Goal: Browse casually: Explore the website without a specific task or goal

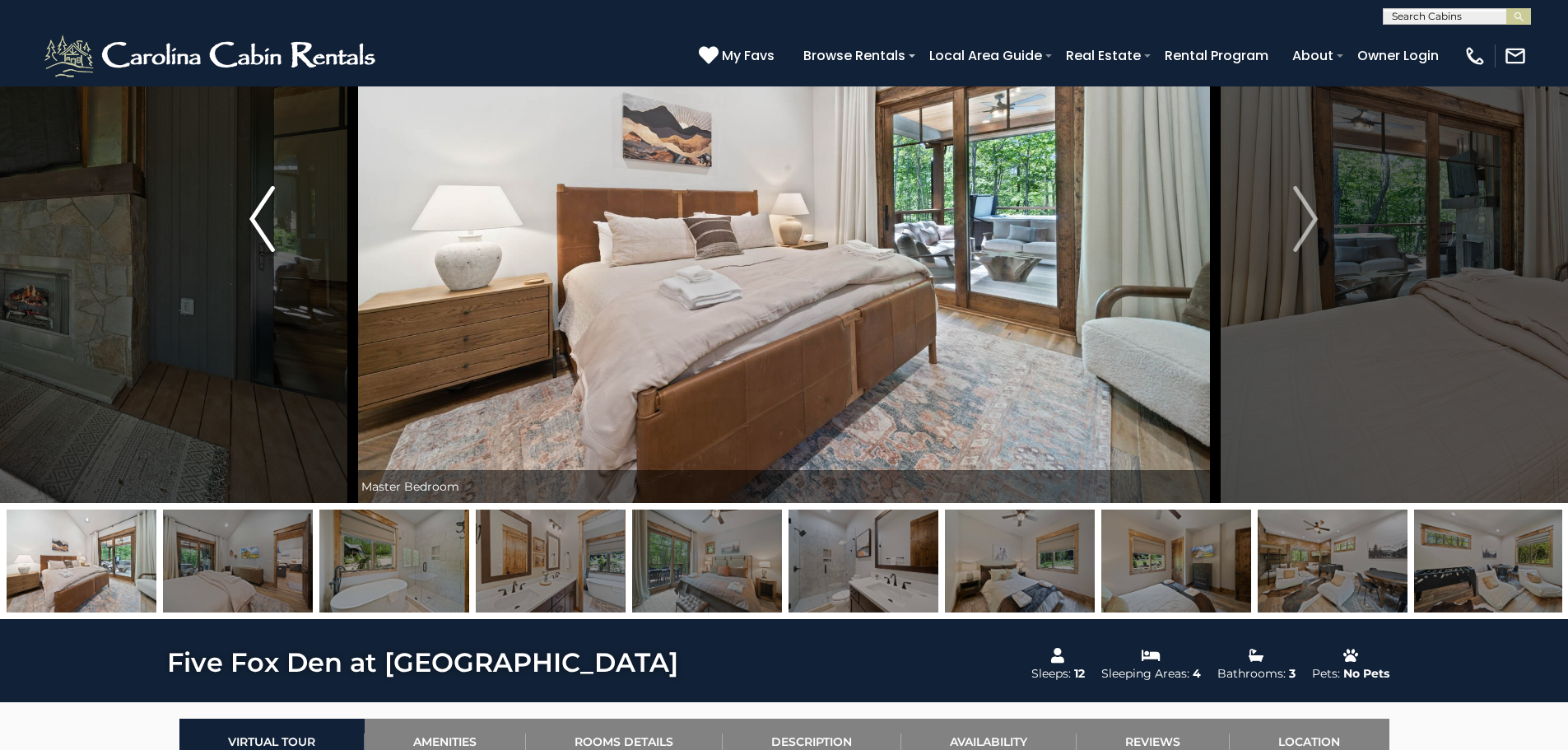
scroll to position [82, 0]
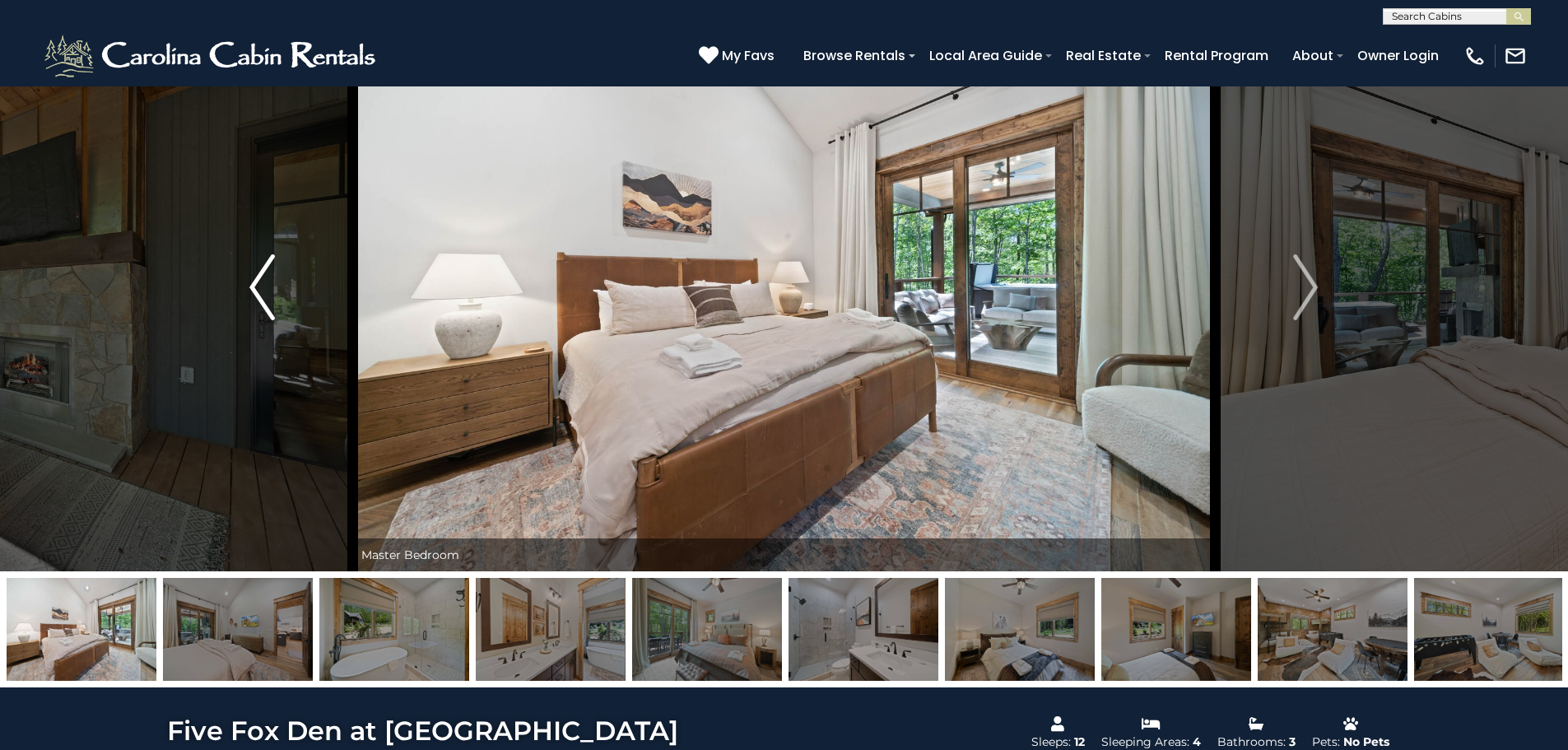
click at [256, 296] on img "Previous" at bounding box center [261, 287] width 25 height 66
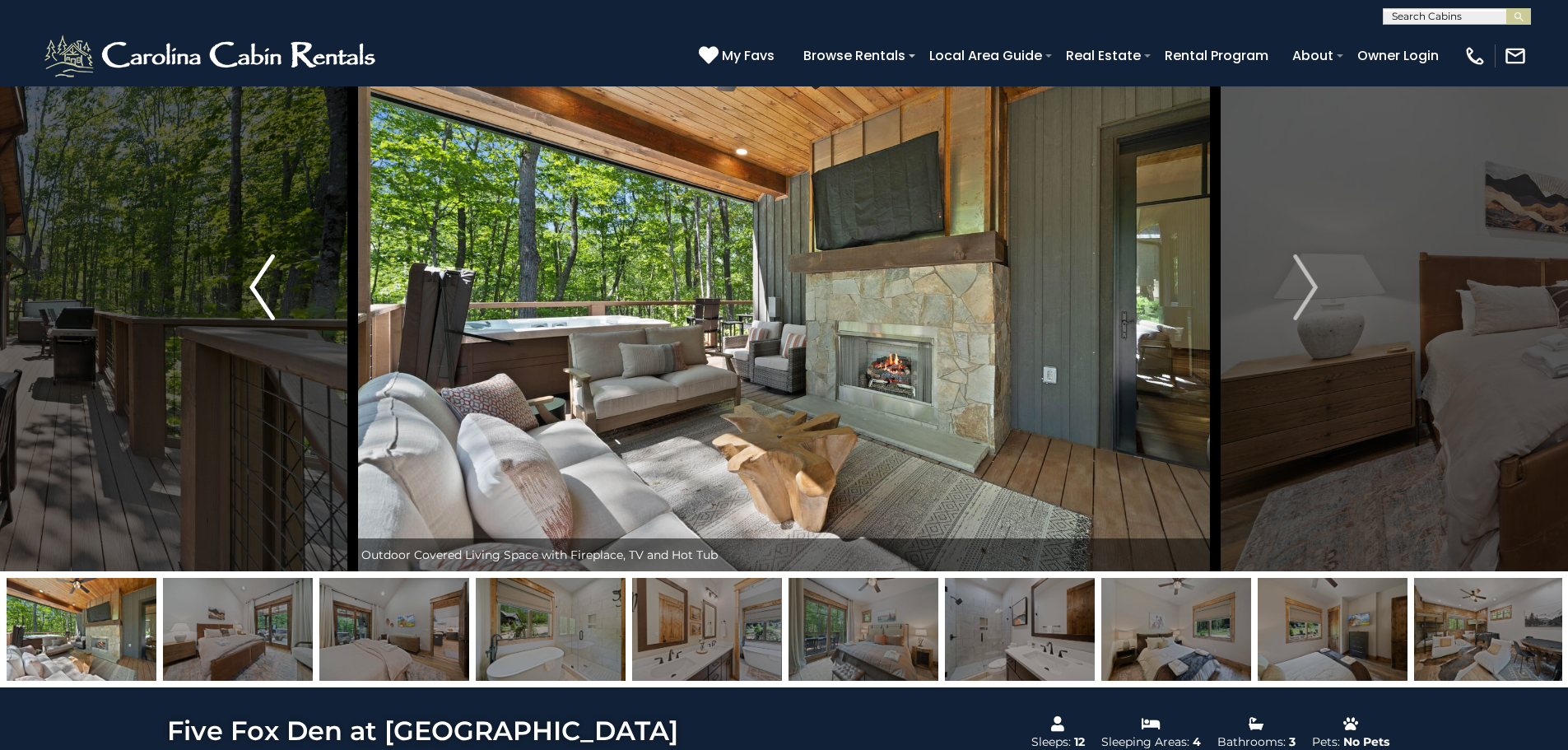
click at [259, 293] on img "Previous" at bounding box center [261, 287] width 25 height 66
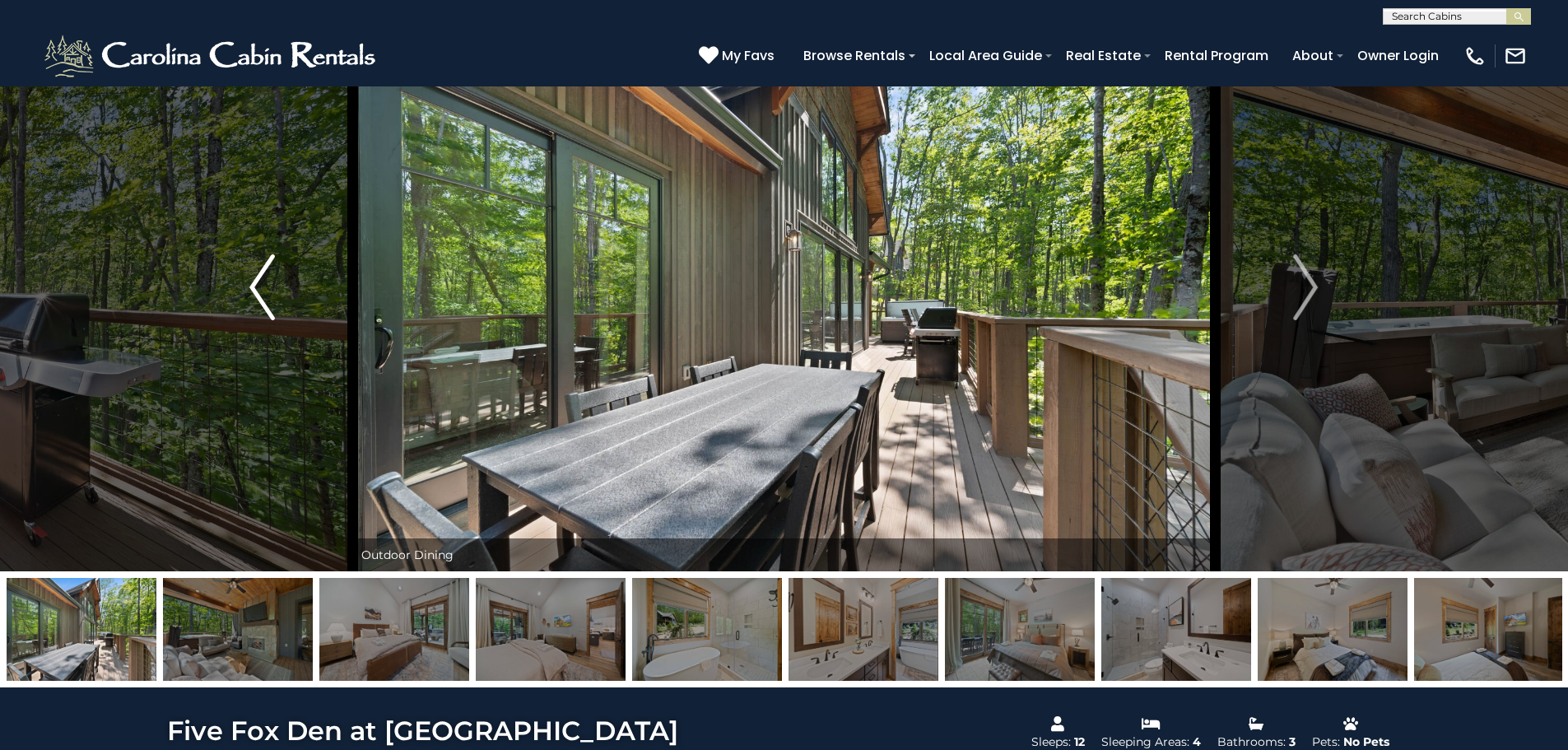
click at [259, 293] on img "Previous" at bounding box center [261, 287] width 25 height 66
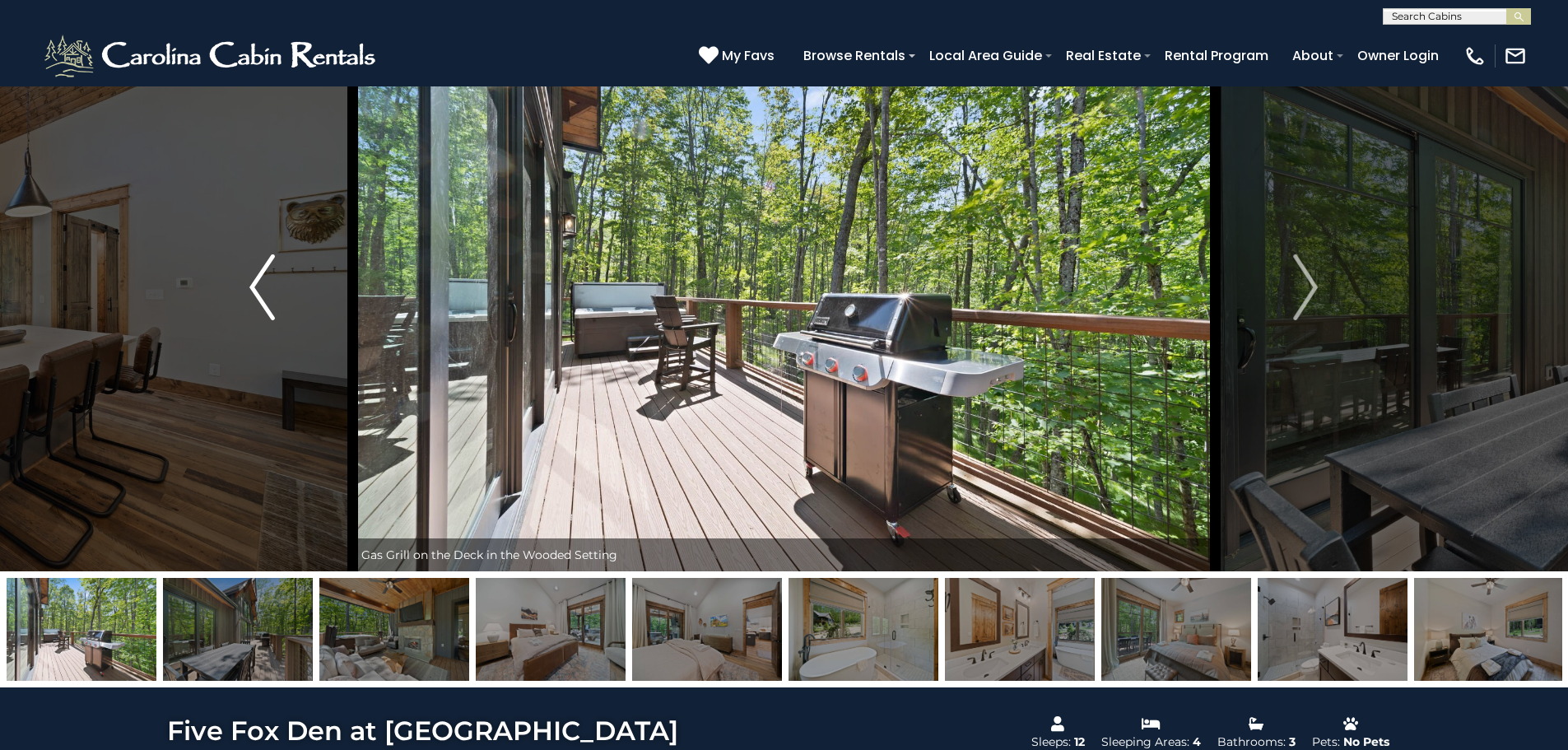
click at [259, 292] on img "Previous" at bounding box center [261, 287] width 25 height 66
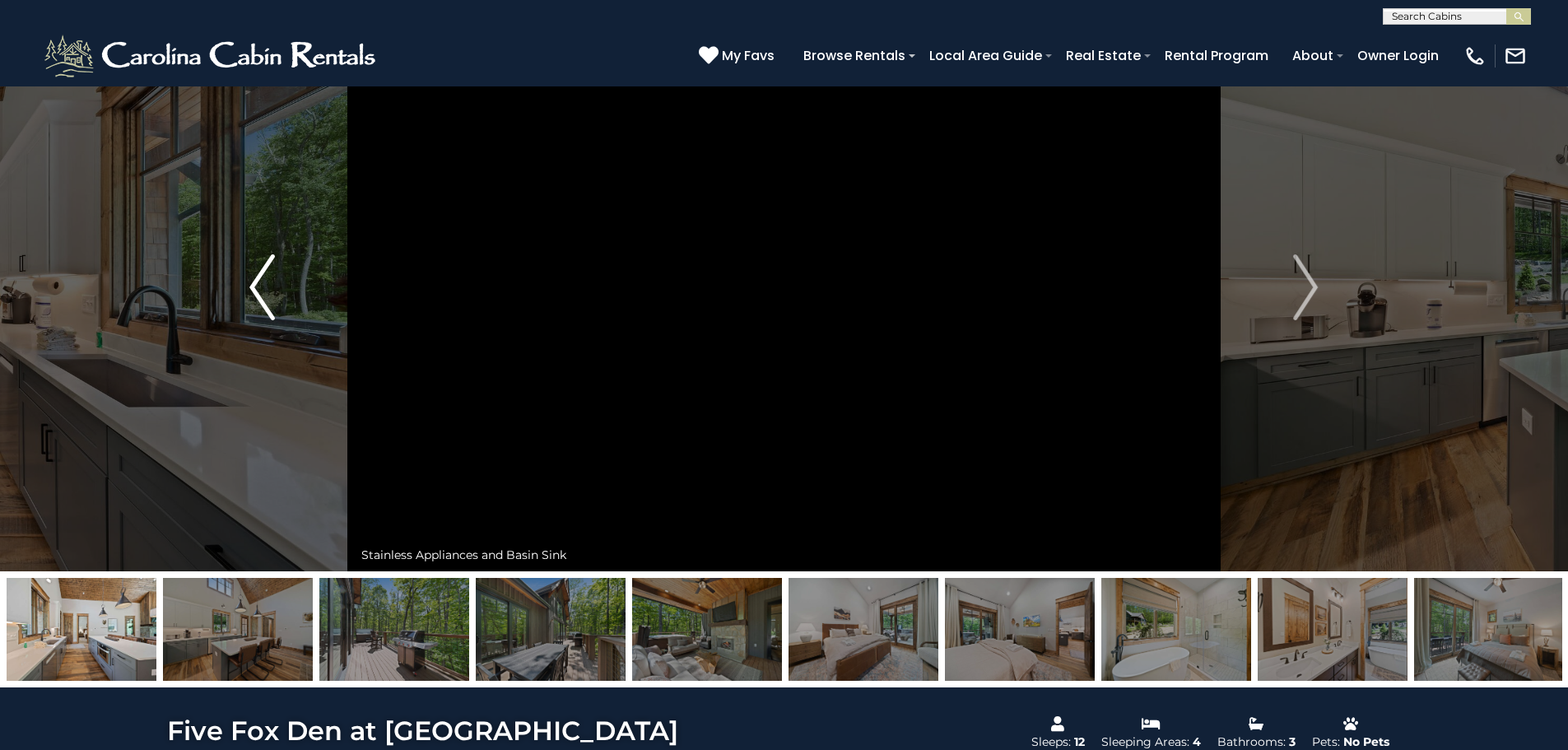
click at [259, 292] on img "Previous" at bounding box center [261, 287] width 25 height 66
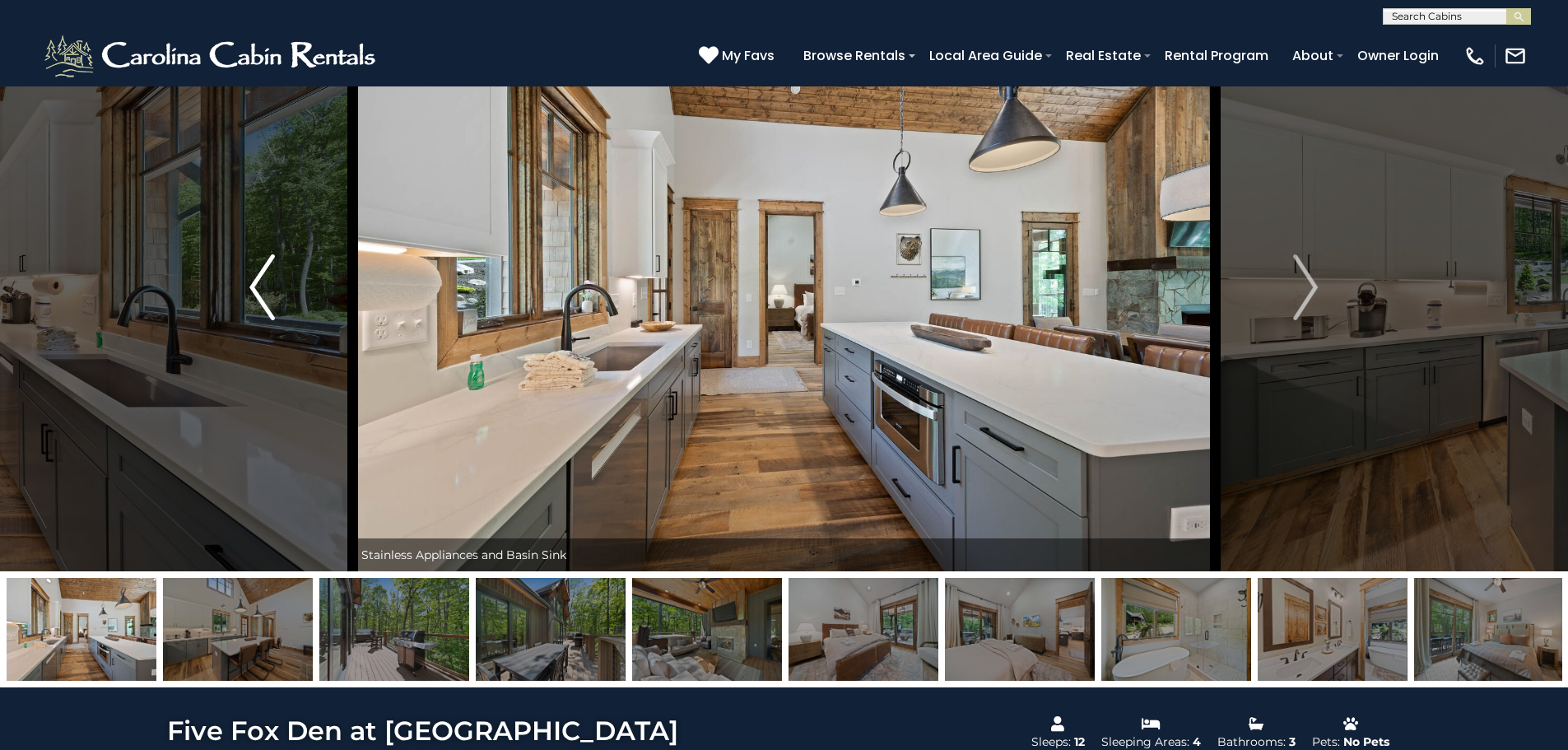
click at [259, 292] on img "Previous" at bounding box center [261, 287] width 25 height 66
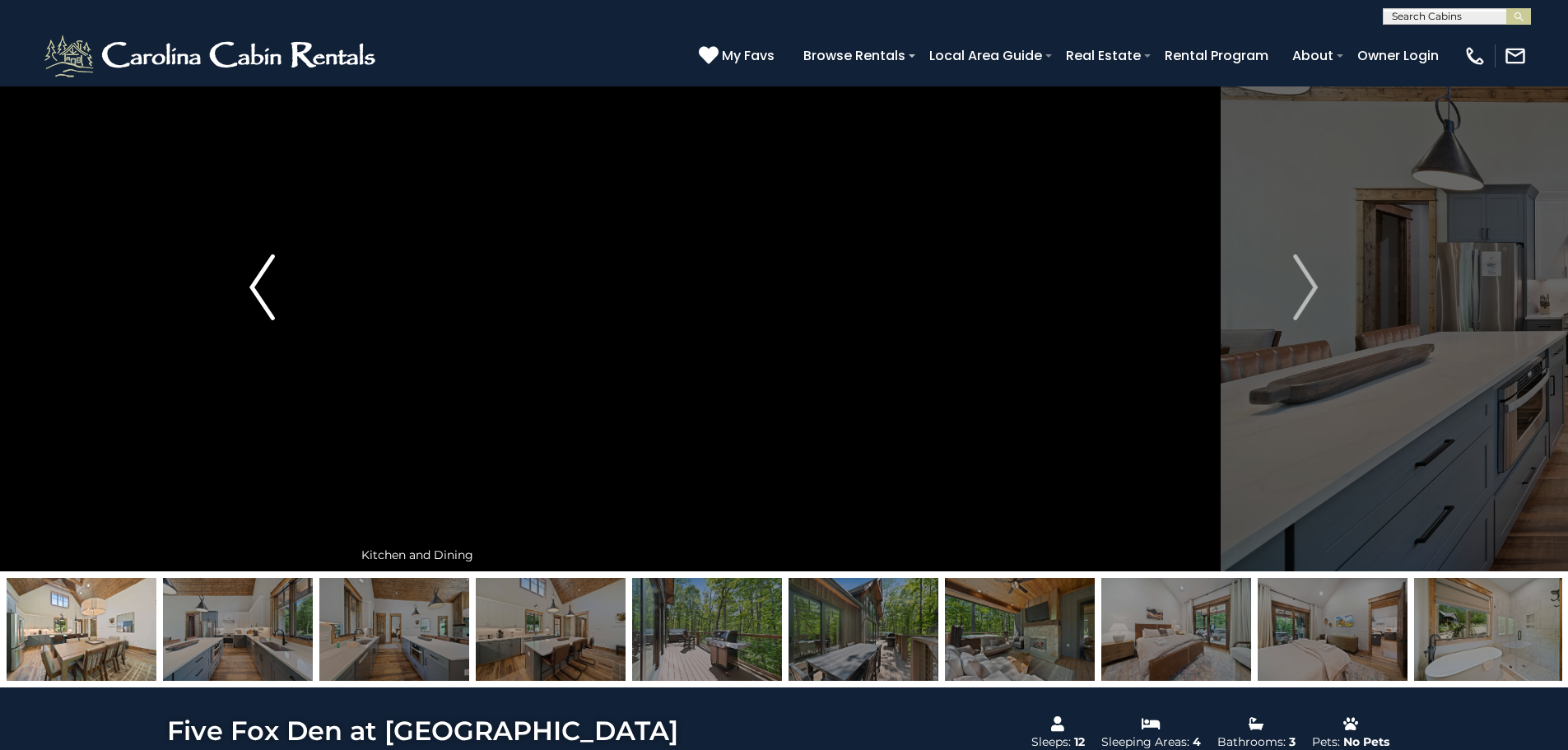
click at [259, 292] on img "Previous" at bounding box center [261, 287] width 25 height 66
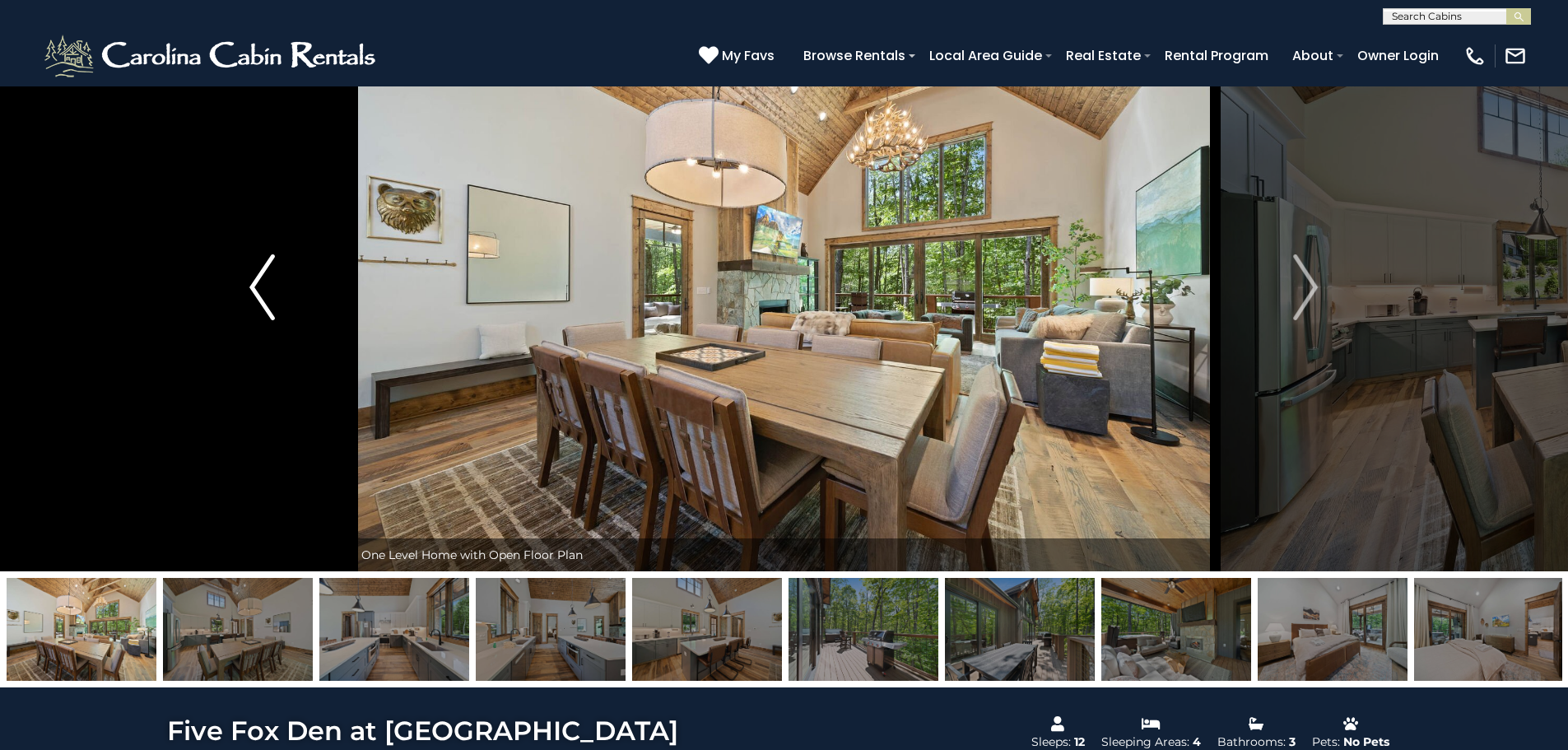
click at [259, 292] on img "Previous" at bounding box center [261, 287] width 25 height 66
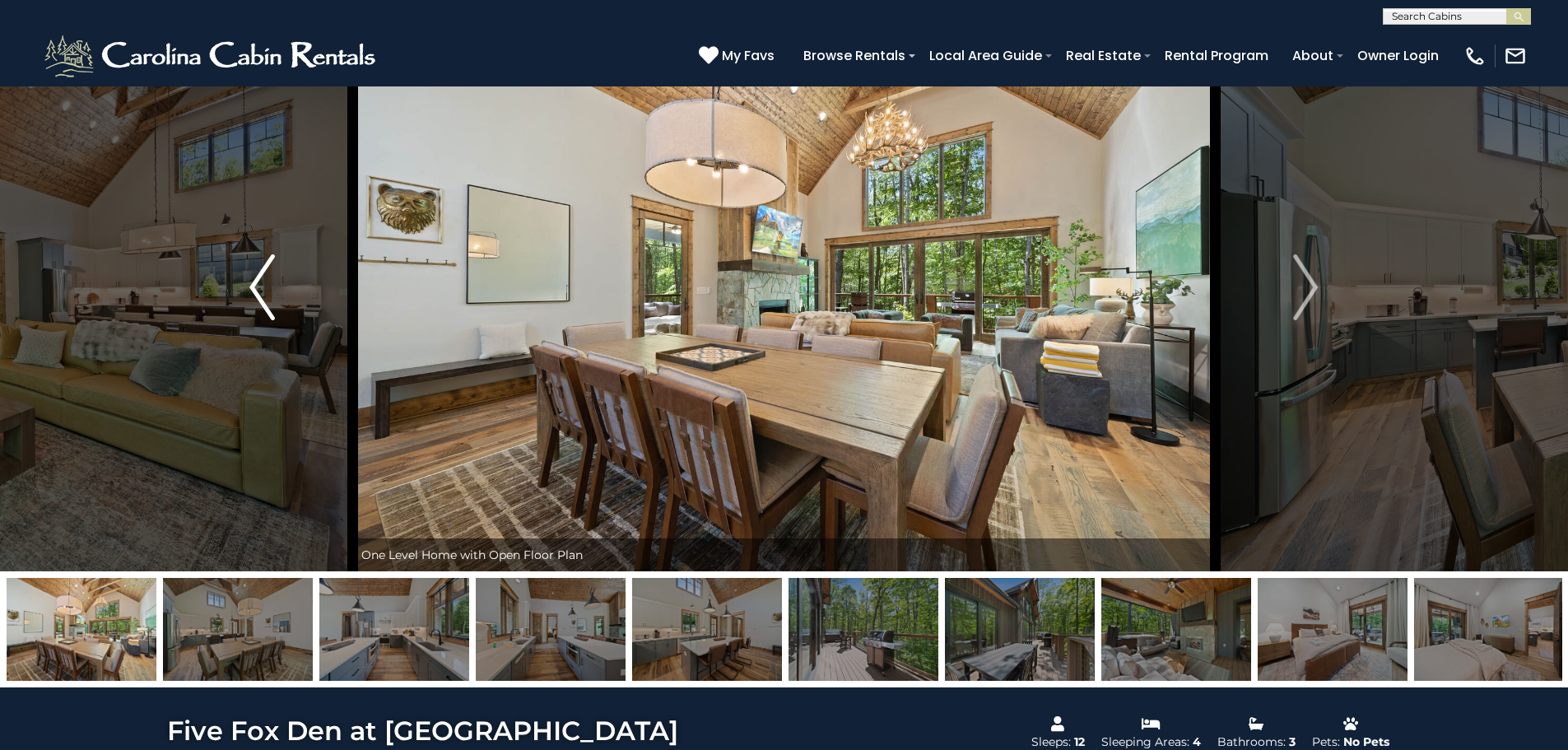
click at [259, 292] on img "Previous" at bounding box center [261, 287] width 25 height 66
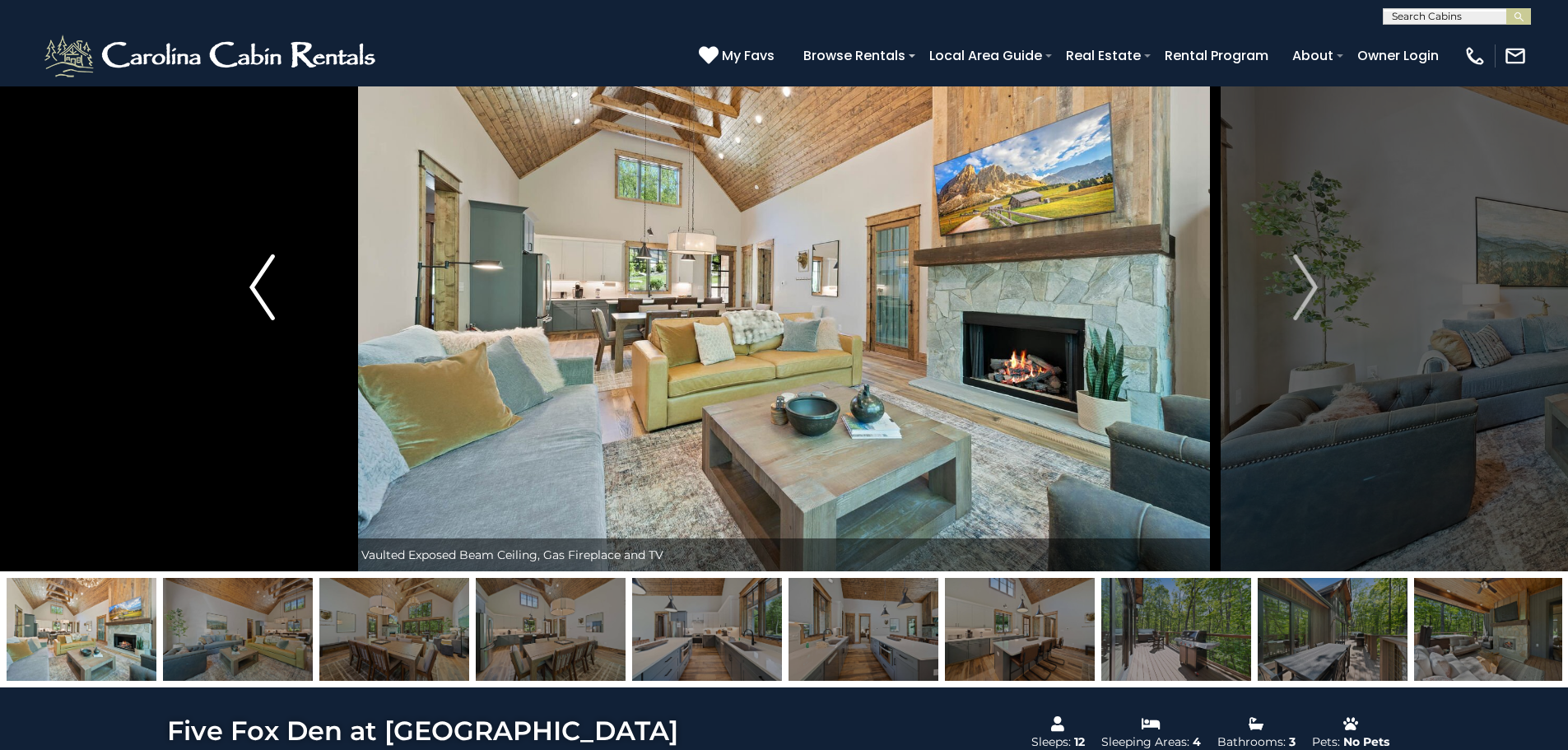
click at [259, 291] on img "Previous" at bounding box center [261, 287] width 25 height 66
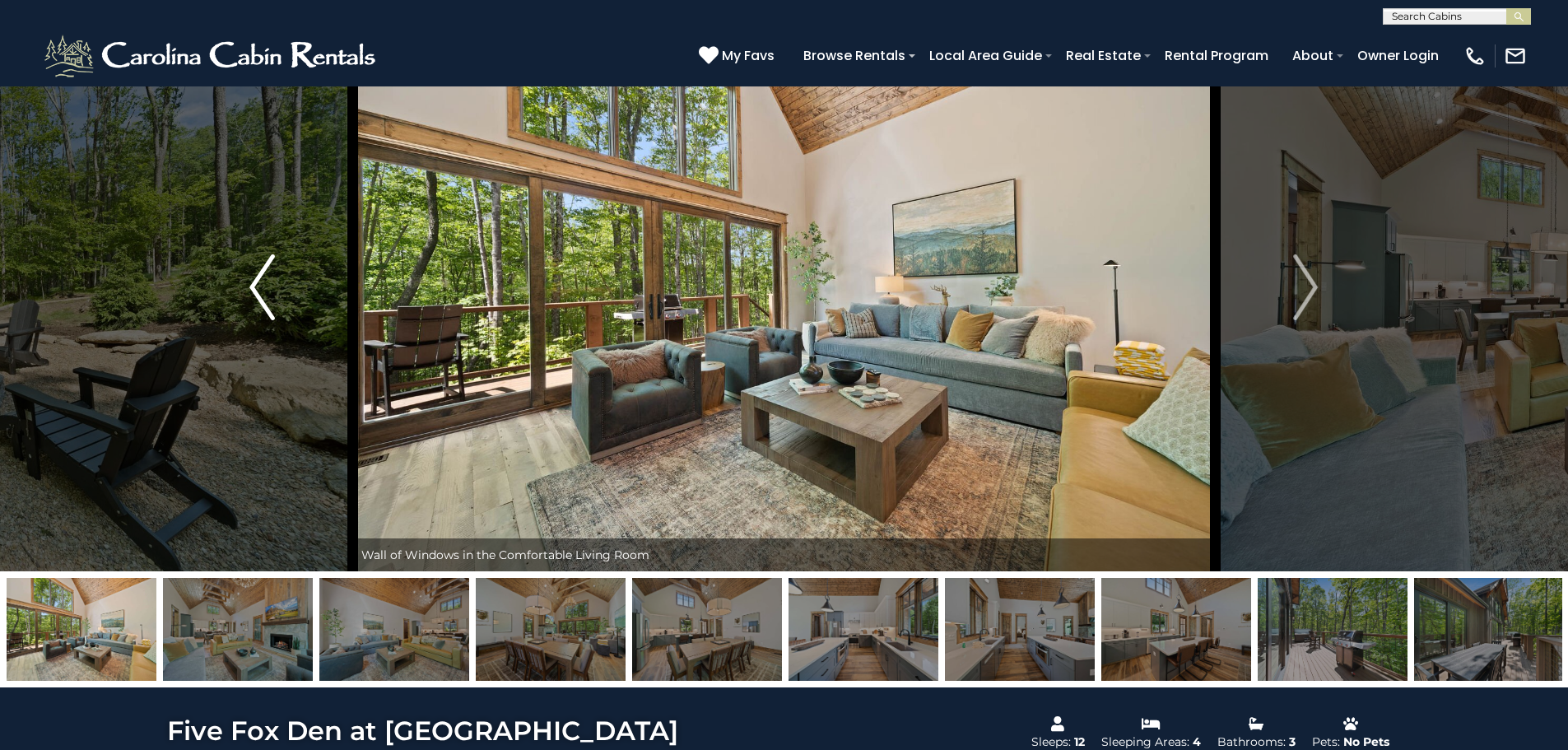
click at [259, 291] on img "Previous" at bounding box center [261, 287] width 25 height 66
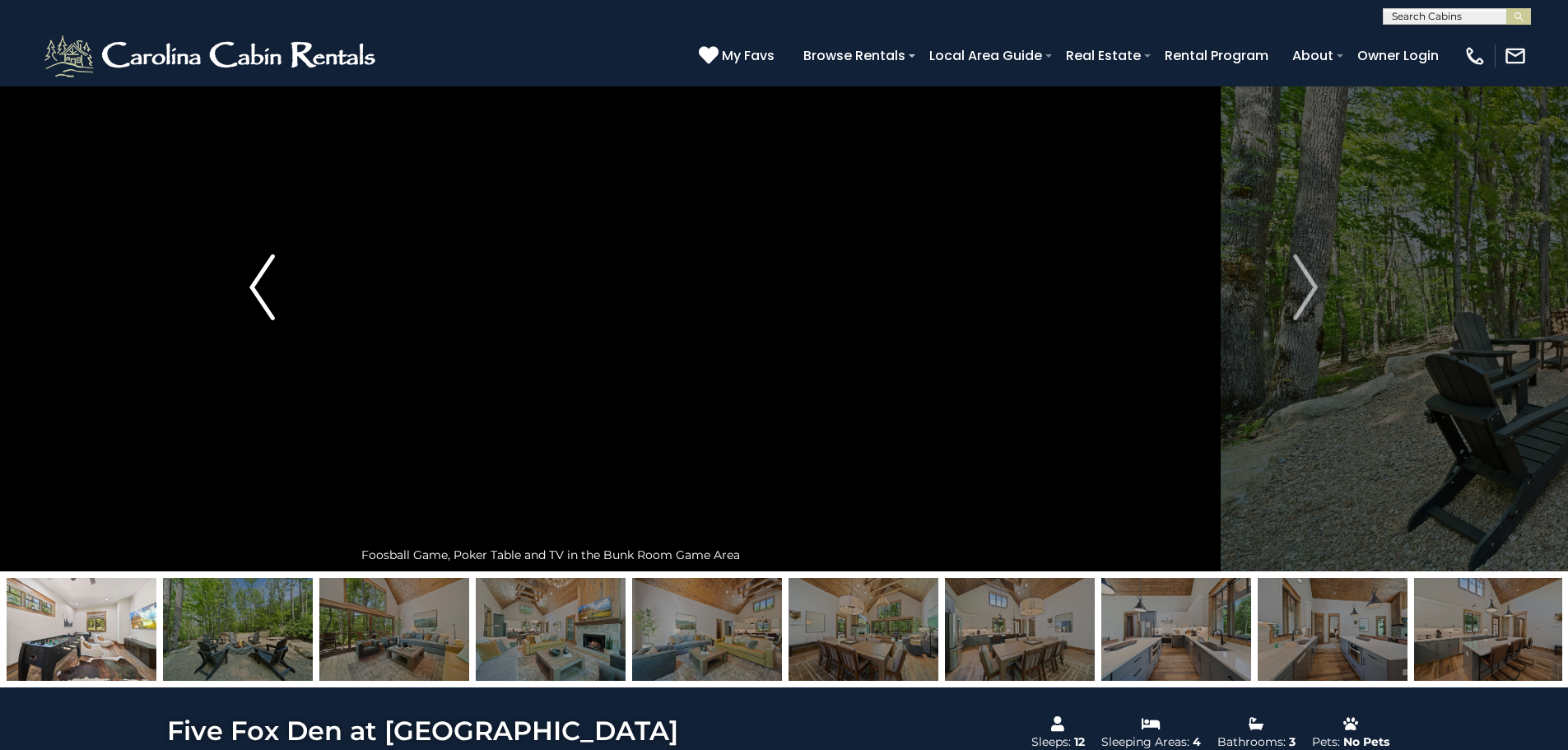
click at [259, 291] on img "Previous" at bounding box center [261, 287] width 25 height 66
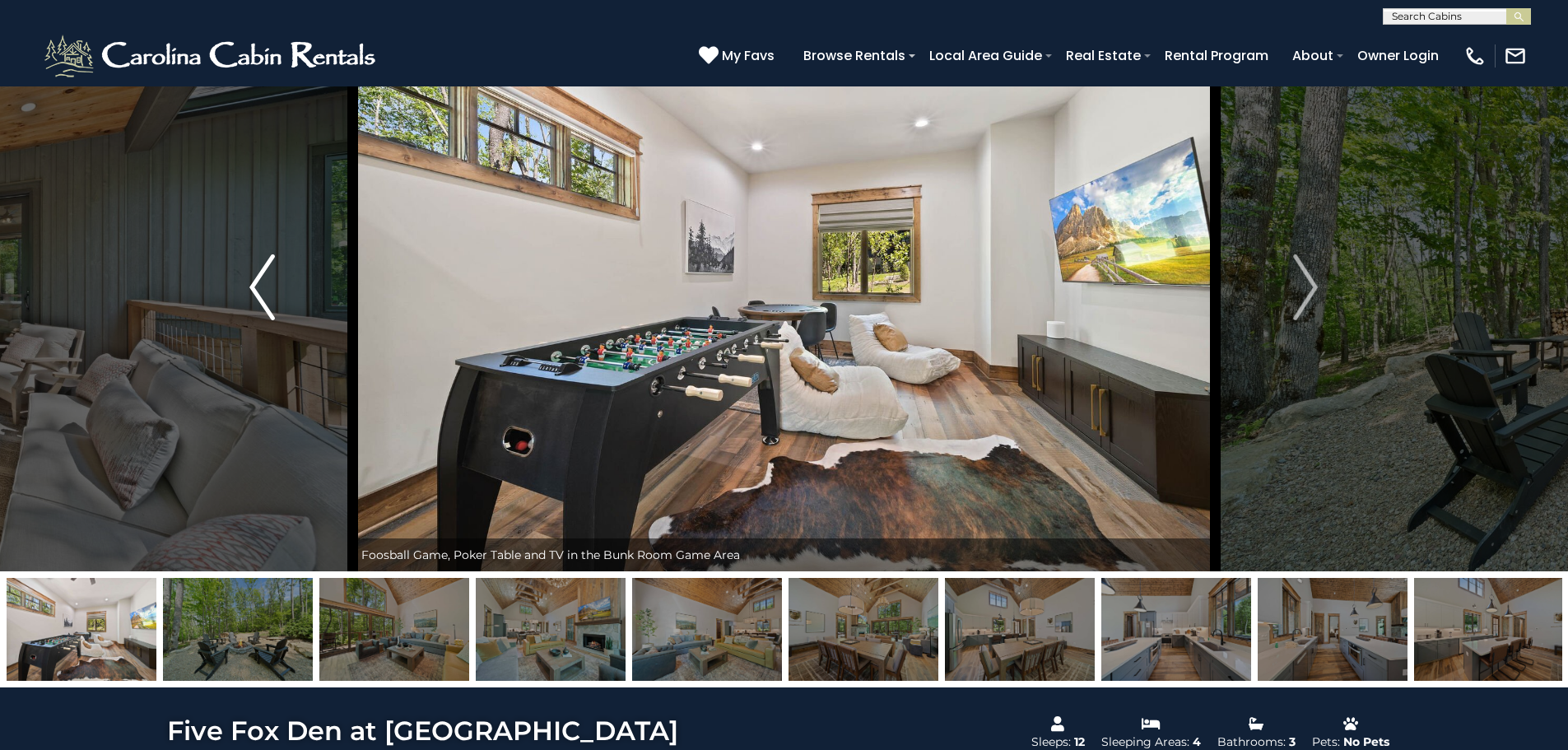
click at [259, 291] on img "Previous" at bounding box center [261, 287] width 25 height 66
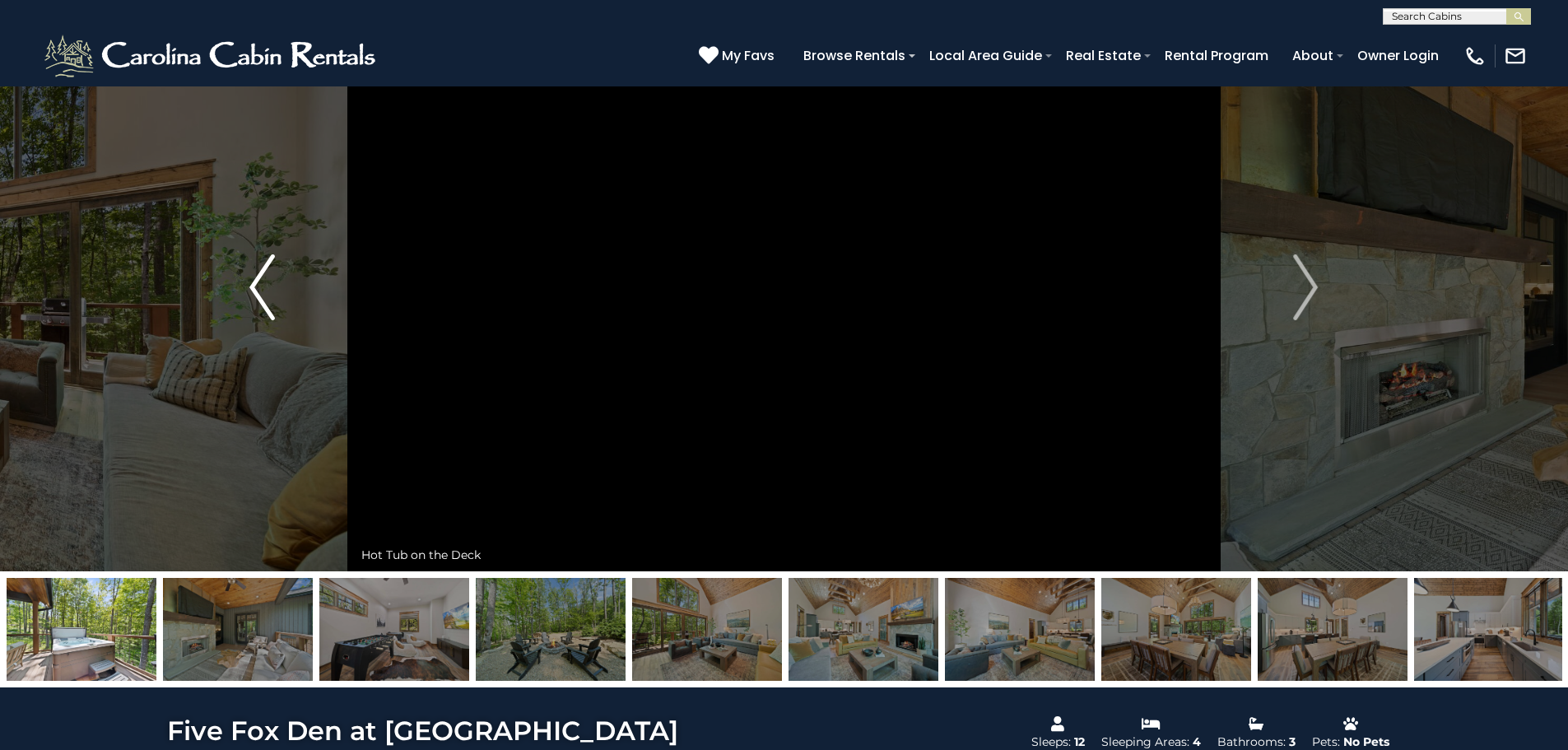
click at [259, 291] on img "Previous" at bounding box center [261, 287] width 25 height 66
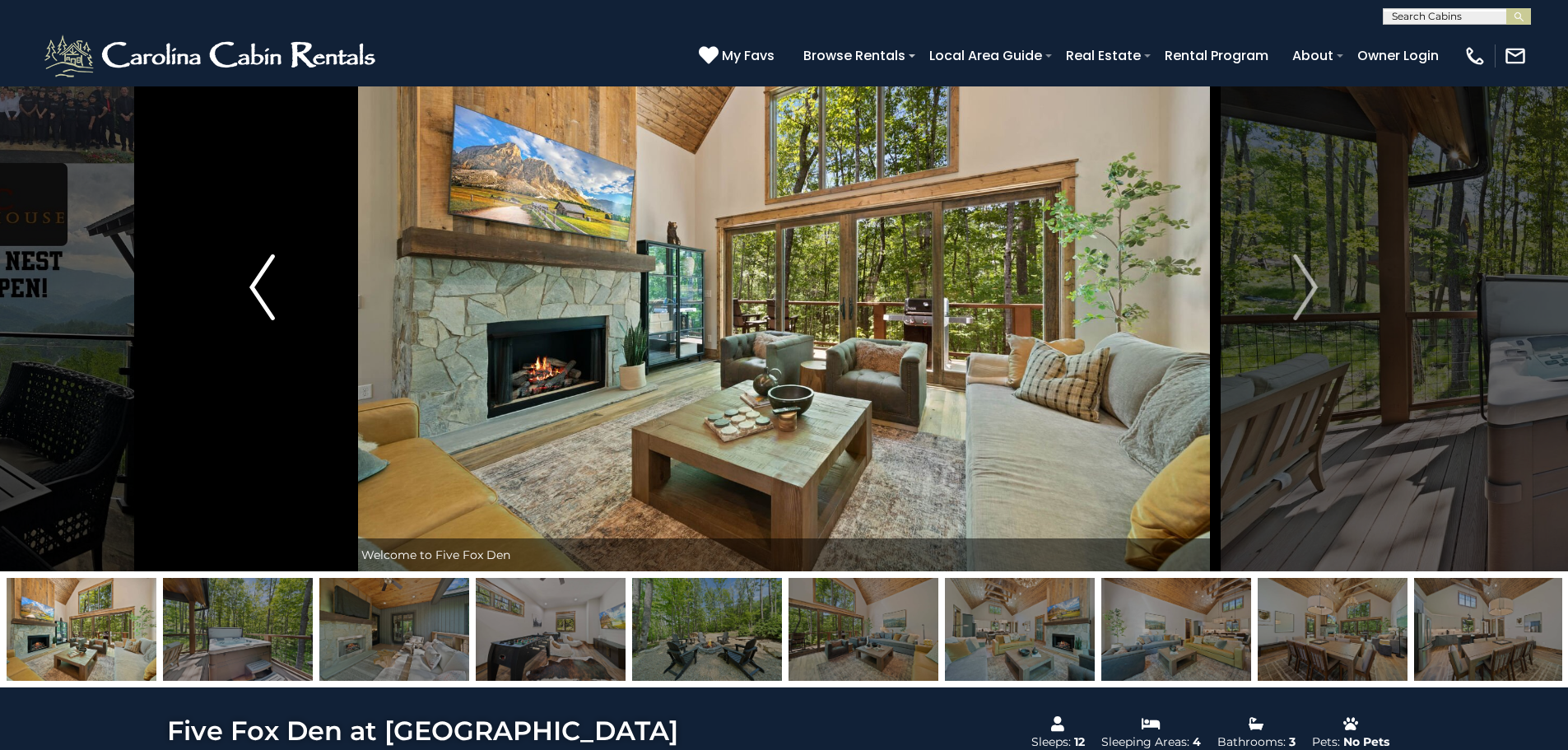
click at [259, 291] on img "Previous" at bounding box center [261, 287] width 25 height 66
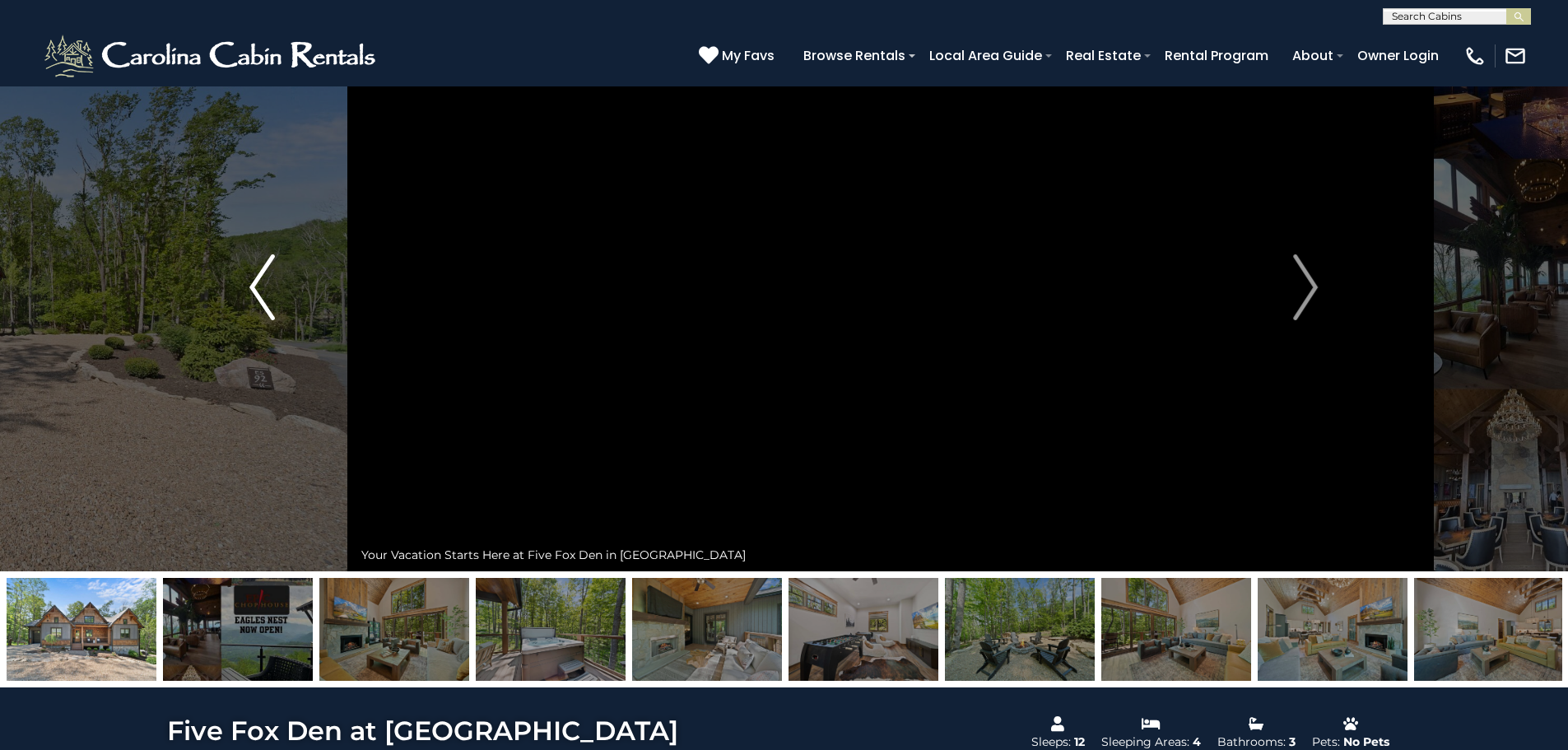
click at [259, 291] on img "Previous" at bounding box center [261, 287] width 25 height 66
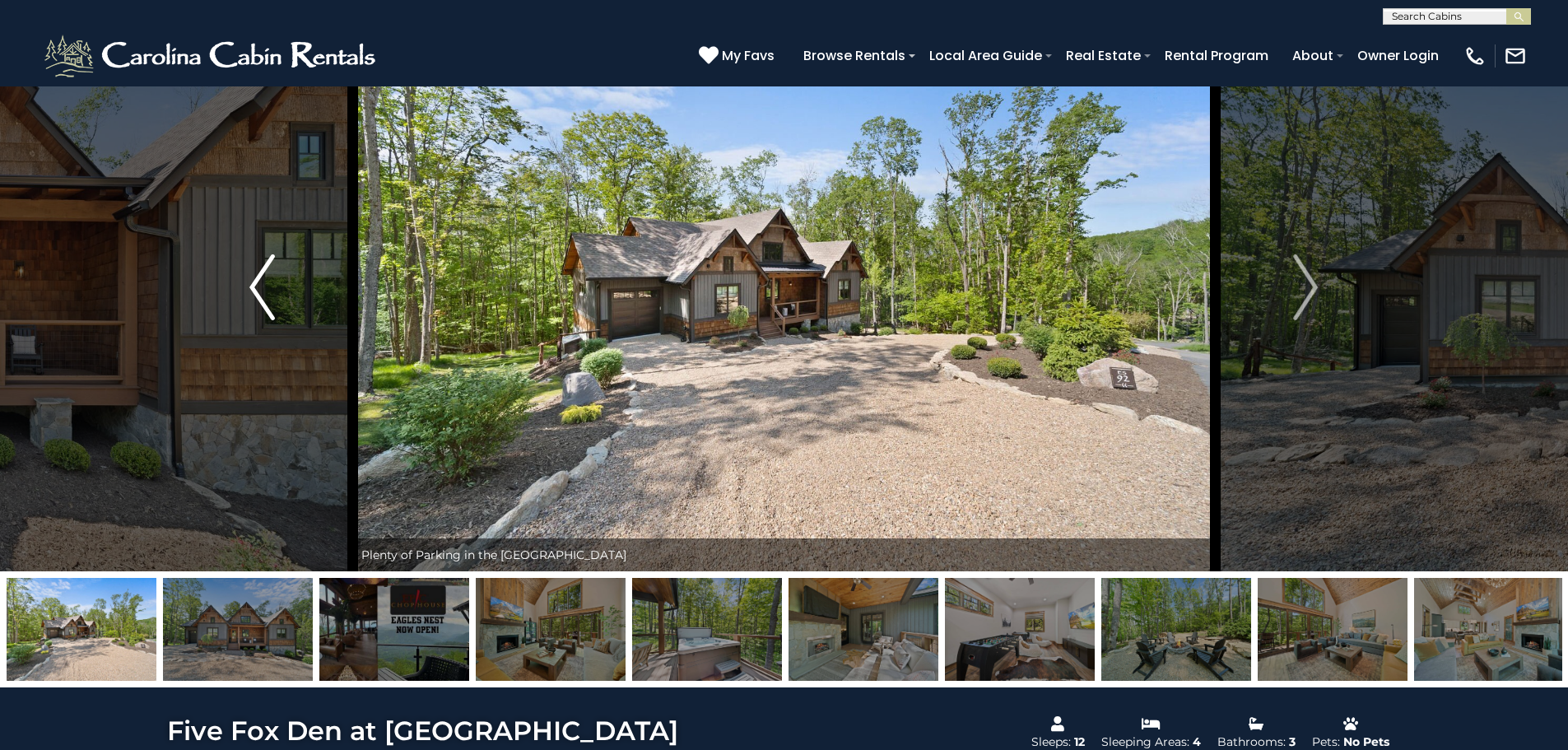
click at [259, 291] on img "Previous" at bounding box center [261, 287] width 25 height 66
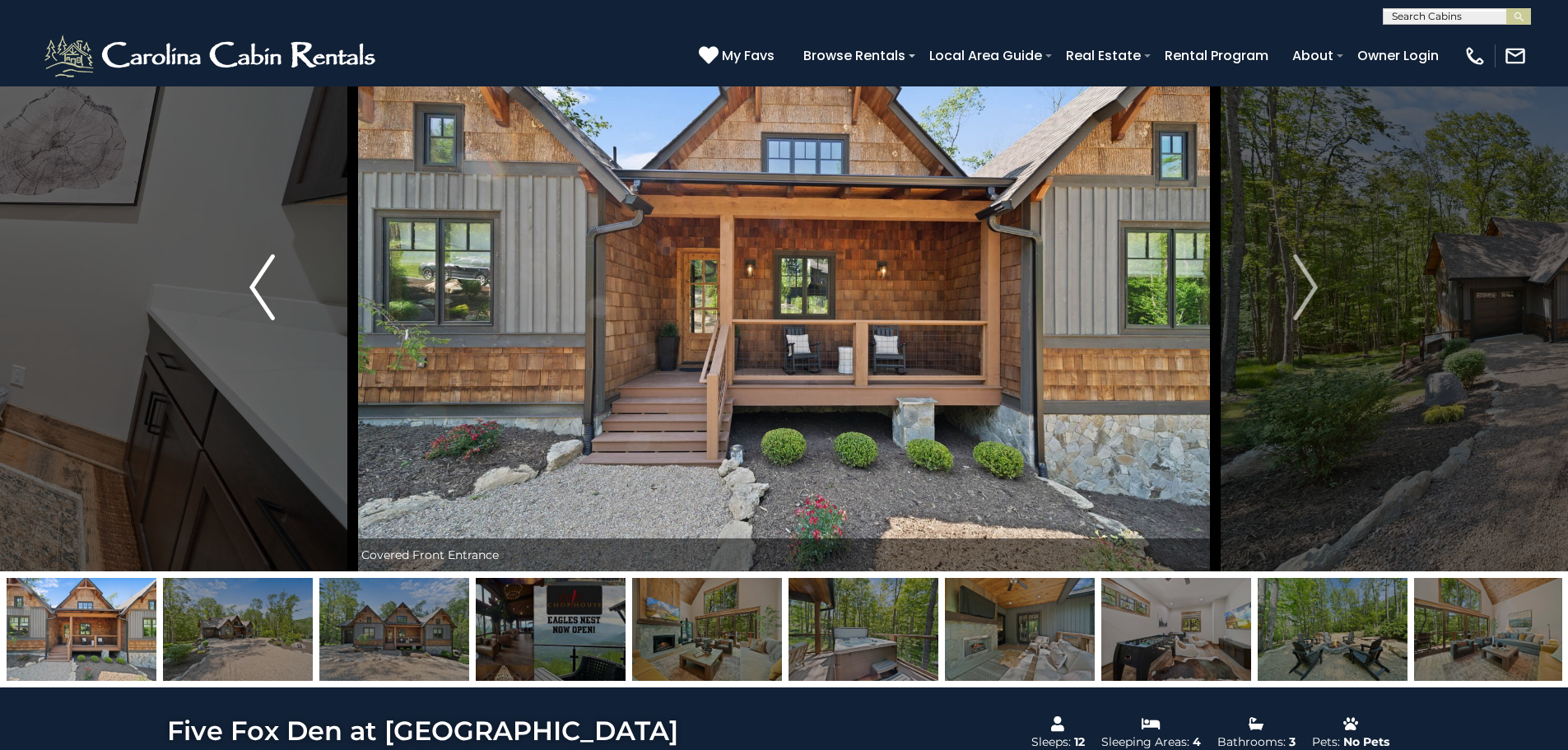
click at [259, 291] on img "Previous" at bounding box center [261, 287] width 25 height 66
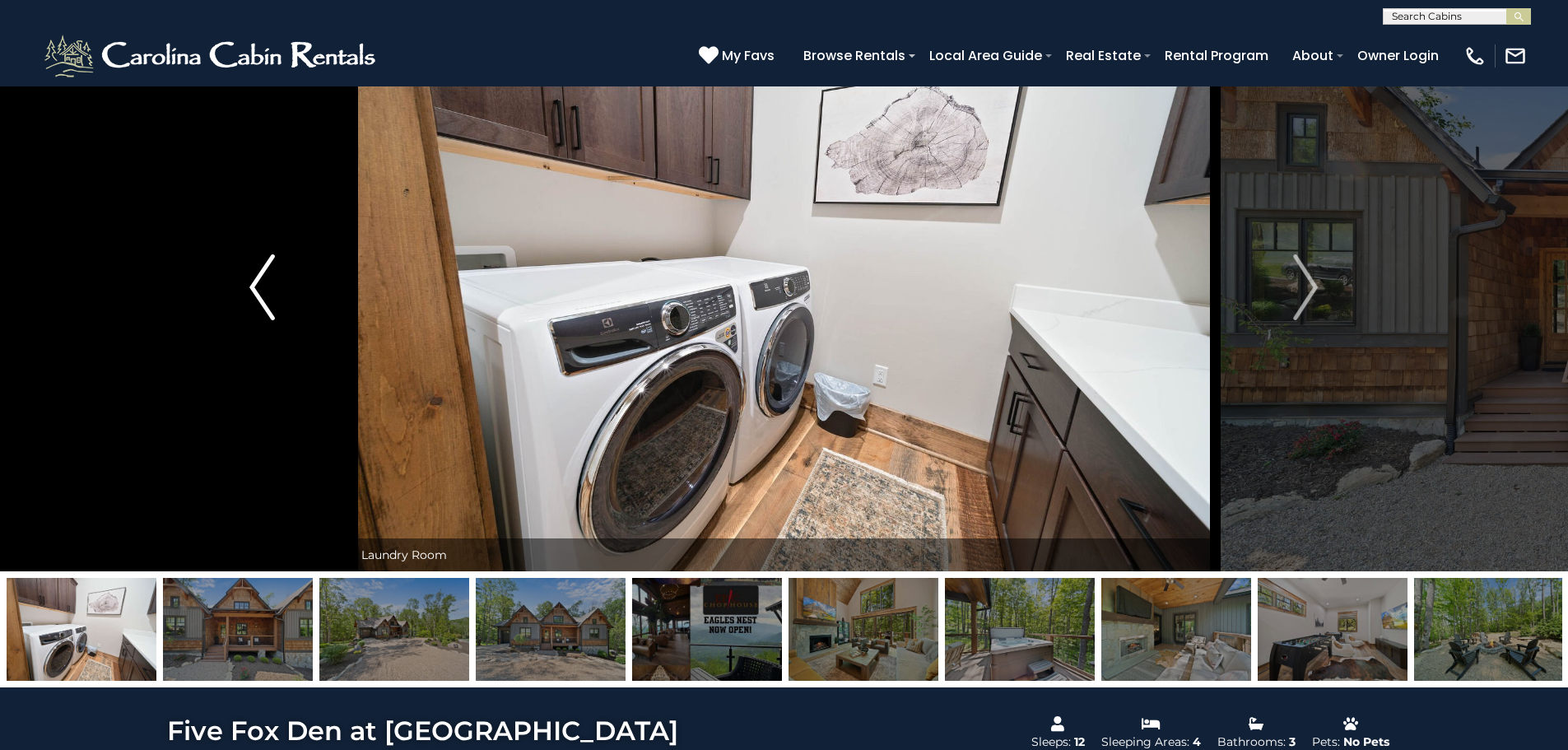
click at [259, 291] on img "Previous" at bounding box center [261, 287] width 25 height 66
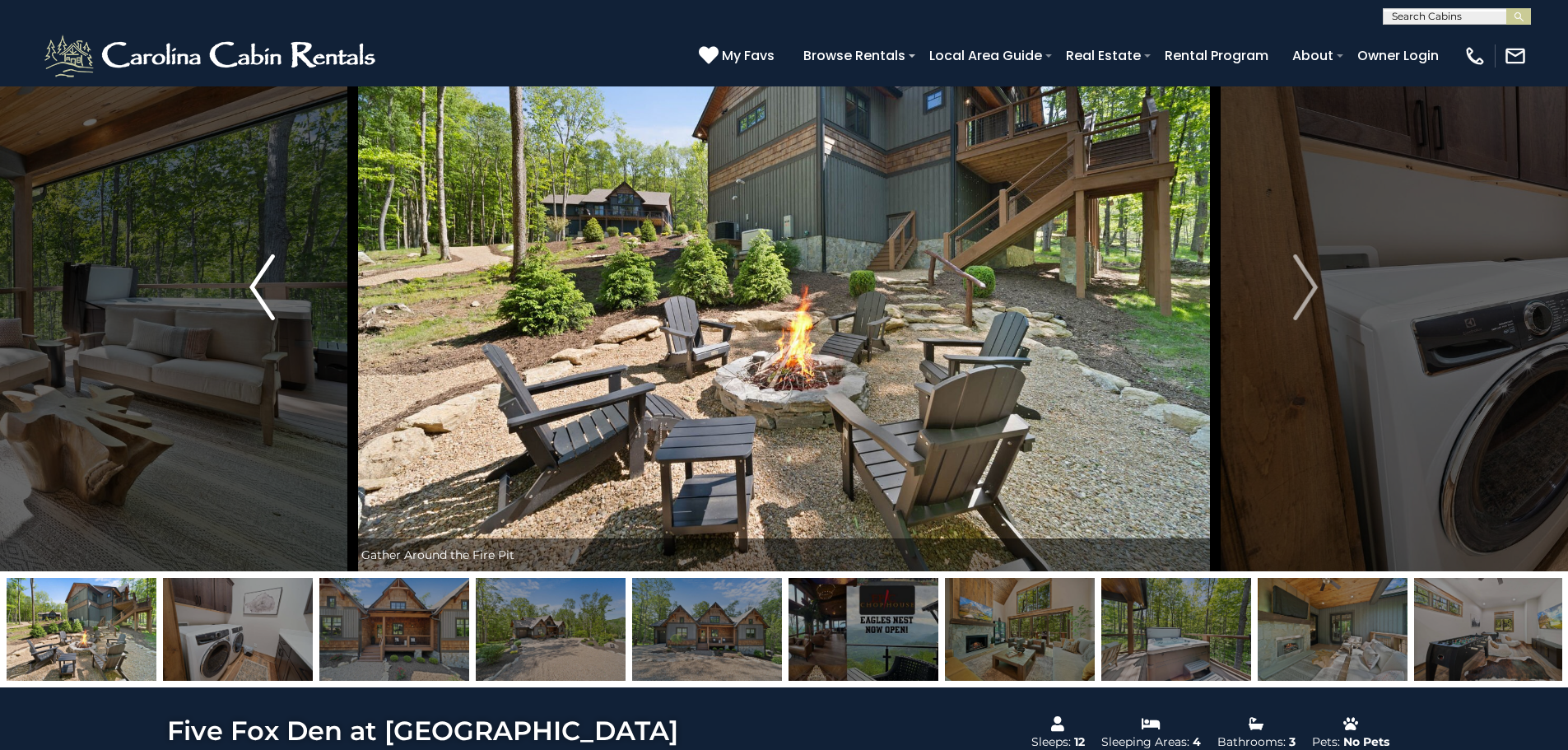
click at [259, 291] on img "Previous" at bounding box center [261, 287] width 25 height 66
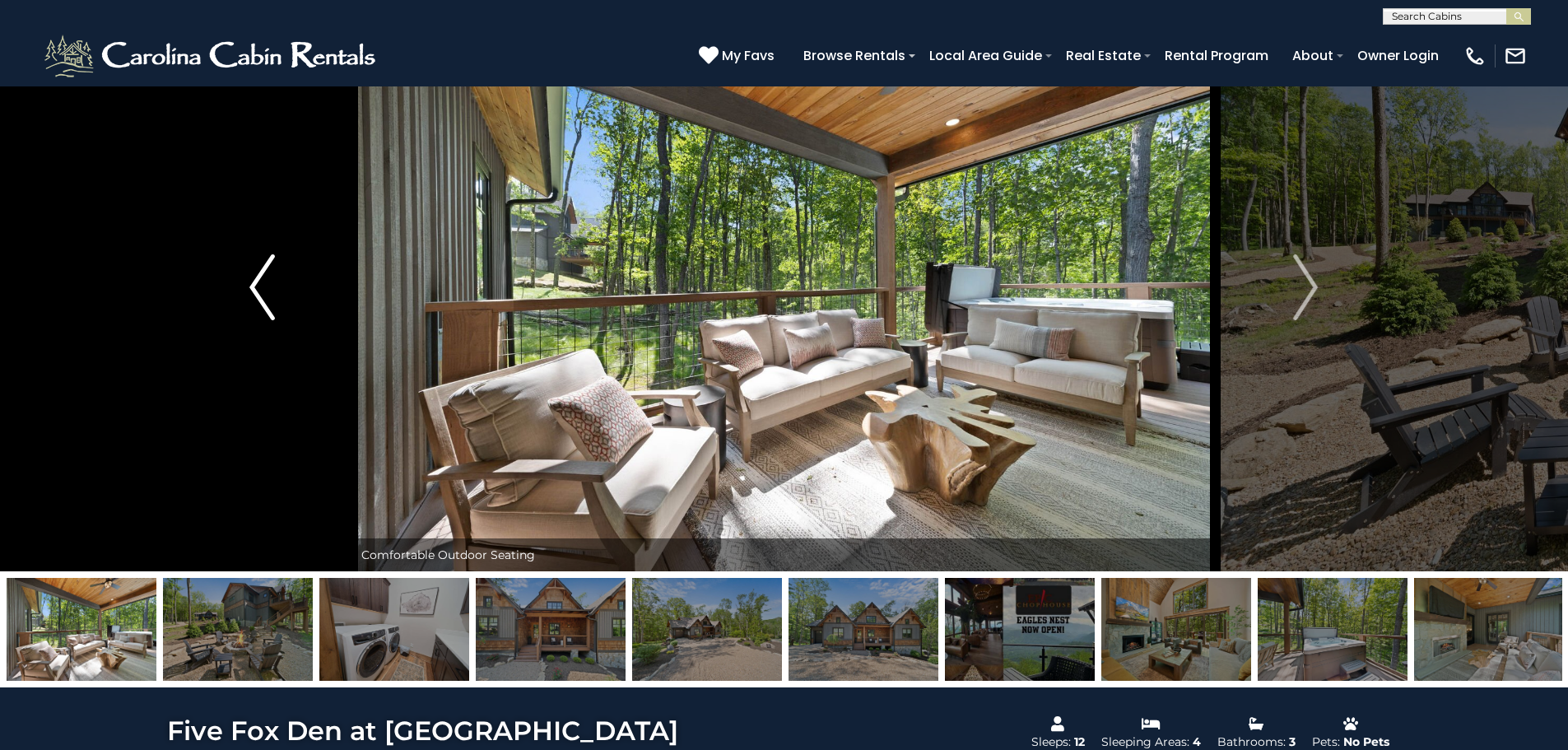
click at [259, 291] on img "Previous" at bounding box center [261, 287] width 25 height 66
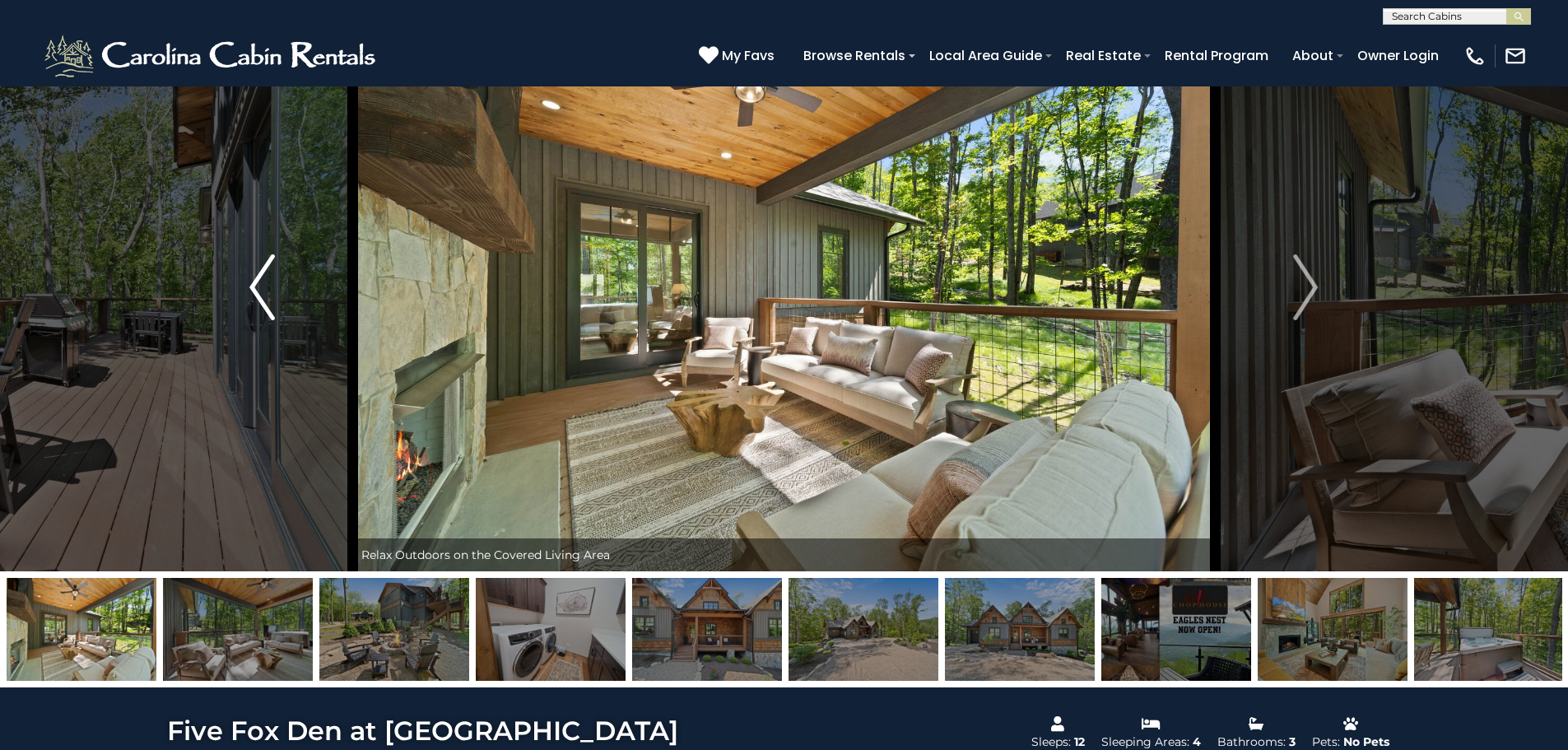
click at [259, 291] on img "Previous" at bounding box center [261, 287] width 25 height 66
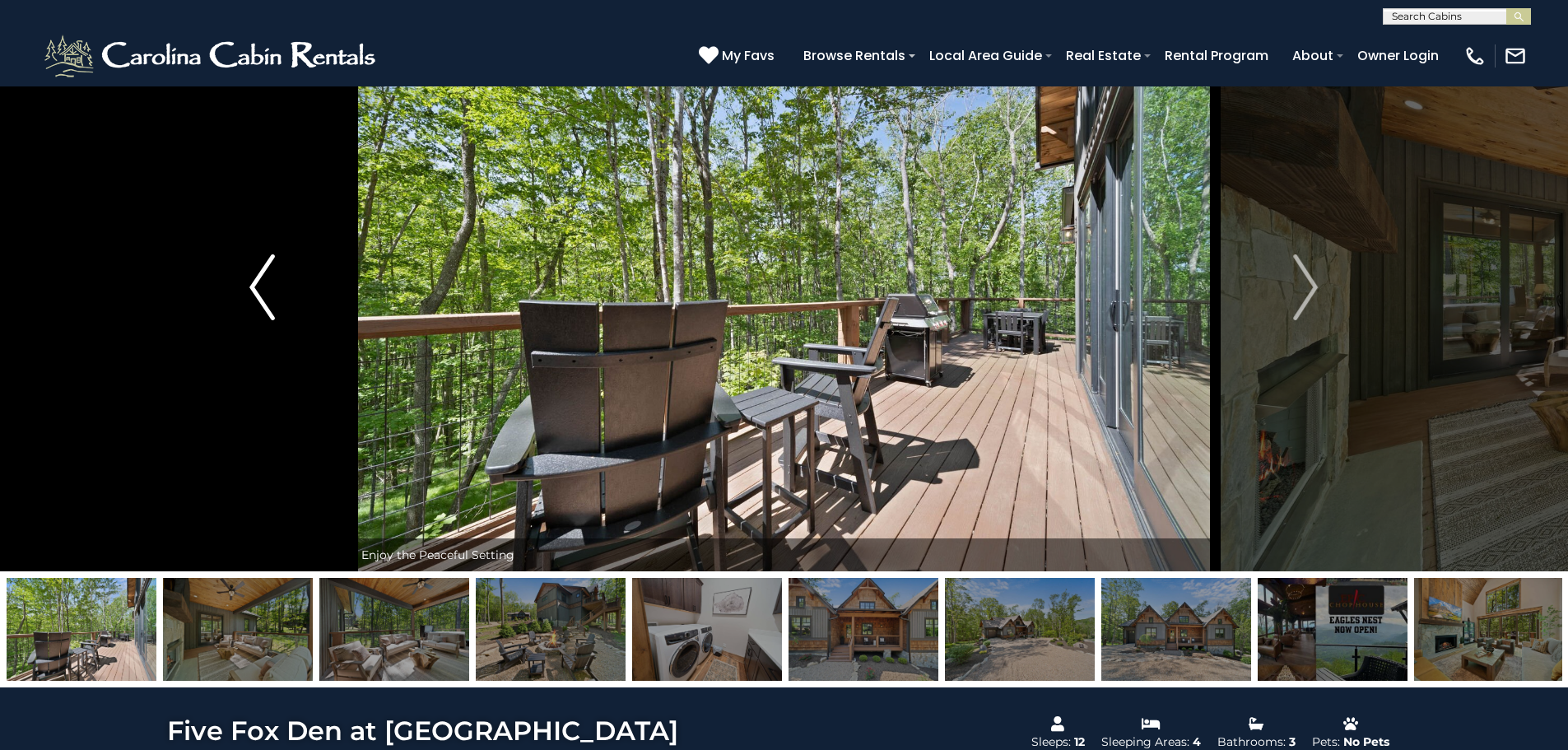
click at [259, 291] on img "Previous" at bounding box center [261, 287] width 25 height 66
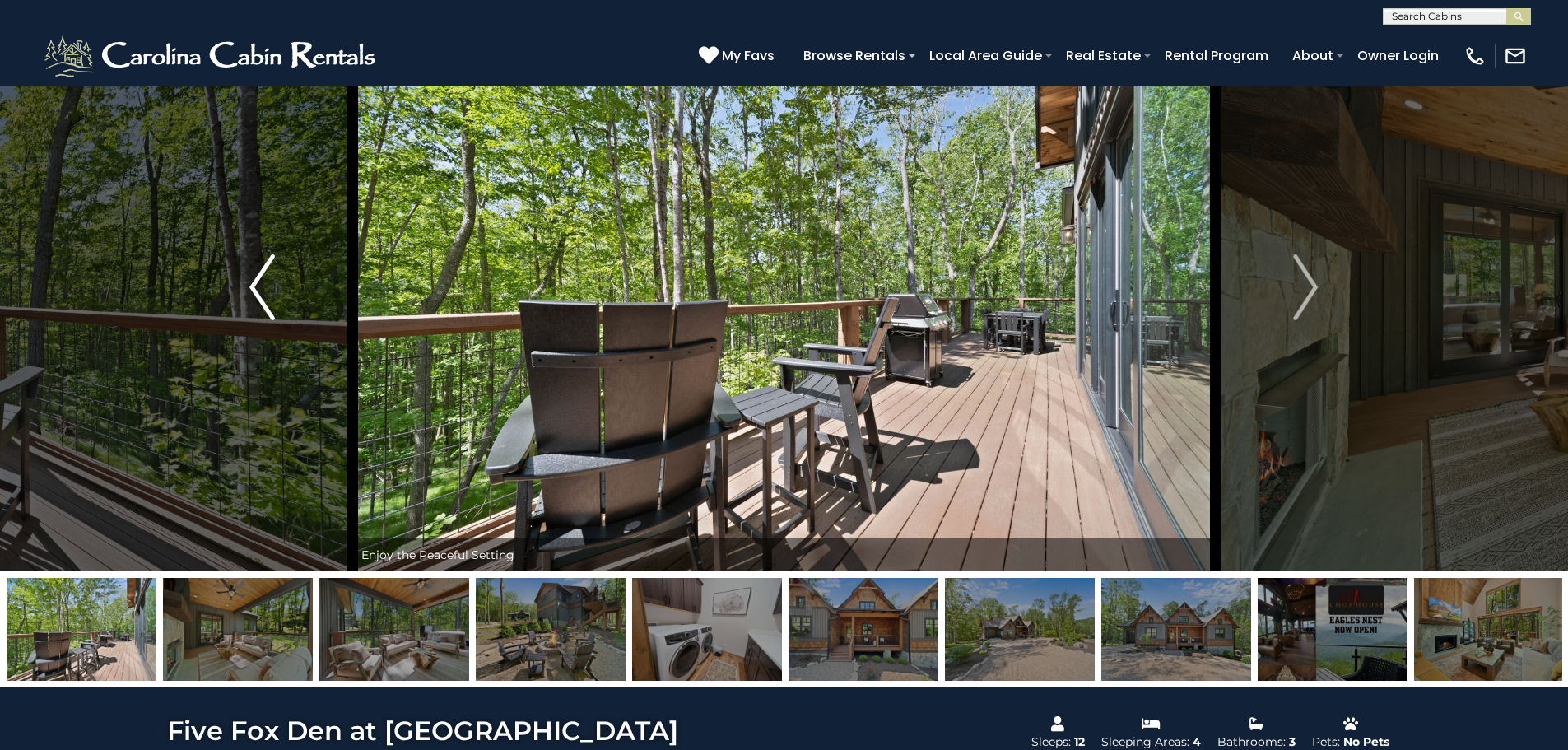
click at [259, 291] on img "Previous" at bounding box center [261, 287] width 25 height 66
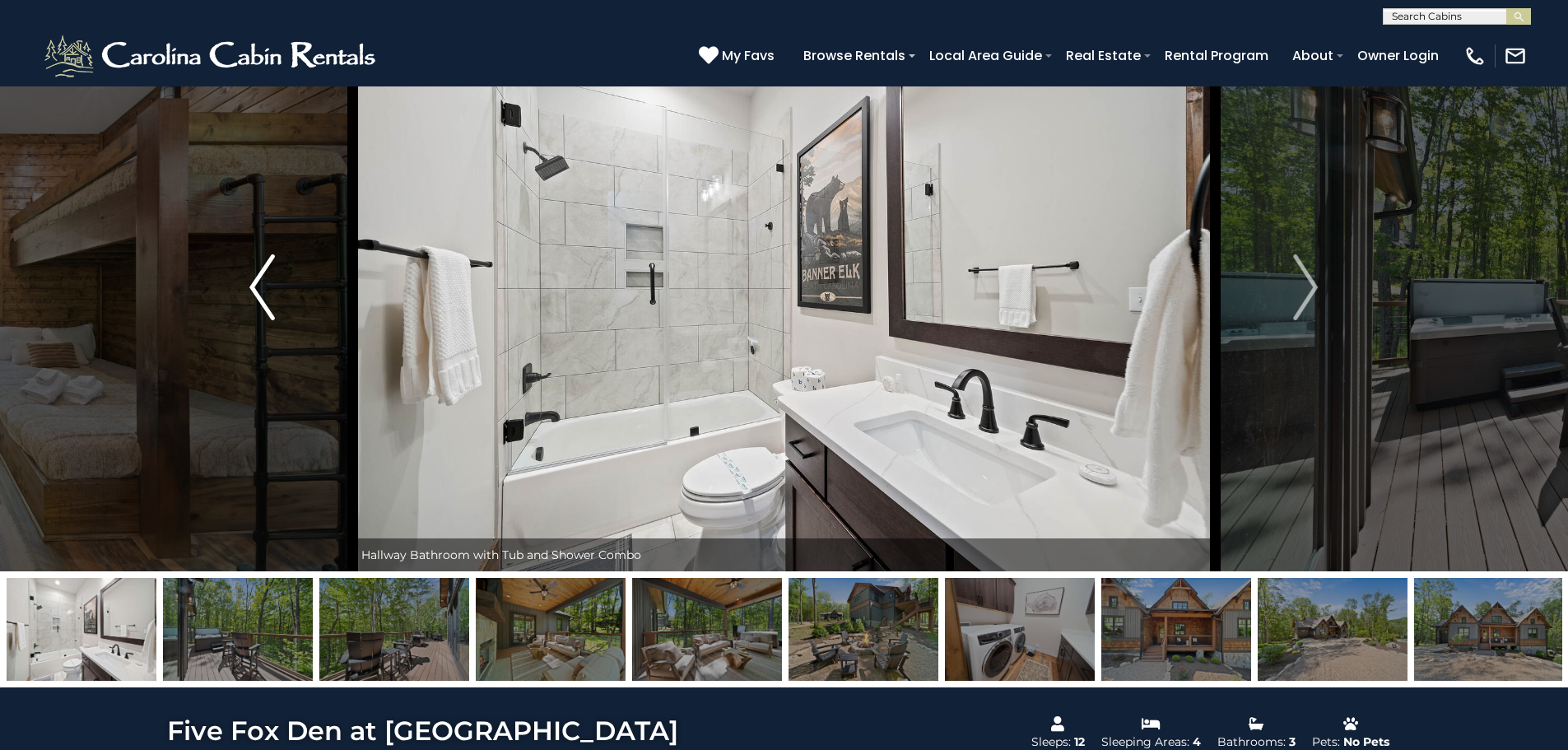
click at [259, 291] on img "Previous" at bounding box center [261, 287] width 25 height 66
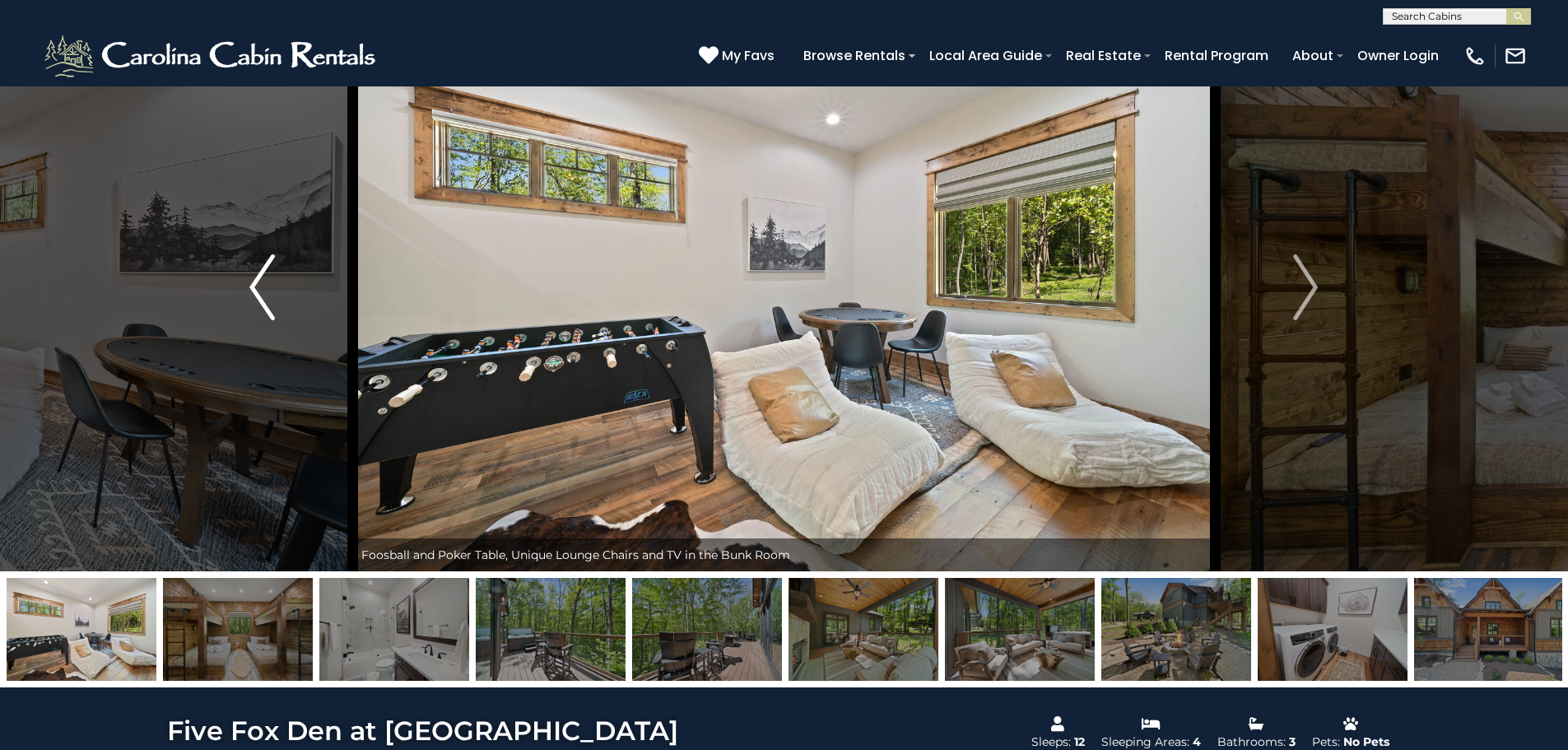
click at [259, 291] on img "Previous" at bounding box center [261, 287] width 25 height 66
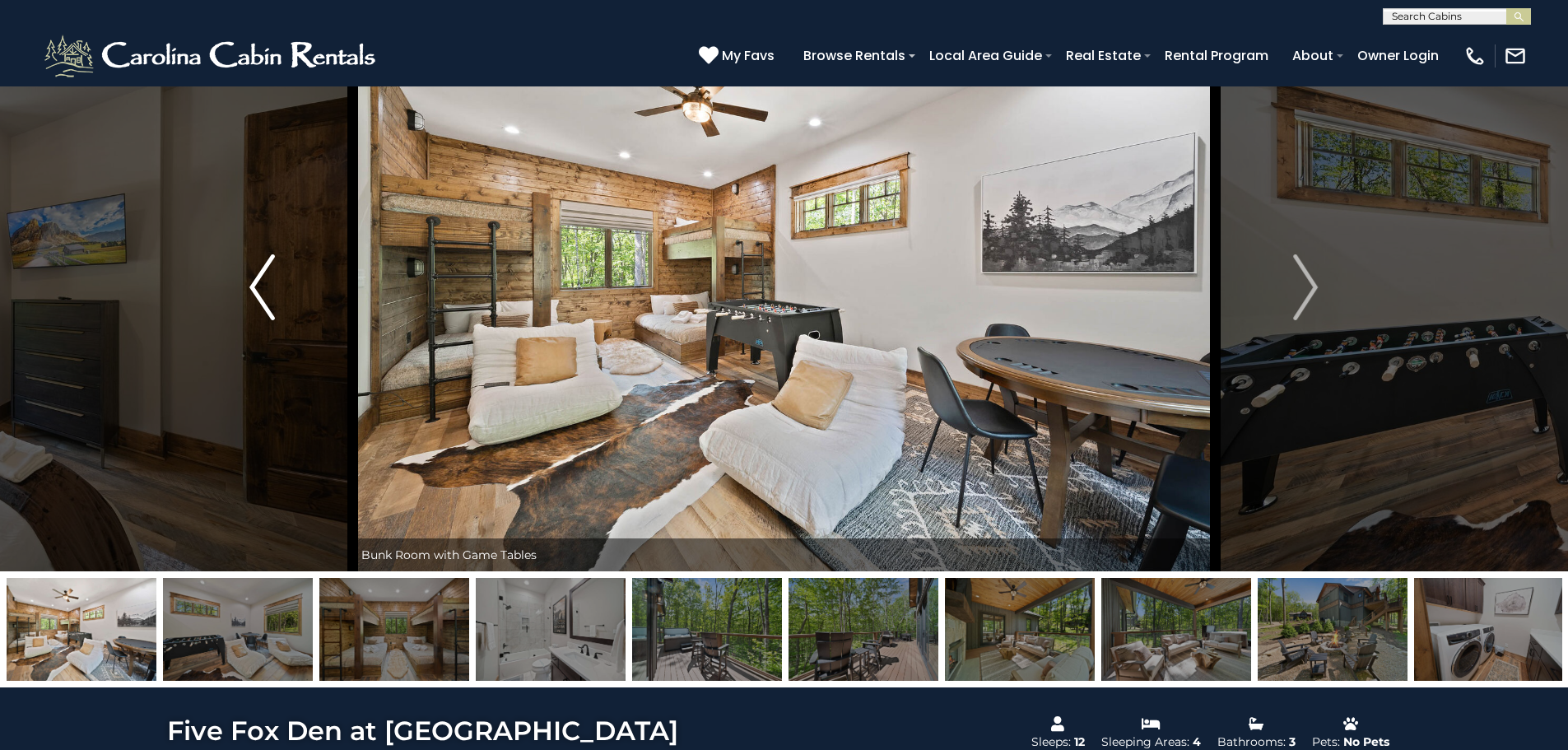
click at [259, 291] on img "Previous" at bounding box center [261, 287] width 25 height 66
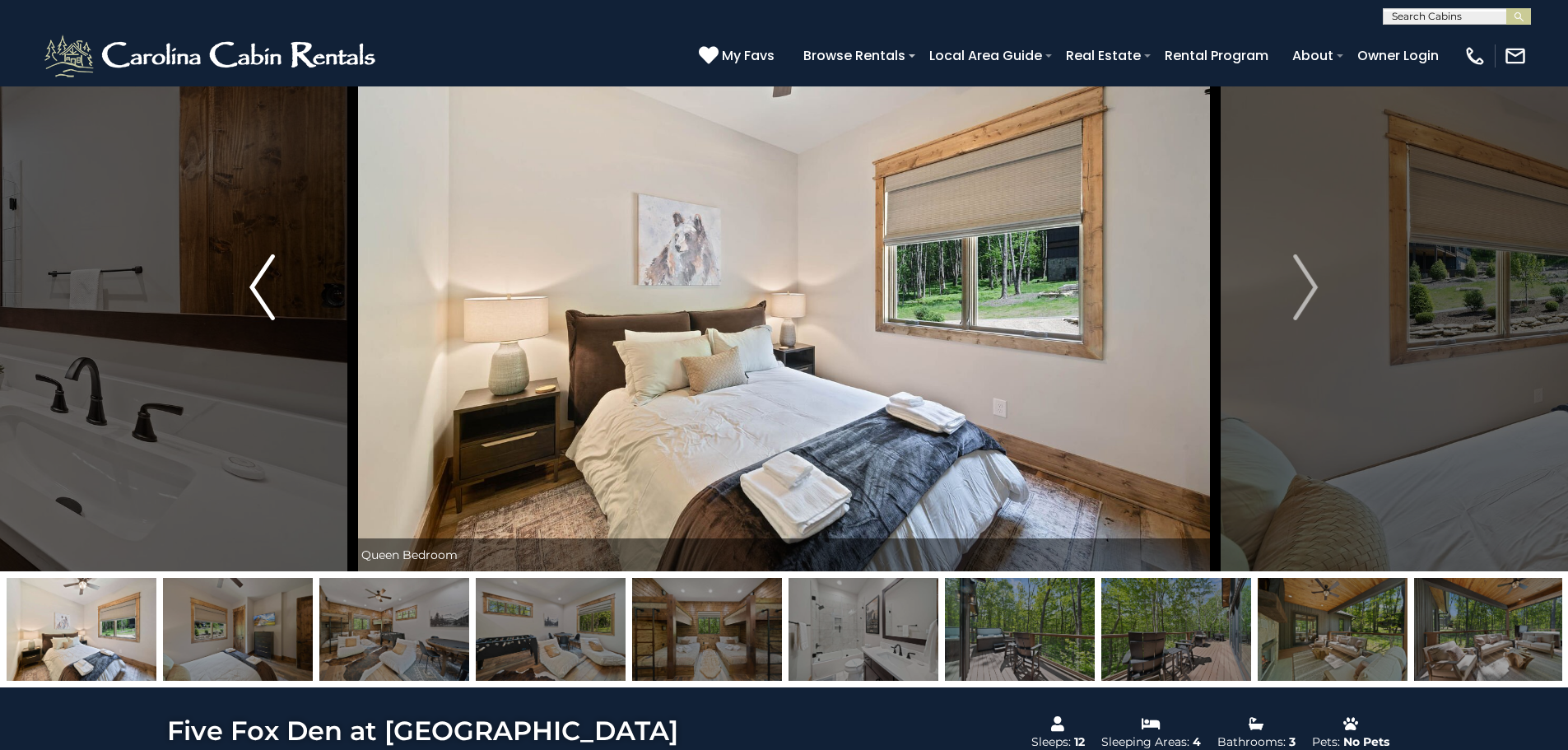
click at [259, 291] on img "Previous" at bounding box center [261, 287] width 25 height 66
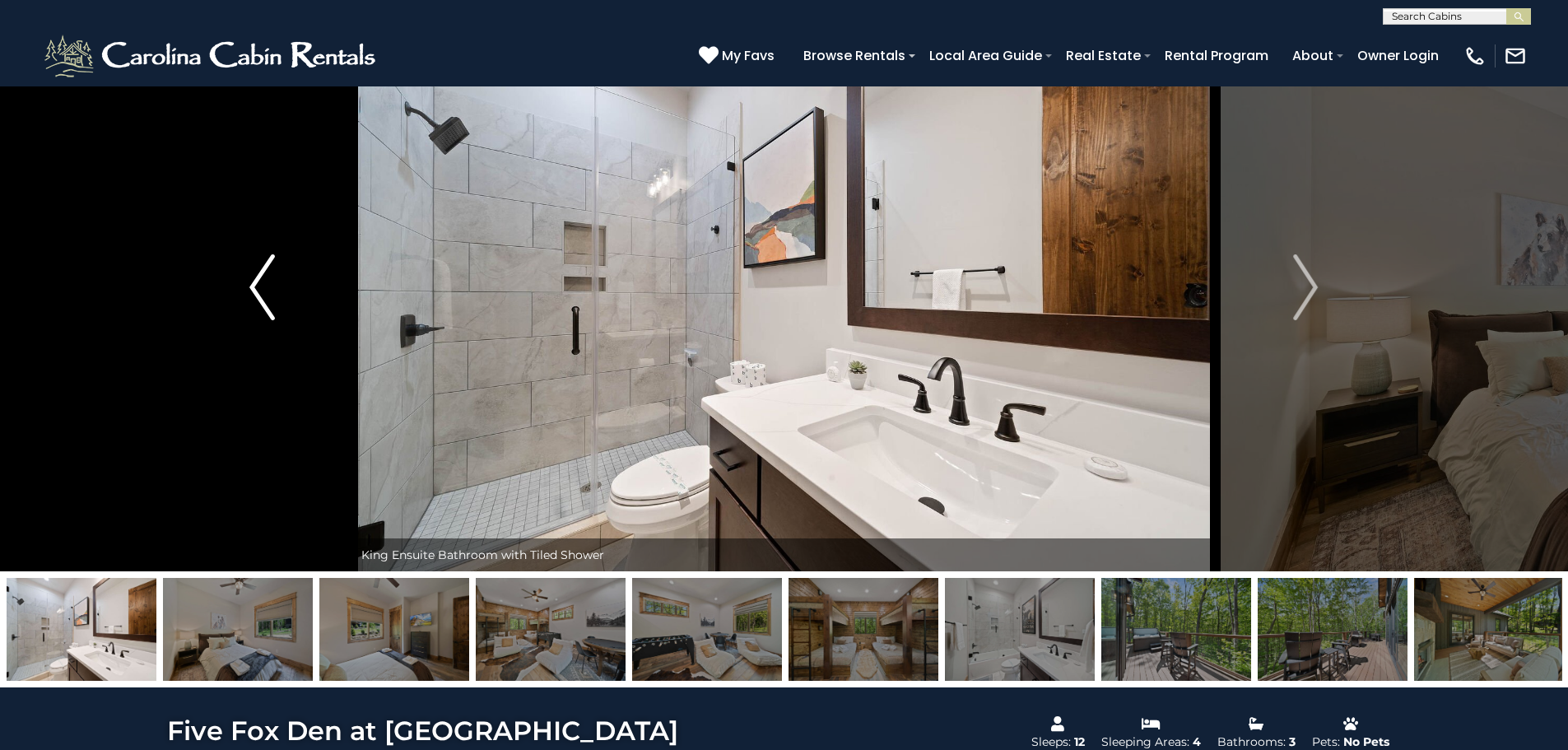
click at [259, 291] on img "Previous" at bounding box center [261, 287] width 25 height 66
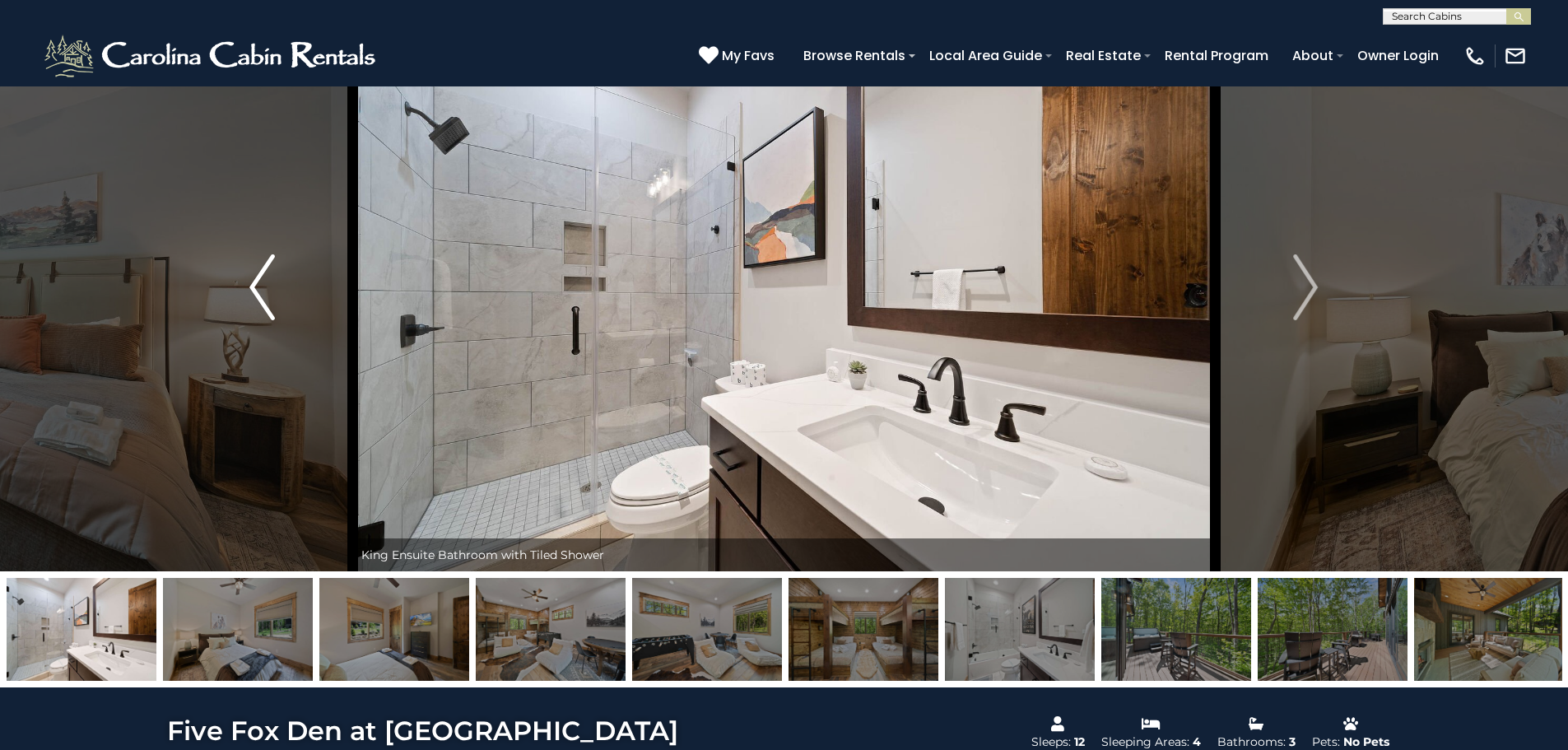
click at [259, 291] on img "Previous" at bounding box center [261, 287] width 25 height 66
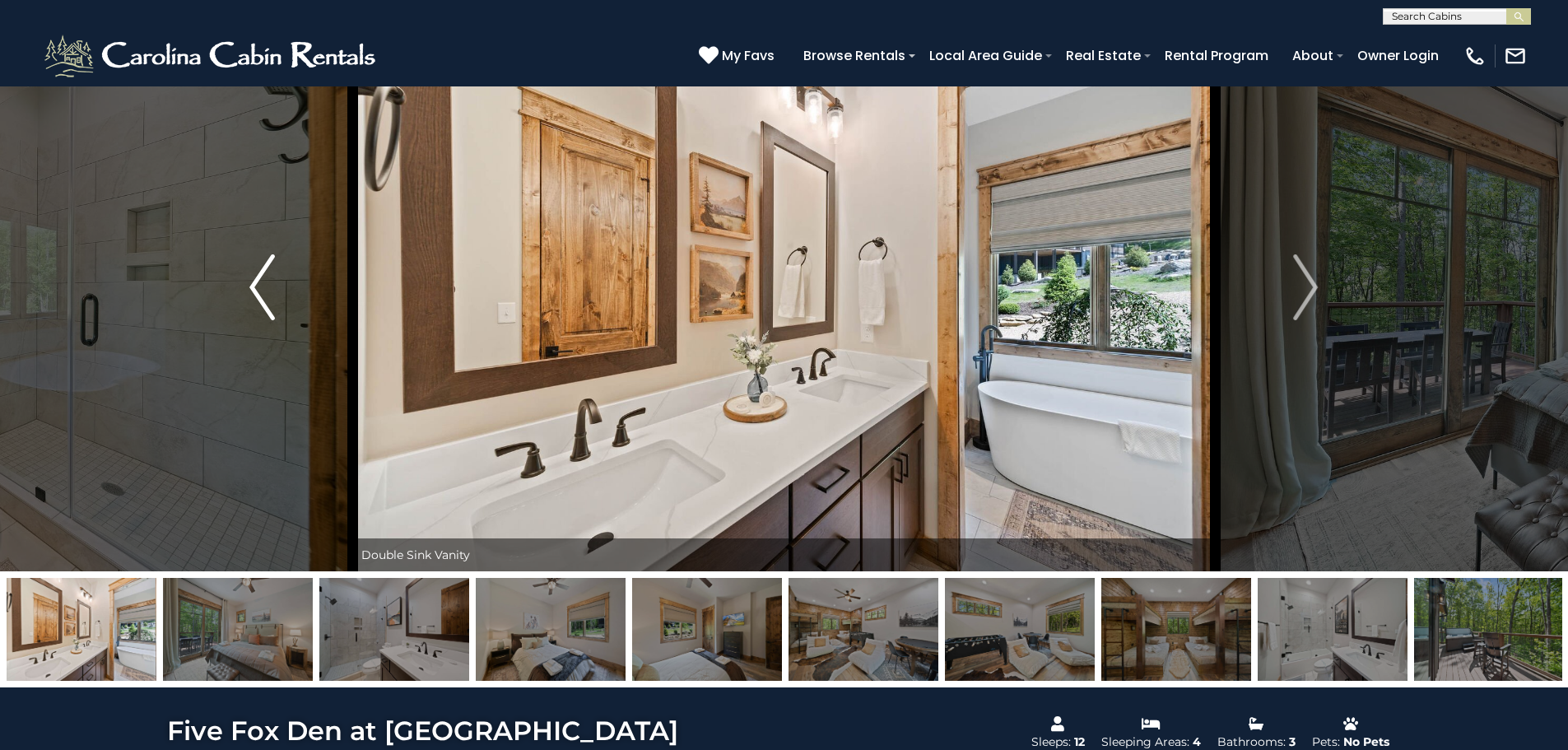
click at [259, 291] on img "Previous" at bounding box center [261, 287] width 25 height 66
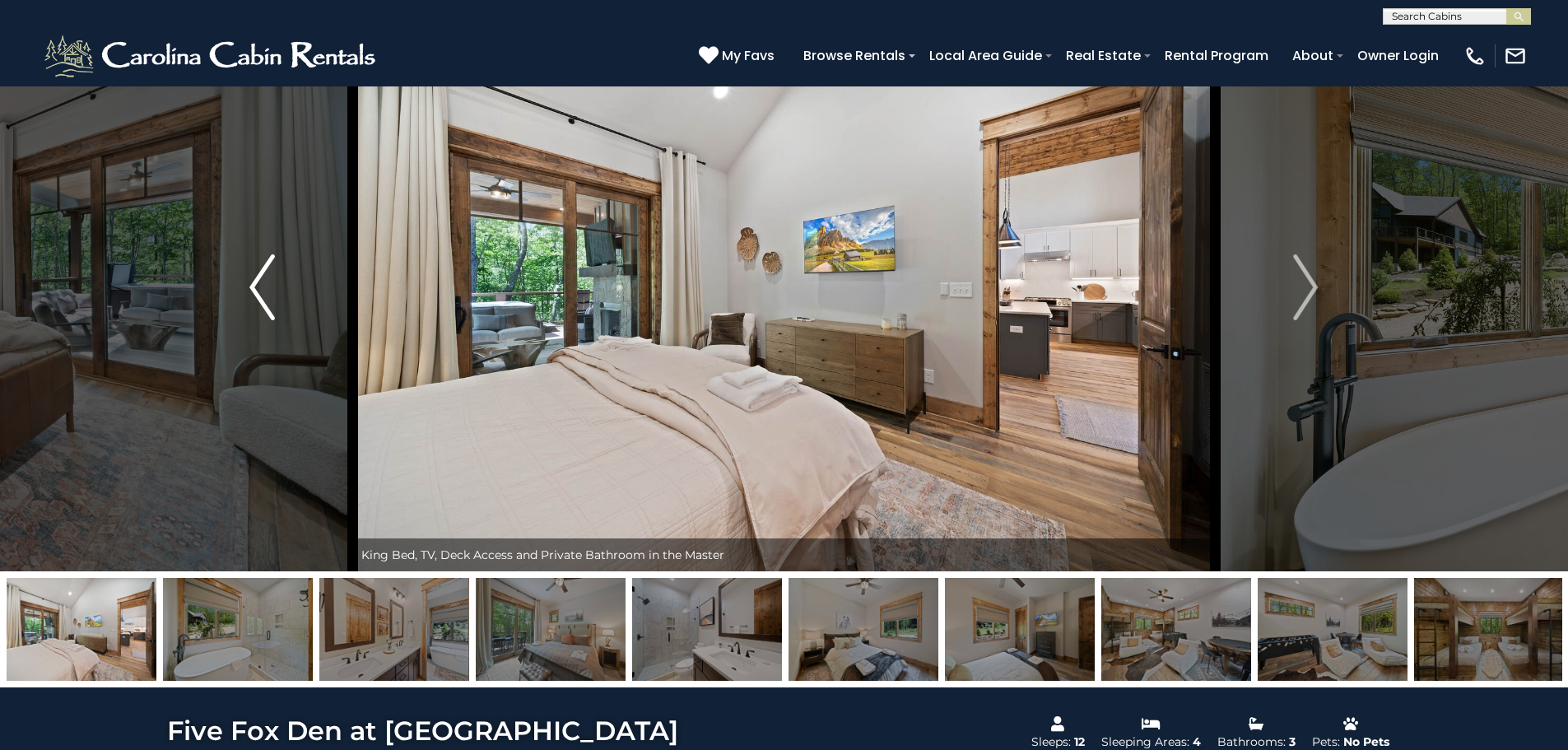
click at [259, 291] on img "Previous" at bounding box center [261, 287] width 25 height 66
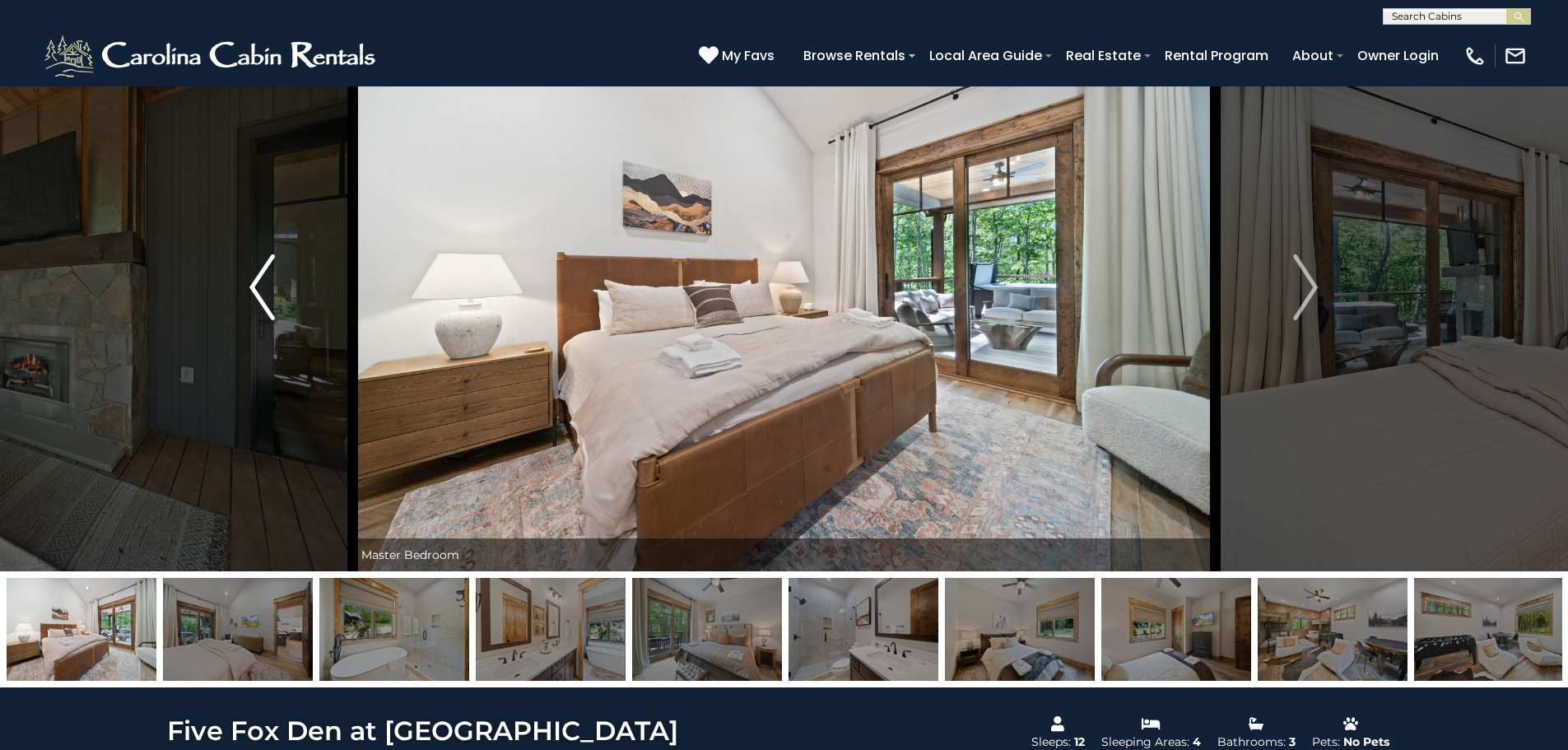
click at [259, 291] on img "Previous" at bounding box center [261, 287] width 25 height 66
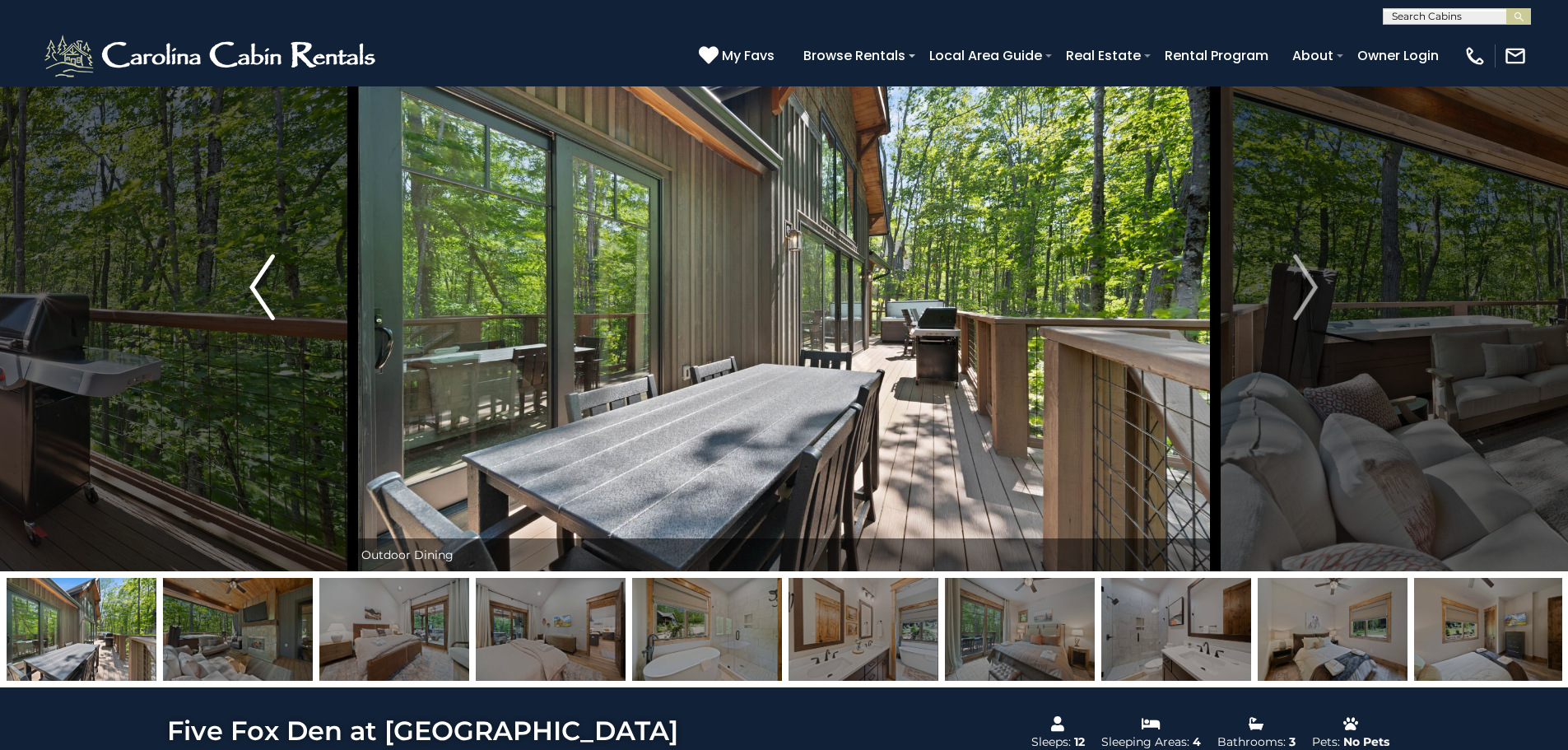
click at [259, 291] on img "Previous" at bounding box center [261, 287] width 25 height 66
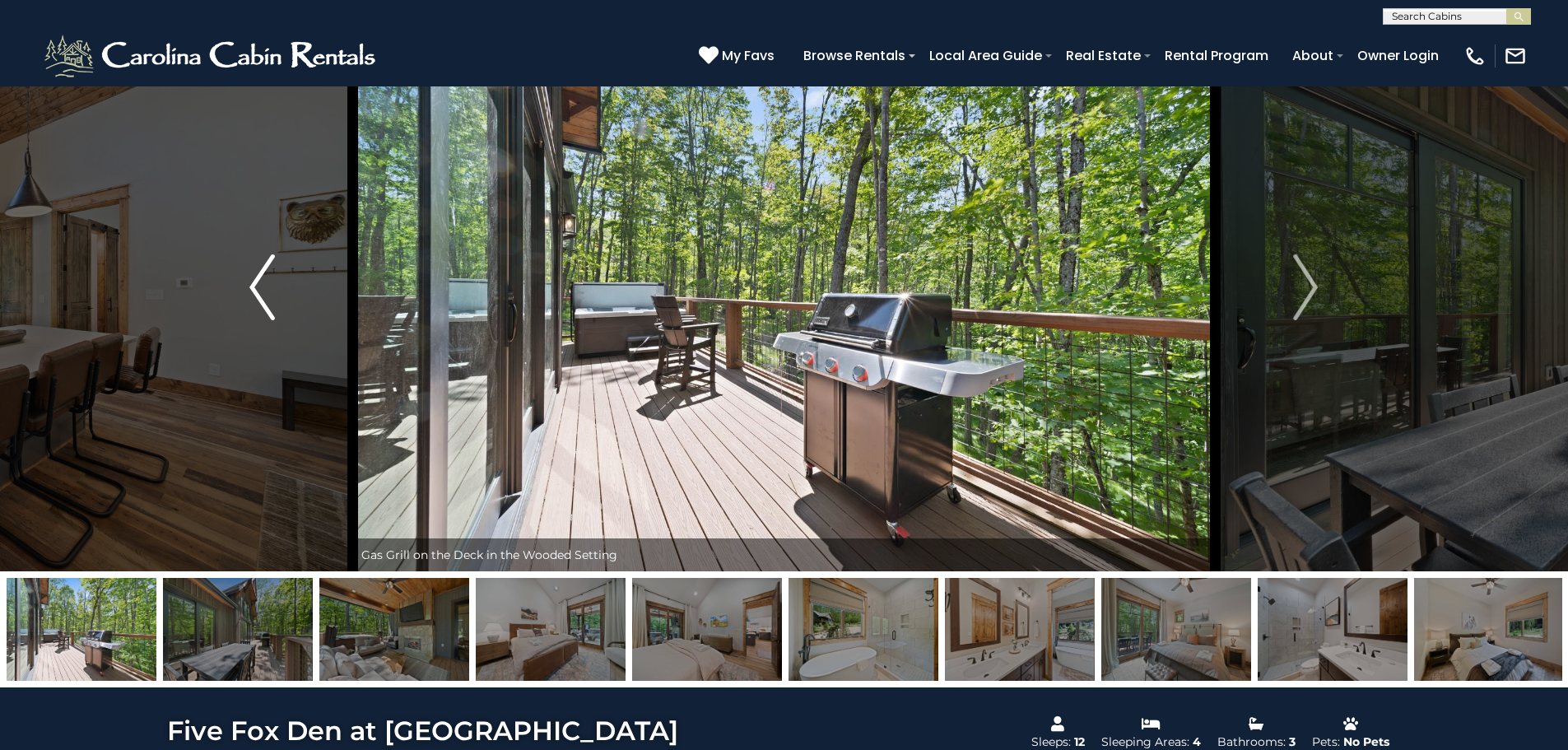
click at [259, 291] on img "Previous" at bounding box center [261, 287] width 25 height 66
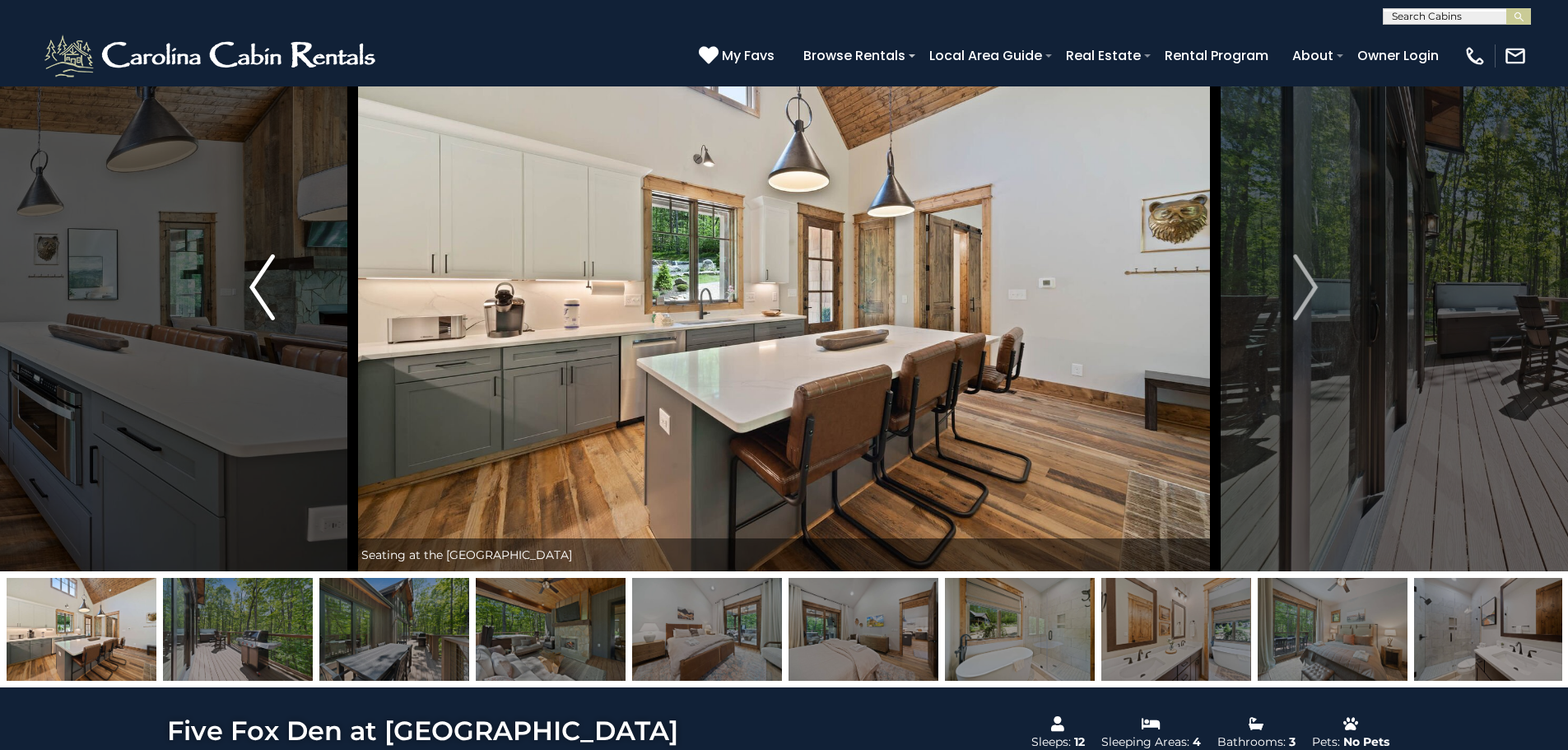
click at [259, 291] on img "Previous" at bounding box center [261, 287] width 25 height 66
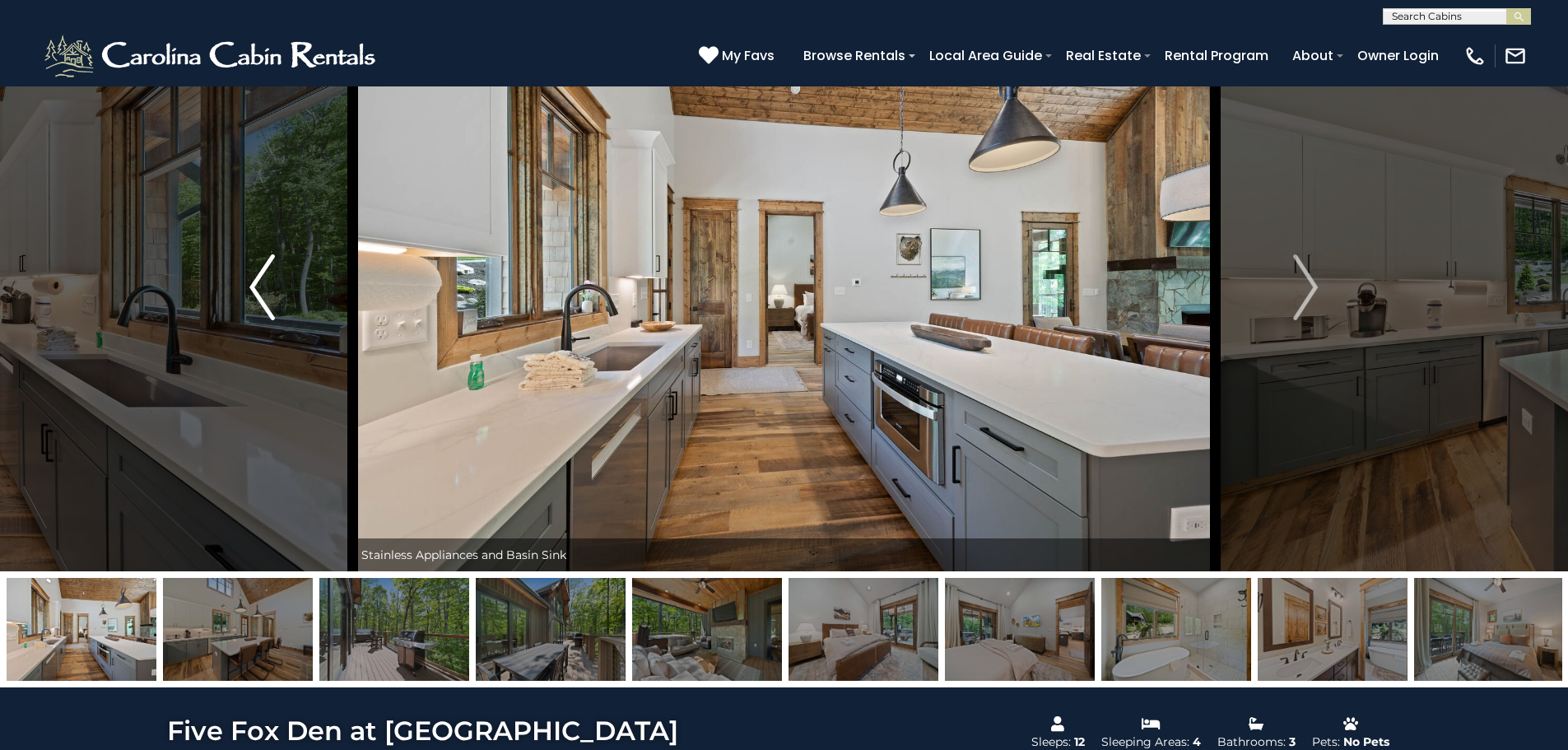
click at [260, 291] on img "Previous" at bounding box center [261, 287] width 25 height 66
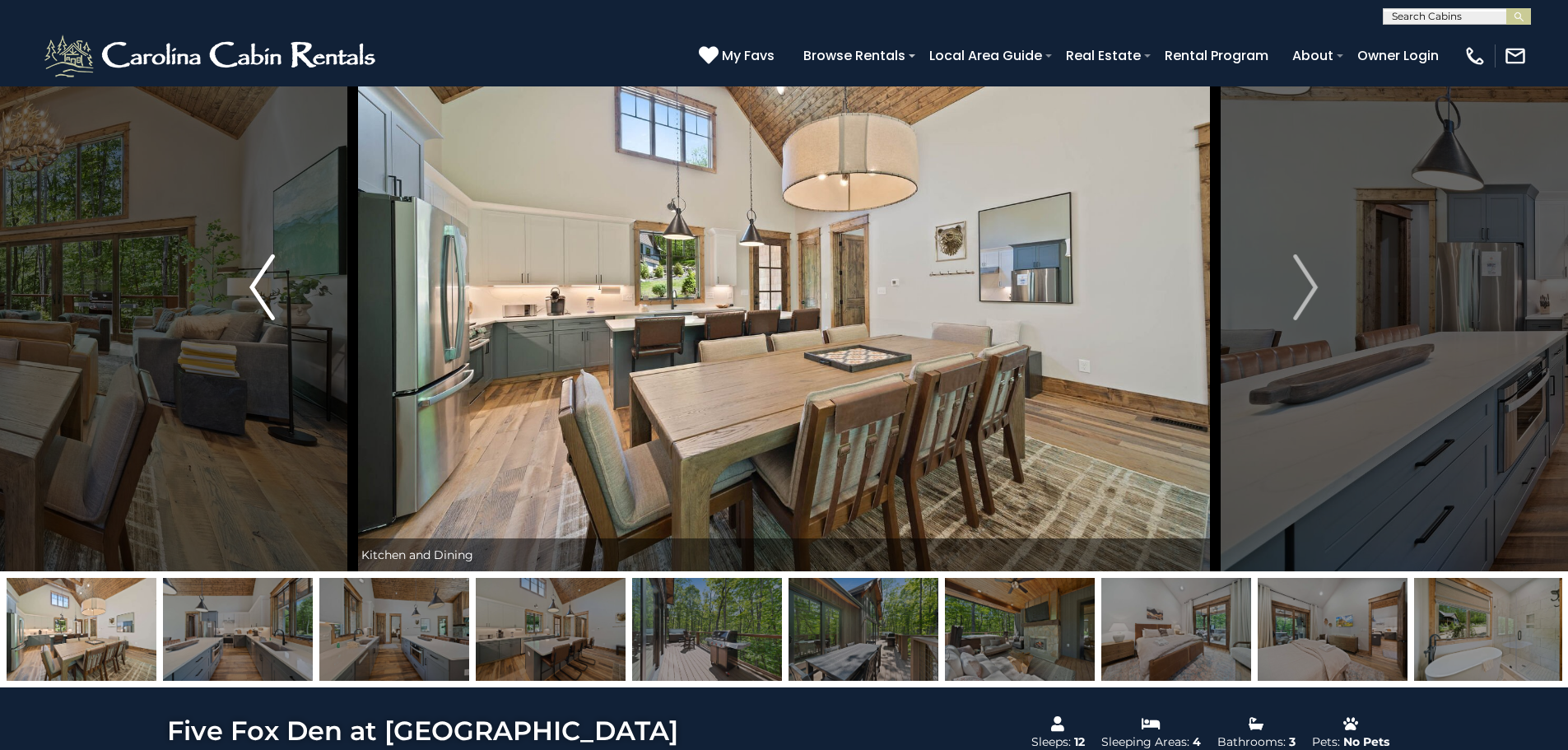
click at [260, 291] on img "Previous" at bounding box center [261, 287] width 25 height 66
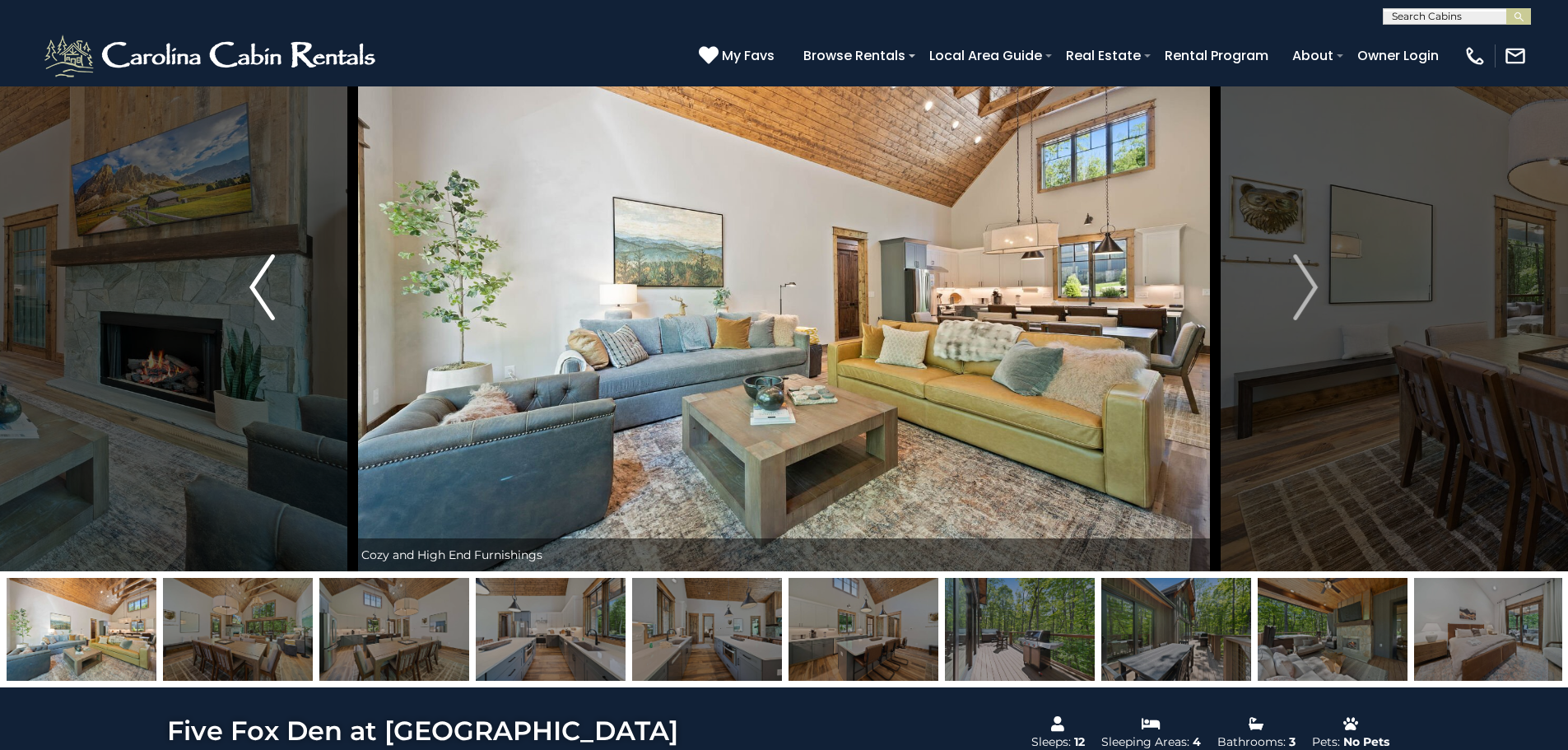
click at [260, 291] on img "Previous" at bounding box center [261, 287] width 25 height 66
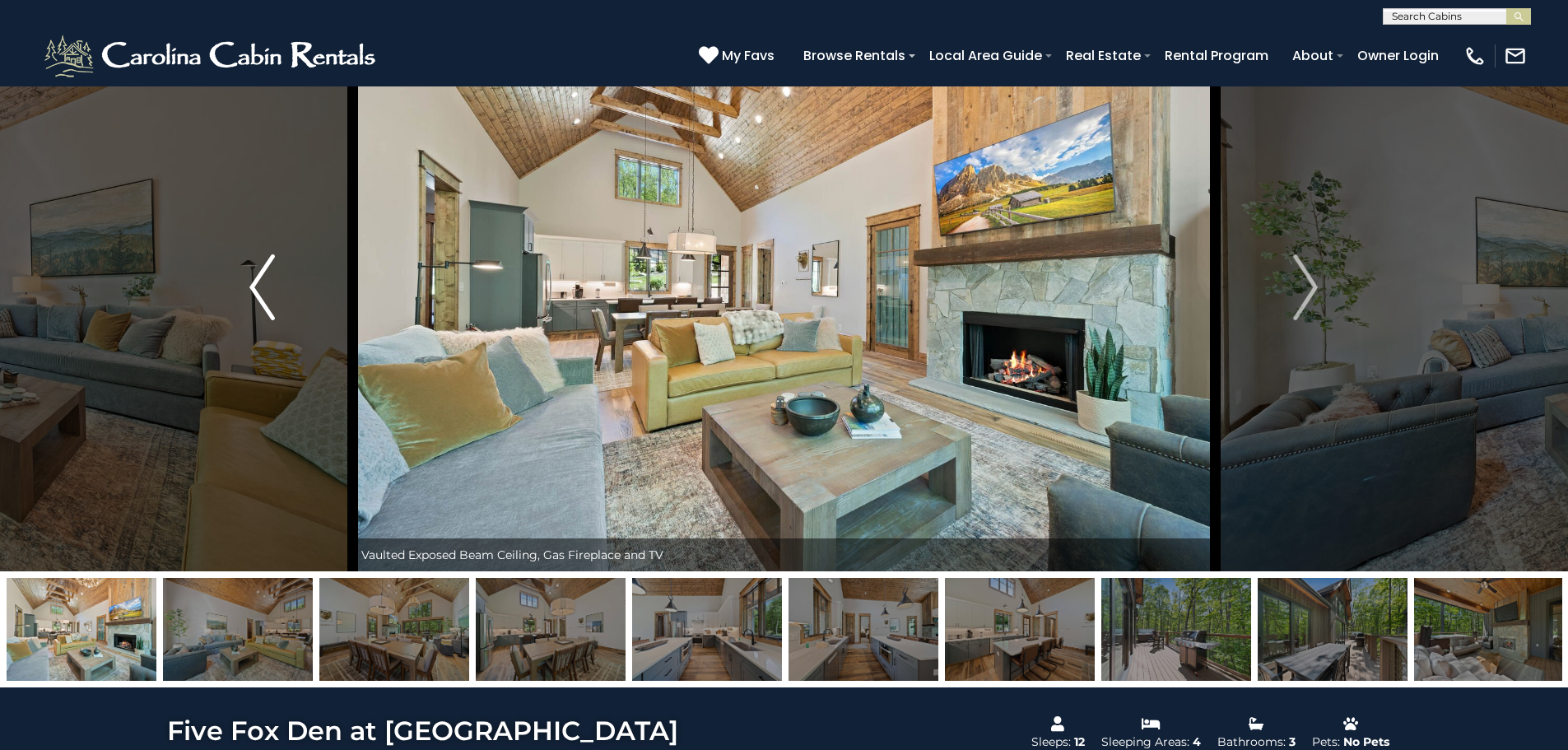
click at [260, 291] on img "Previous" at bounding box center [261, 287] width 25 height 66
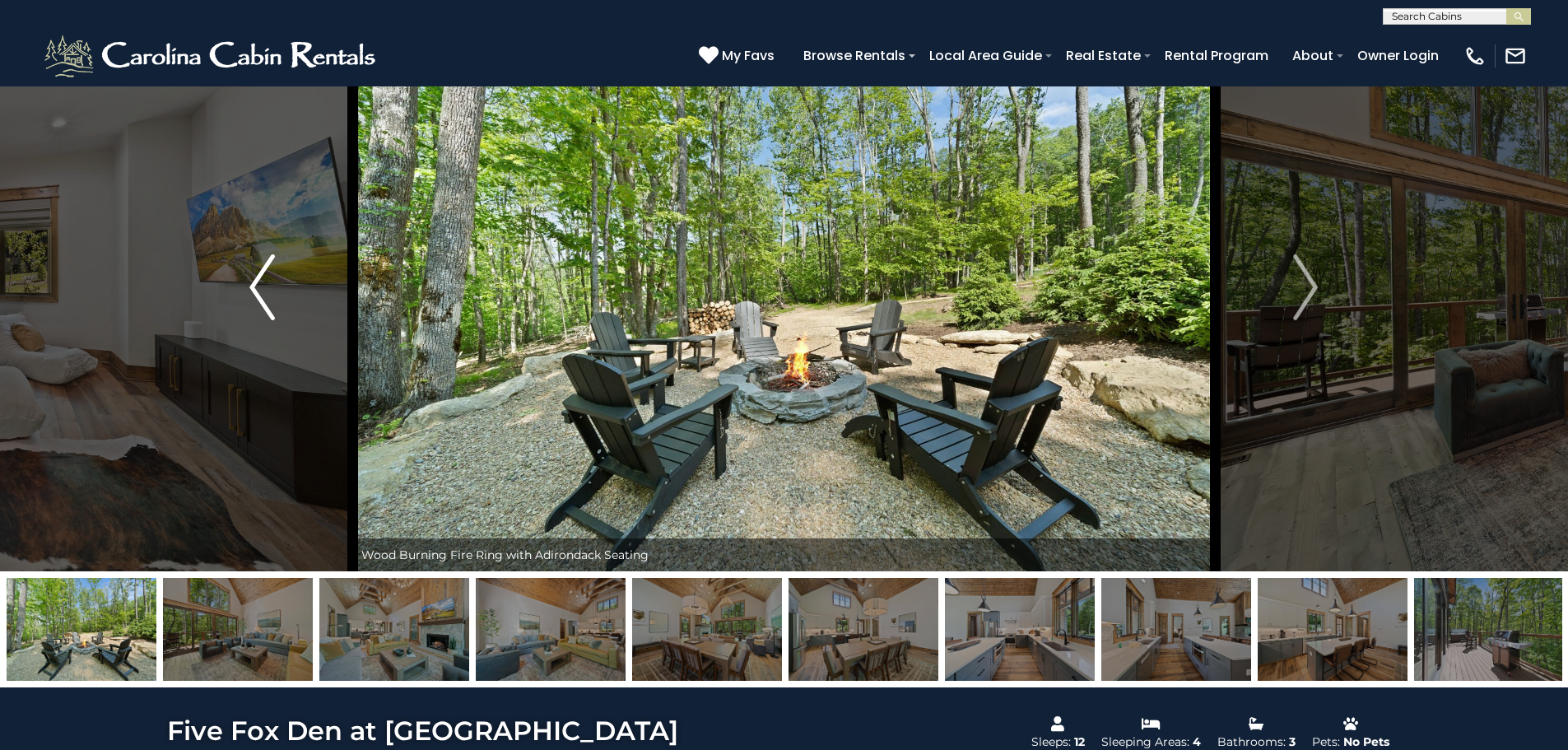
click at [260, 291] on img "Previous" at bounding box center [261, 287] width 25 height 66
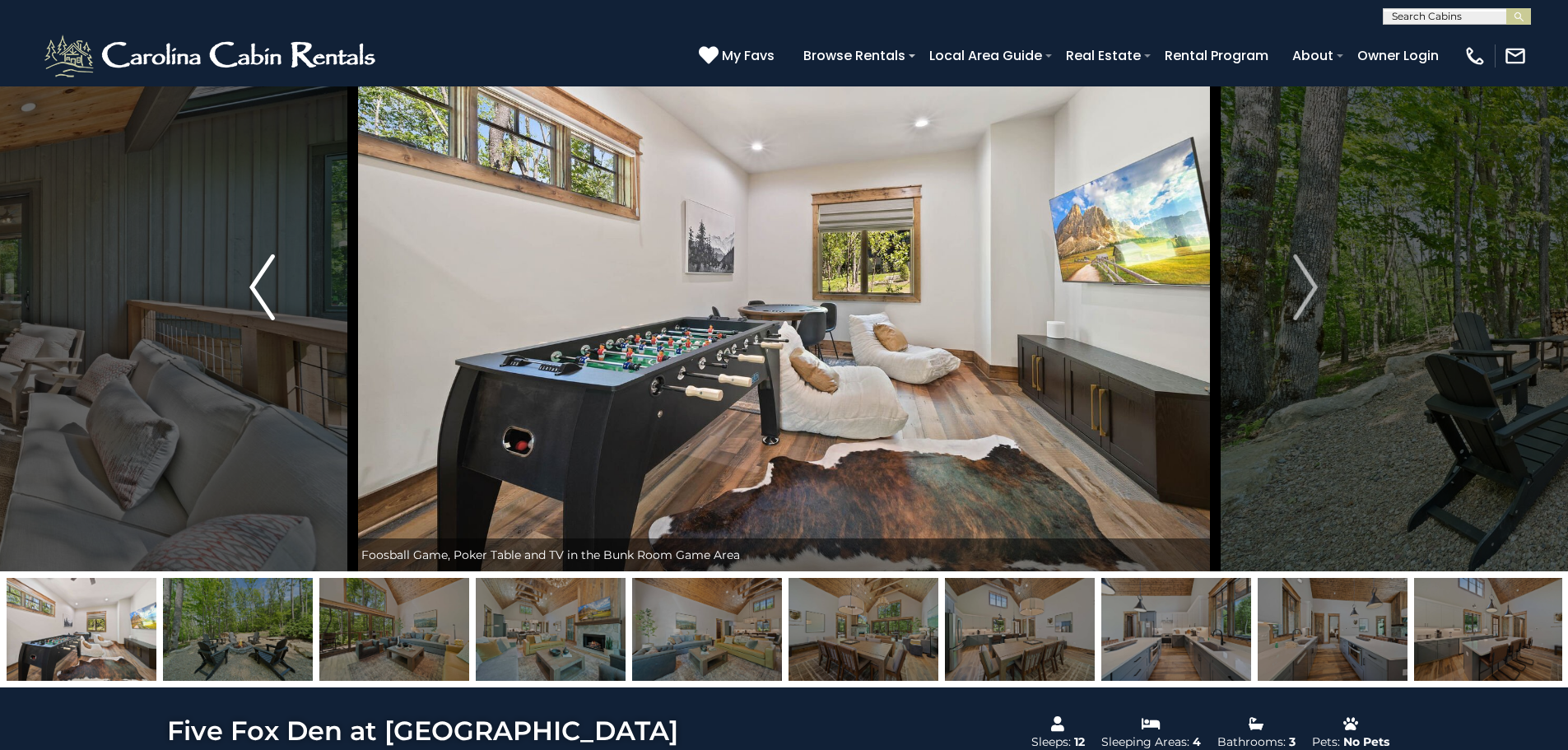
click at [260, 291] on img "Previous" at bounding box center [261, 287] width 25 height 66
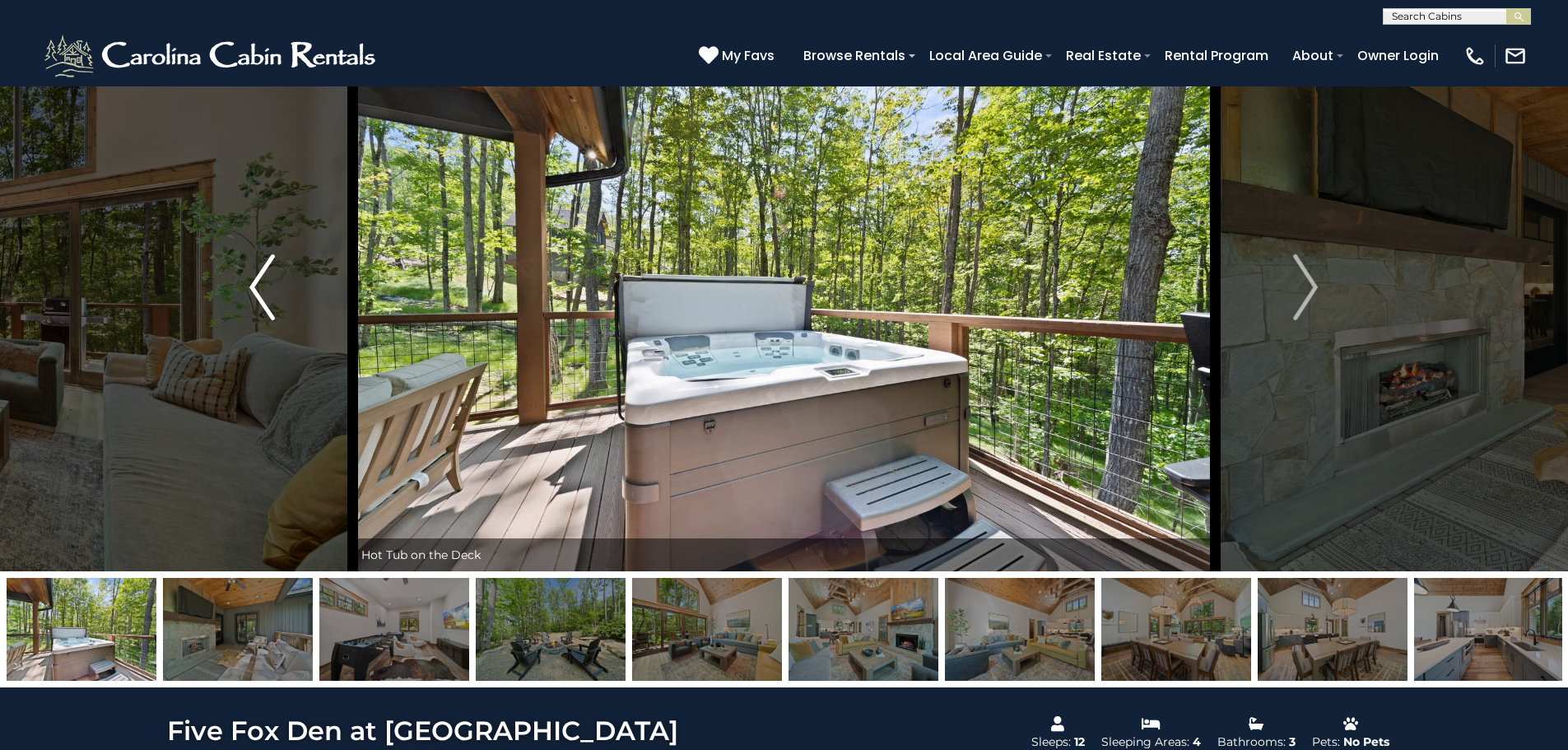
click at [260, 291] on img "Previous" at bounding box center [261, 287] width 25 height 66
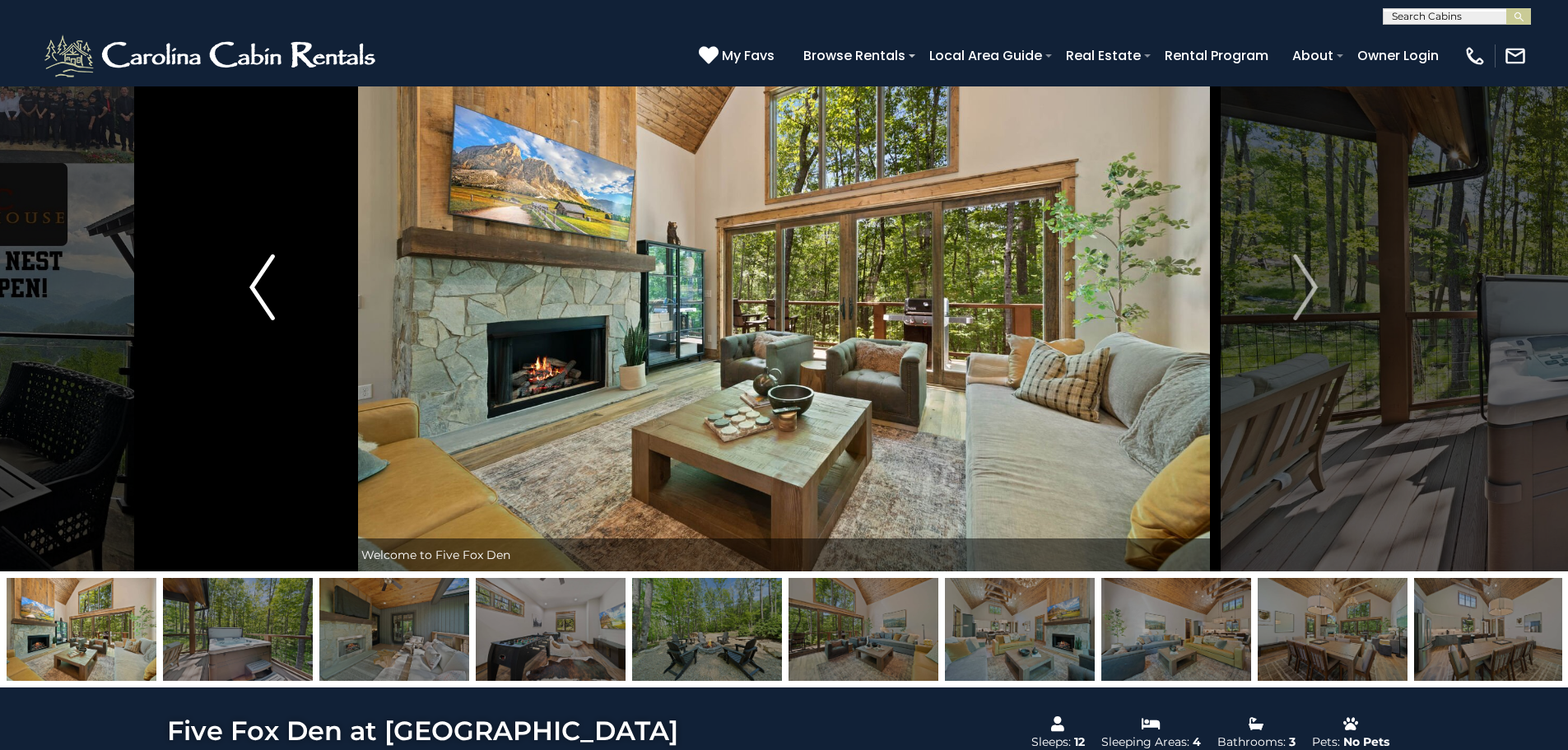
click at [260, 291] on img "Previous" at bounding box center [261, 287] width 25 height 66
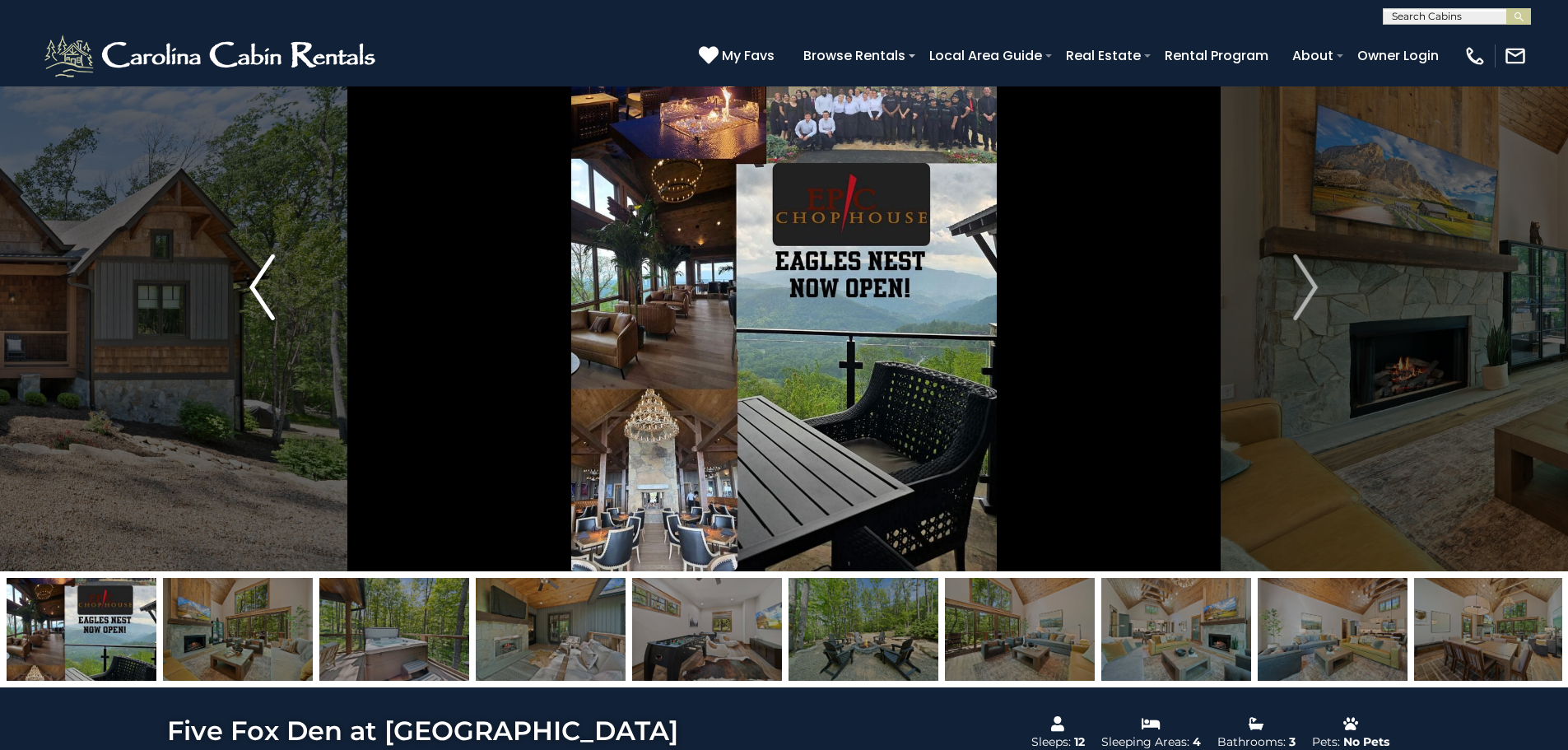
click at [260, 291] on img "Previous" at bounding box center [261, 287] width 25 height 66
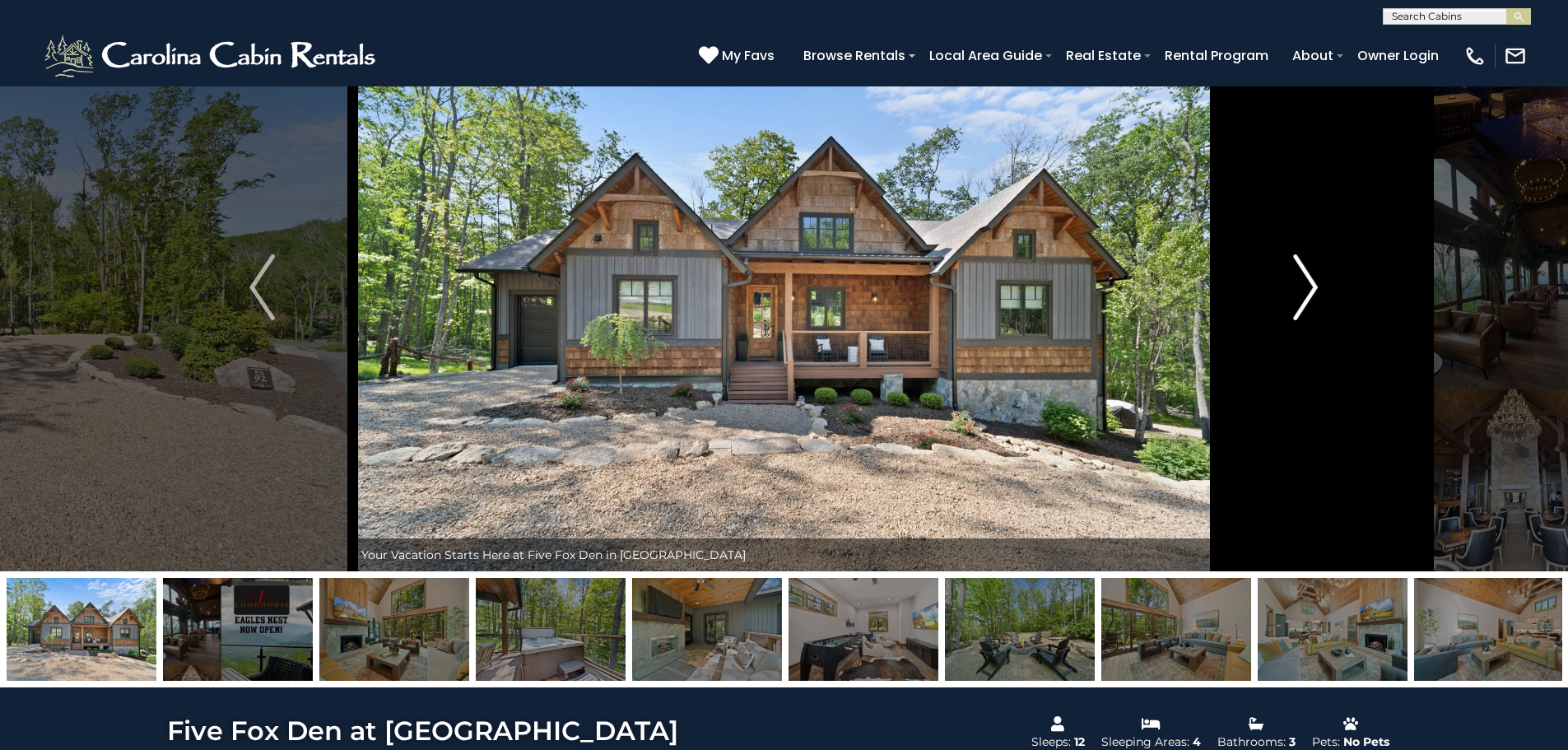
click at [1303, 293] on img "Next" at bounding box center [1305, 287] width 25 height 66
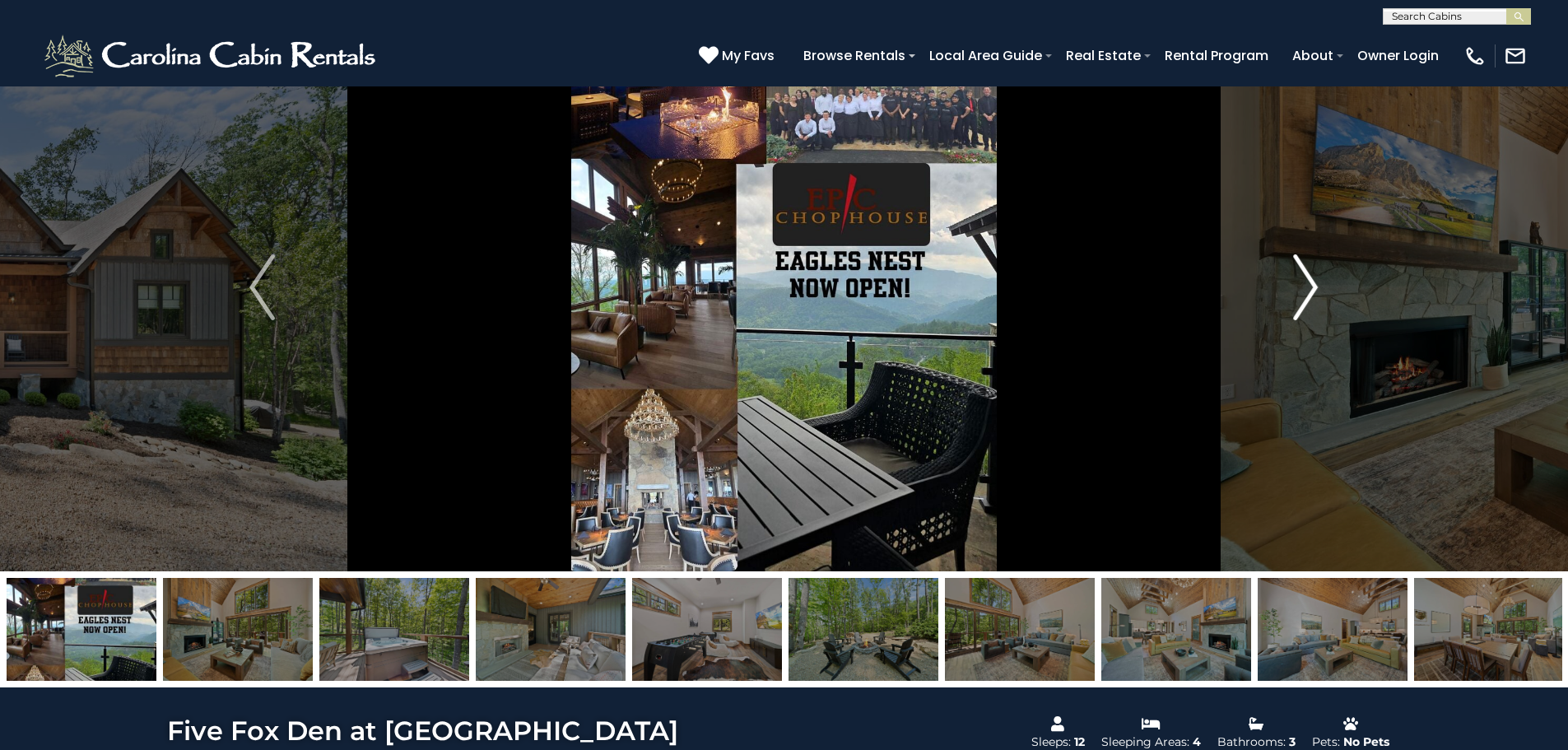
click at [1303, 293] on img "Next" at bounding box center [1305, 287] width 25 height 66
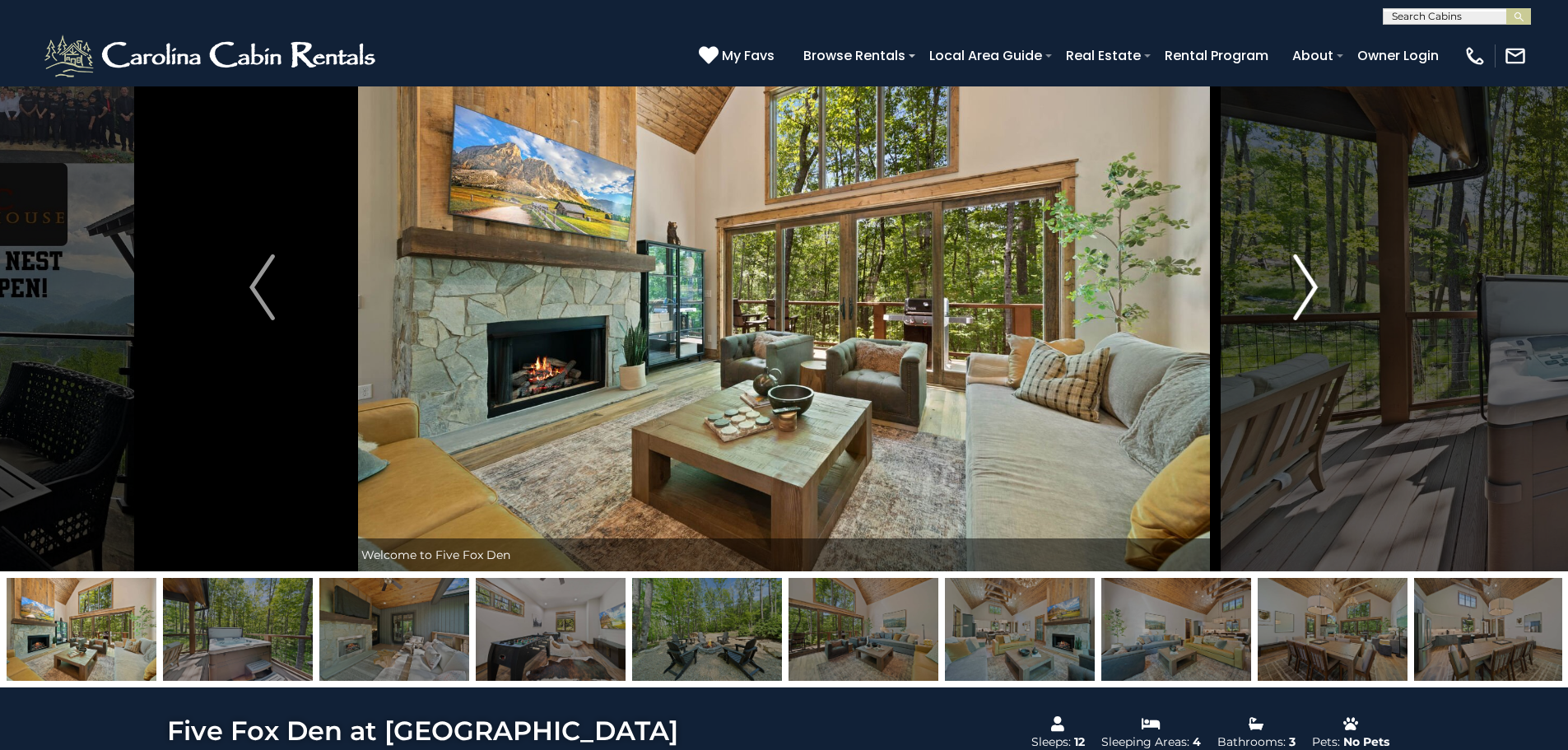
click at [1303, 293] on img "Next" at bounding box center [1305, 287] width 25 height 66
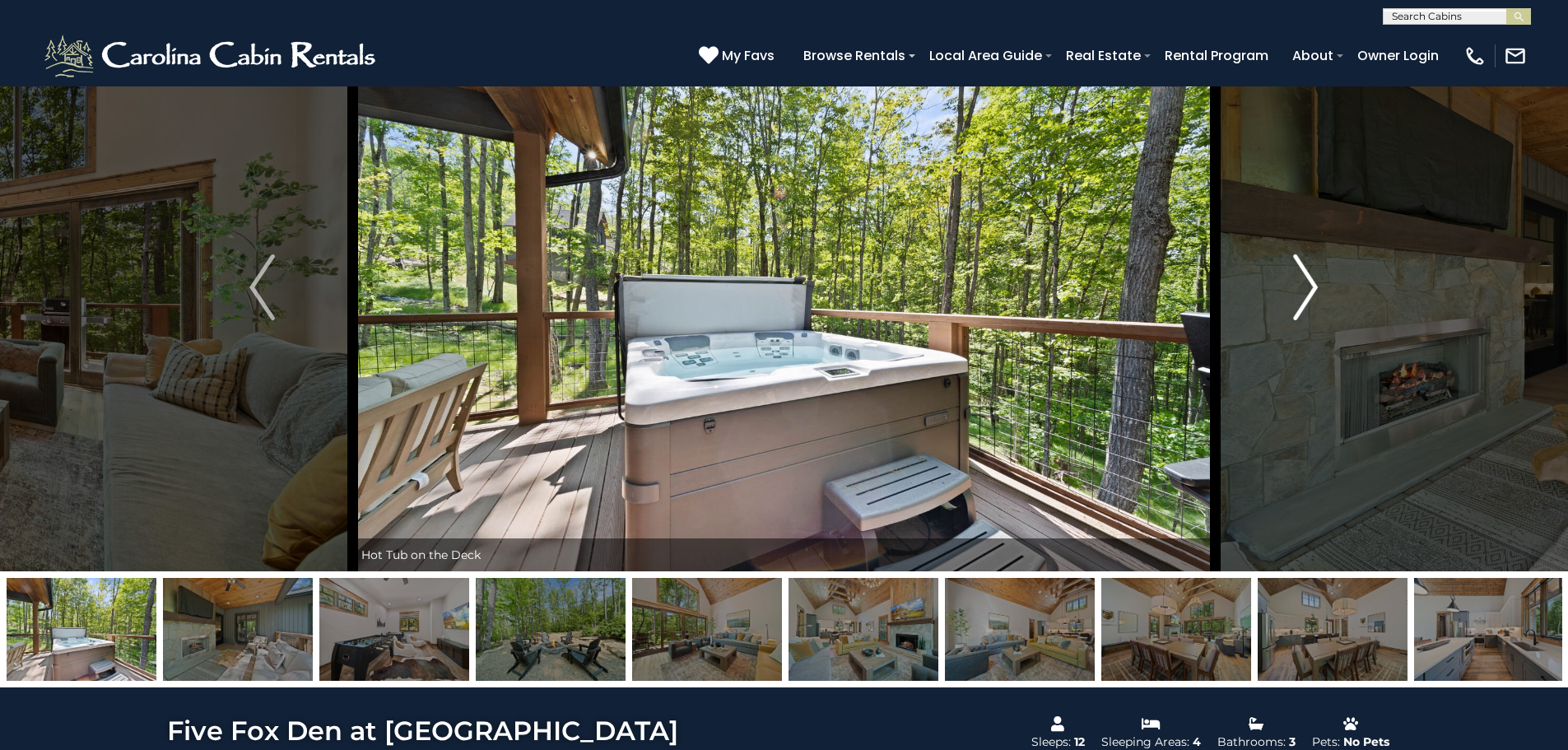
click at [1303, 294] on img "Next" at bounding box center [1305, 287] width 25 height 66
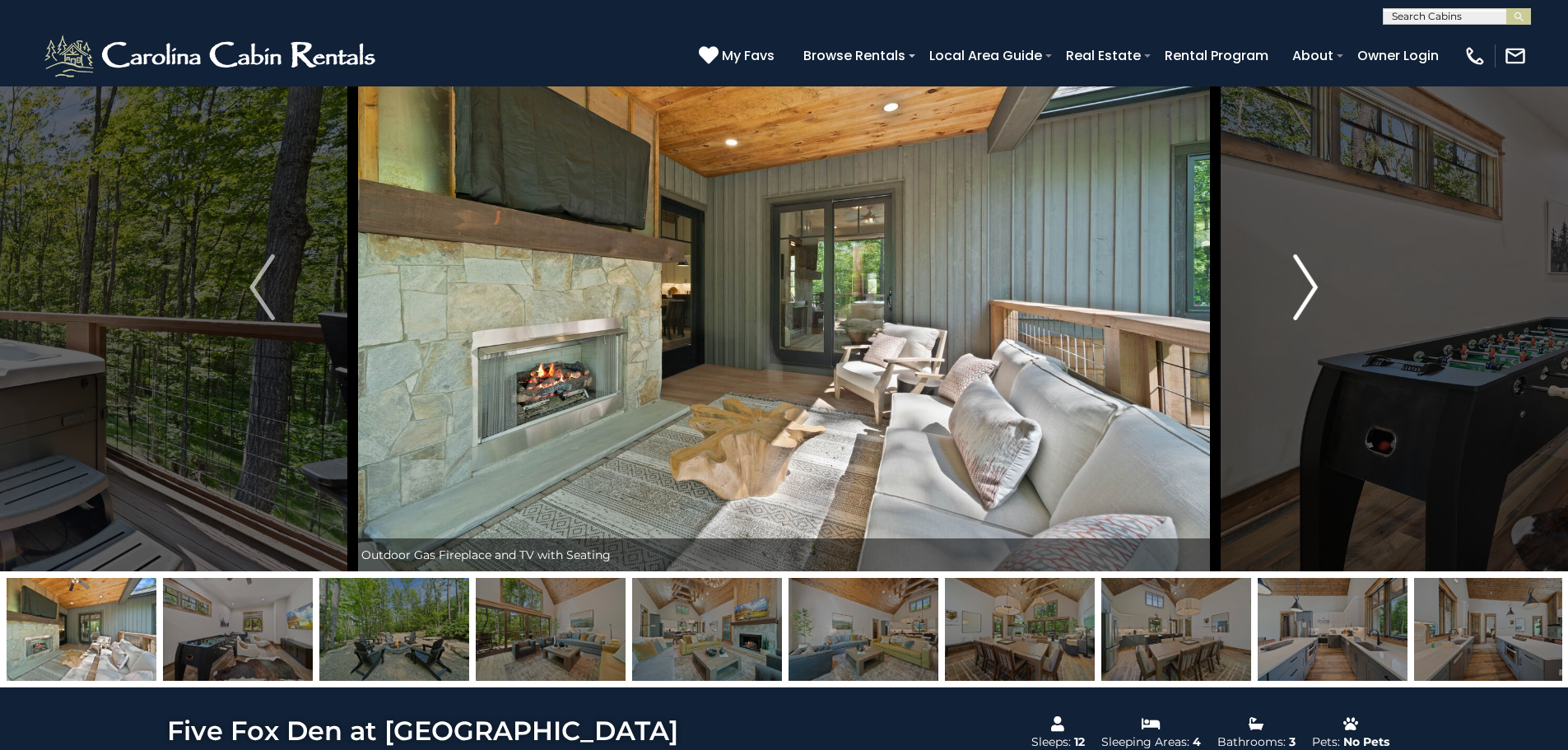
click at [1303, 294] on img "Next" at bounding box center [1305, 287] width 25 height 66
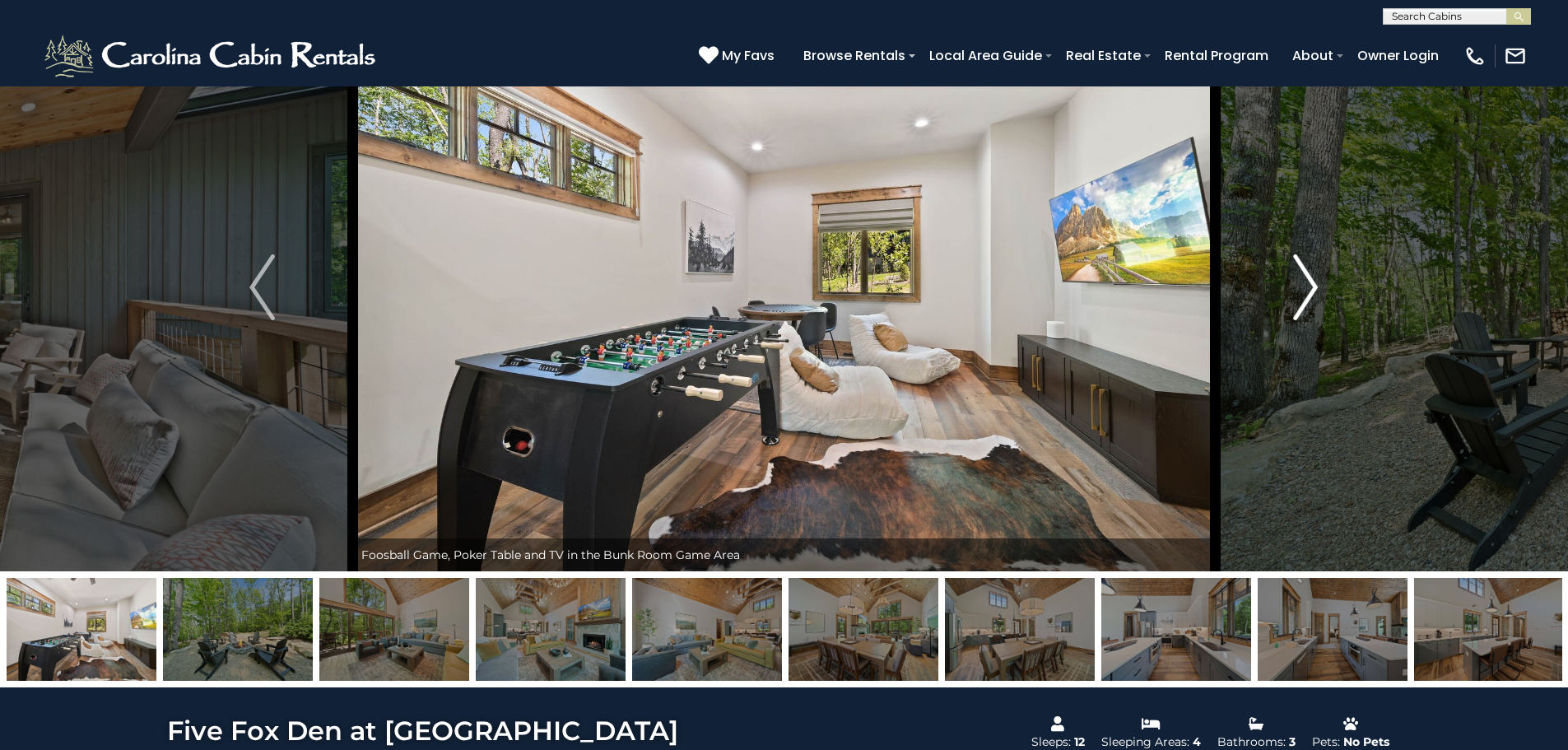
click at [1303, 294] on img "Next" at bounding box center [1305, 287] width 25 height 66
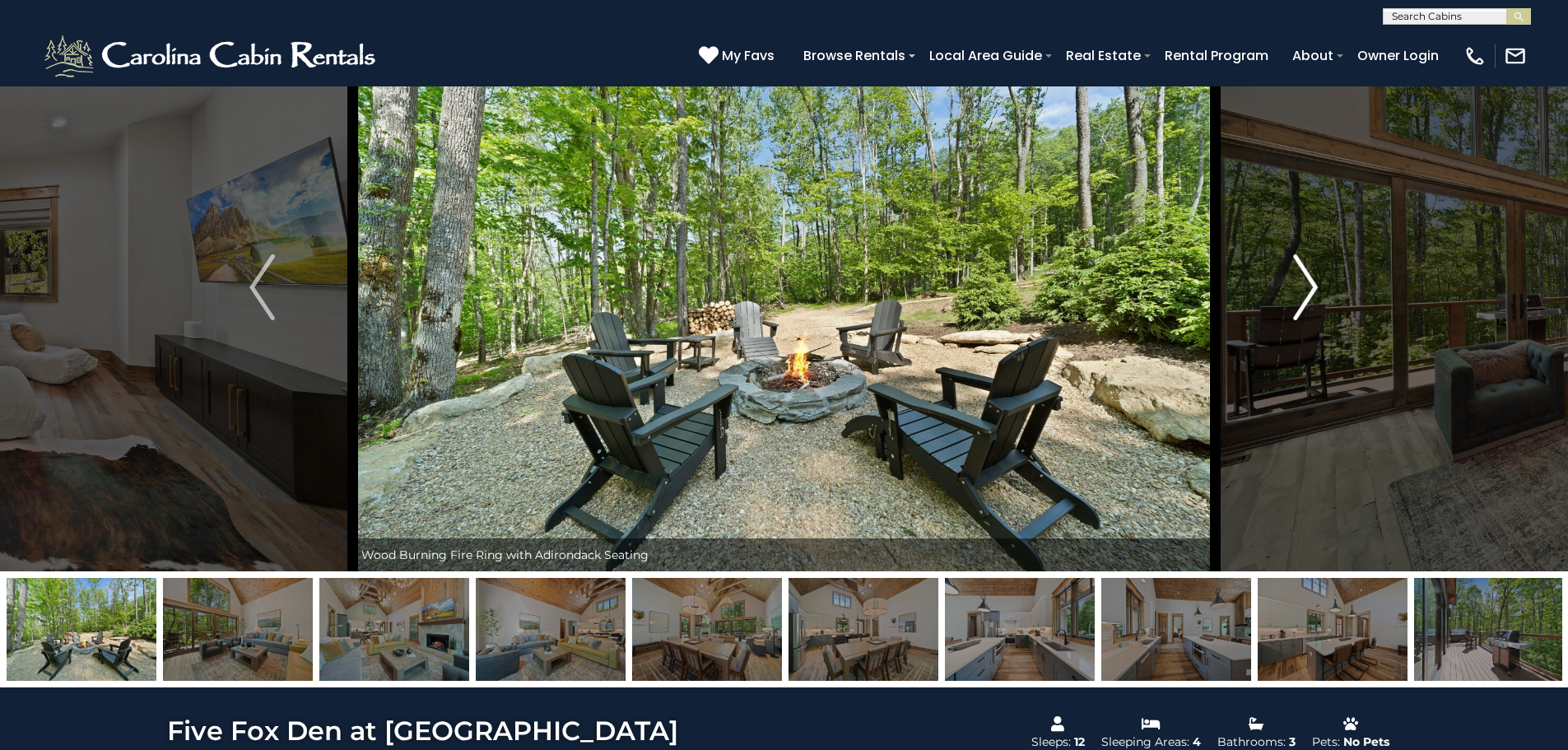
click at [1303, 295] on img "Next" at bounding box center [1305, 287] width 25 height 66
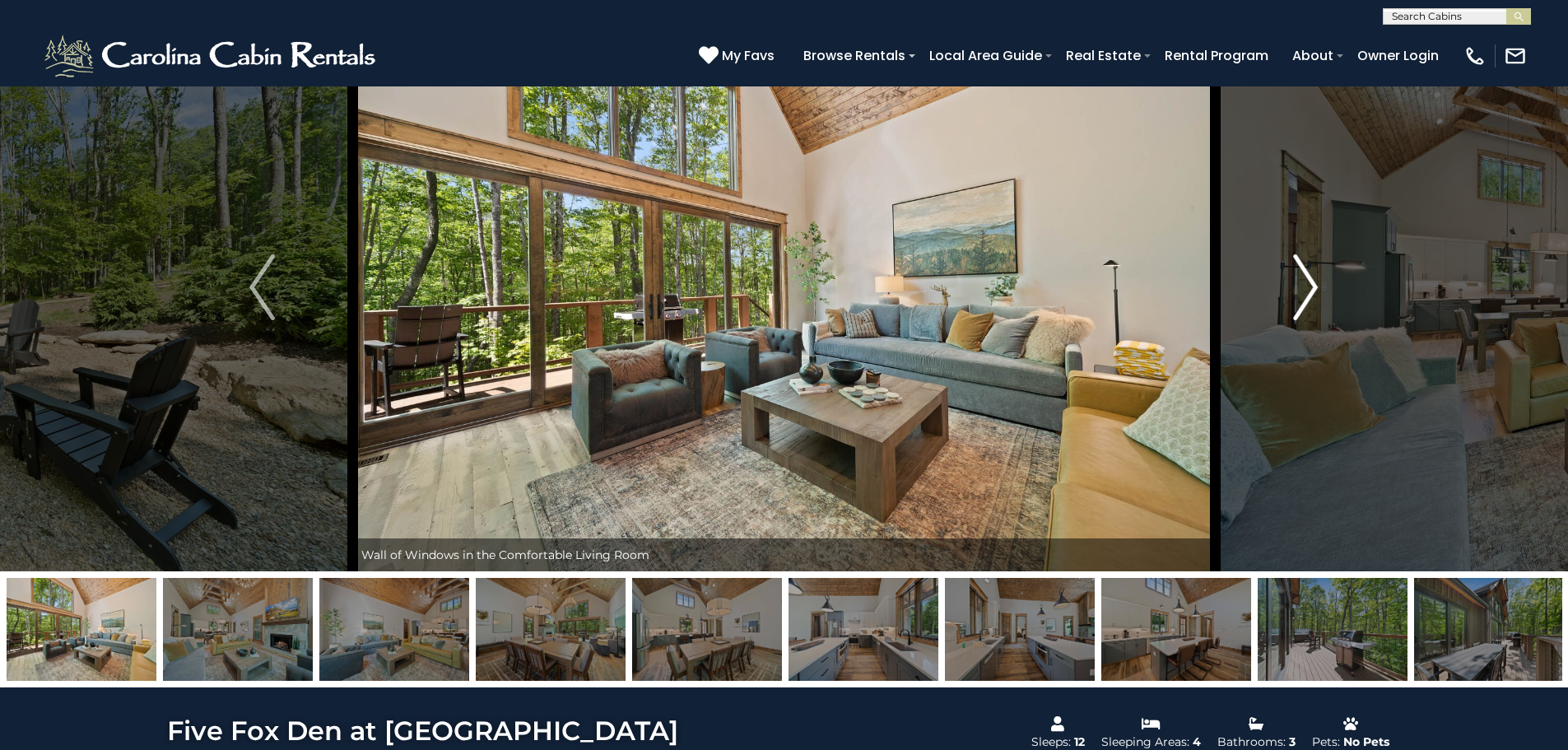
click at [1303, 295] on img "Next" at bounding box center [1305, 287] width 25 height 66
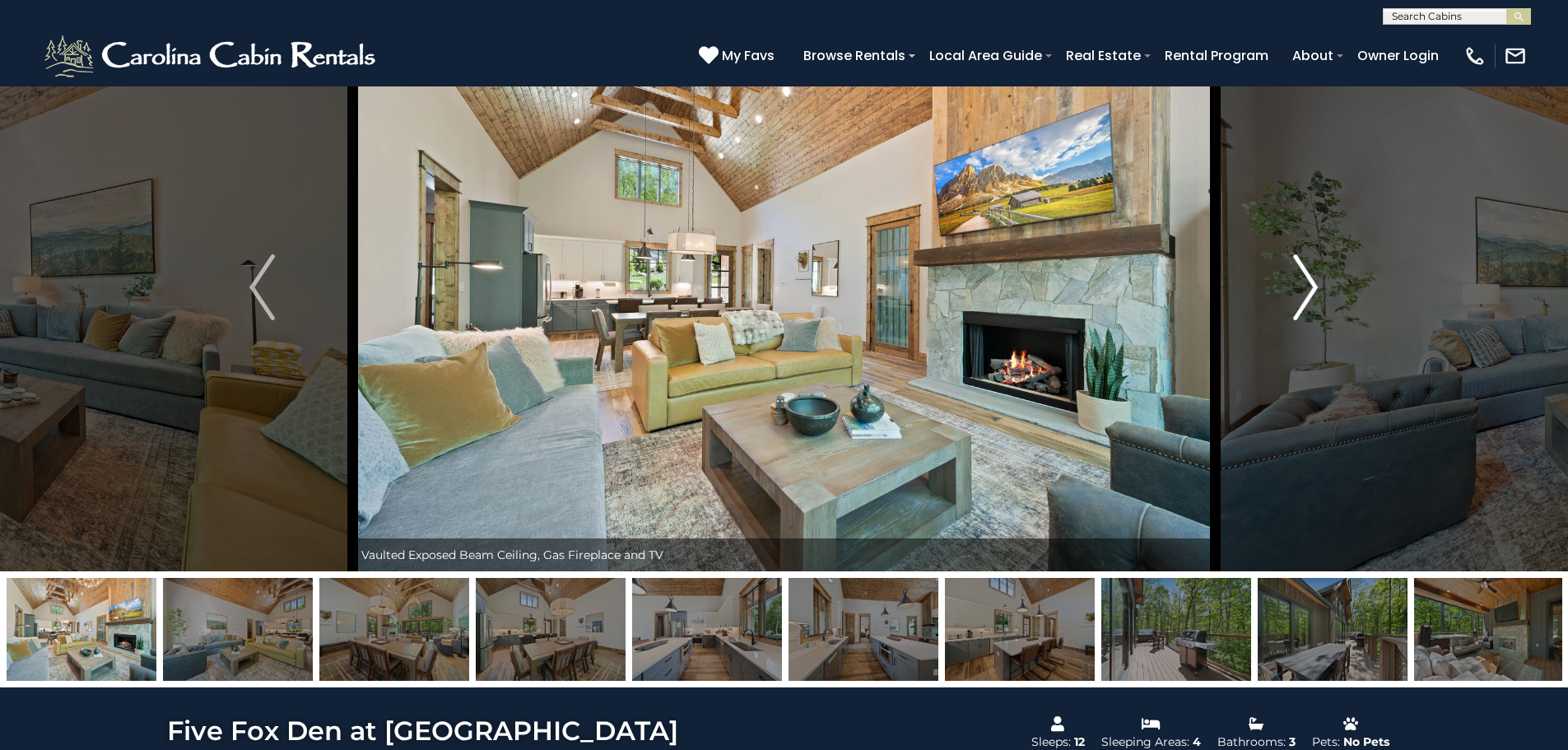
click at [1303, 295] on img "Next" at bounding box center [1305, 287] width 25 height 66
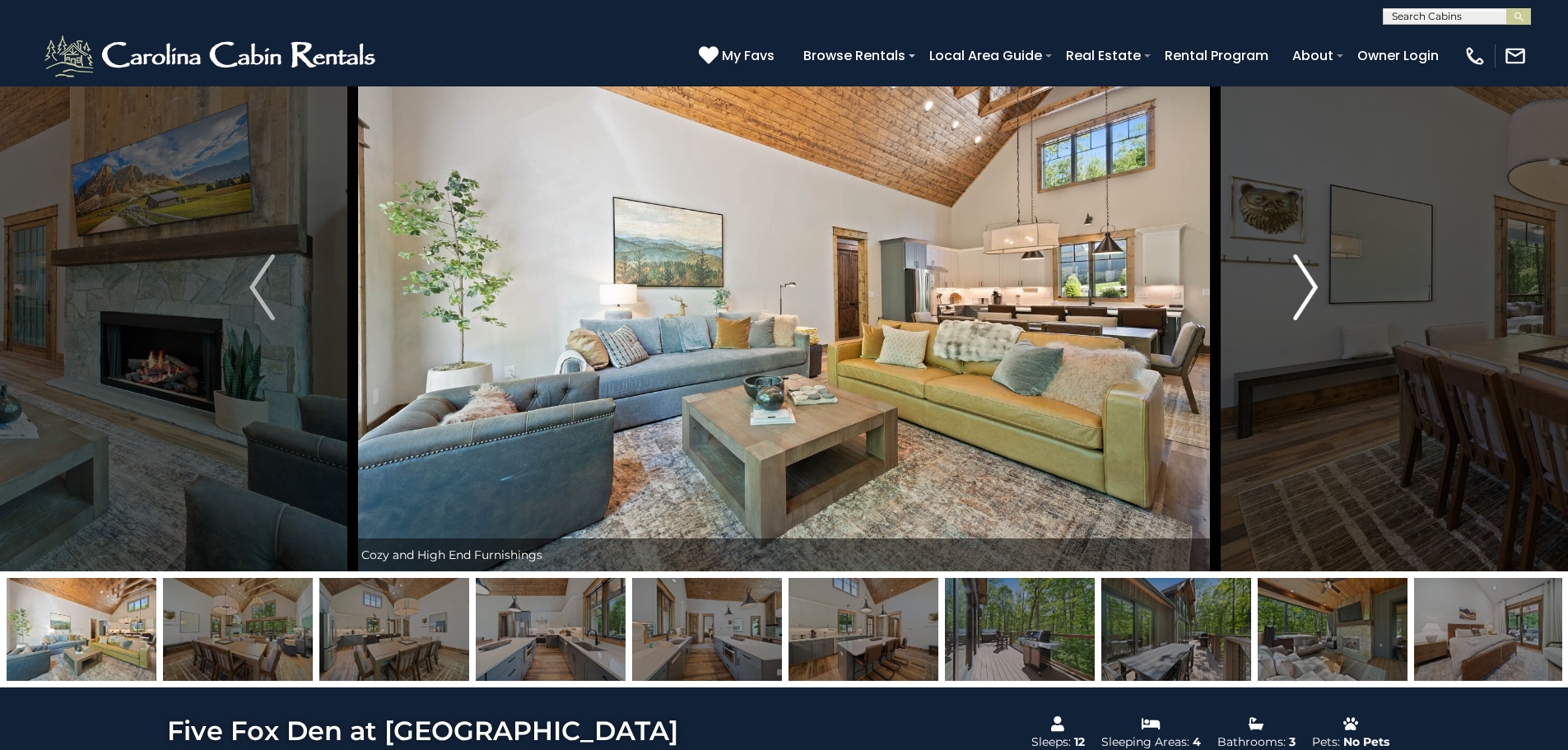
click at [1303, 294] on img "Next" at bounding box center [1305, 287] width 25 height 66
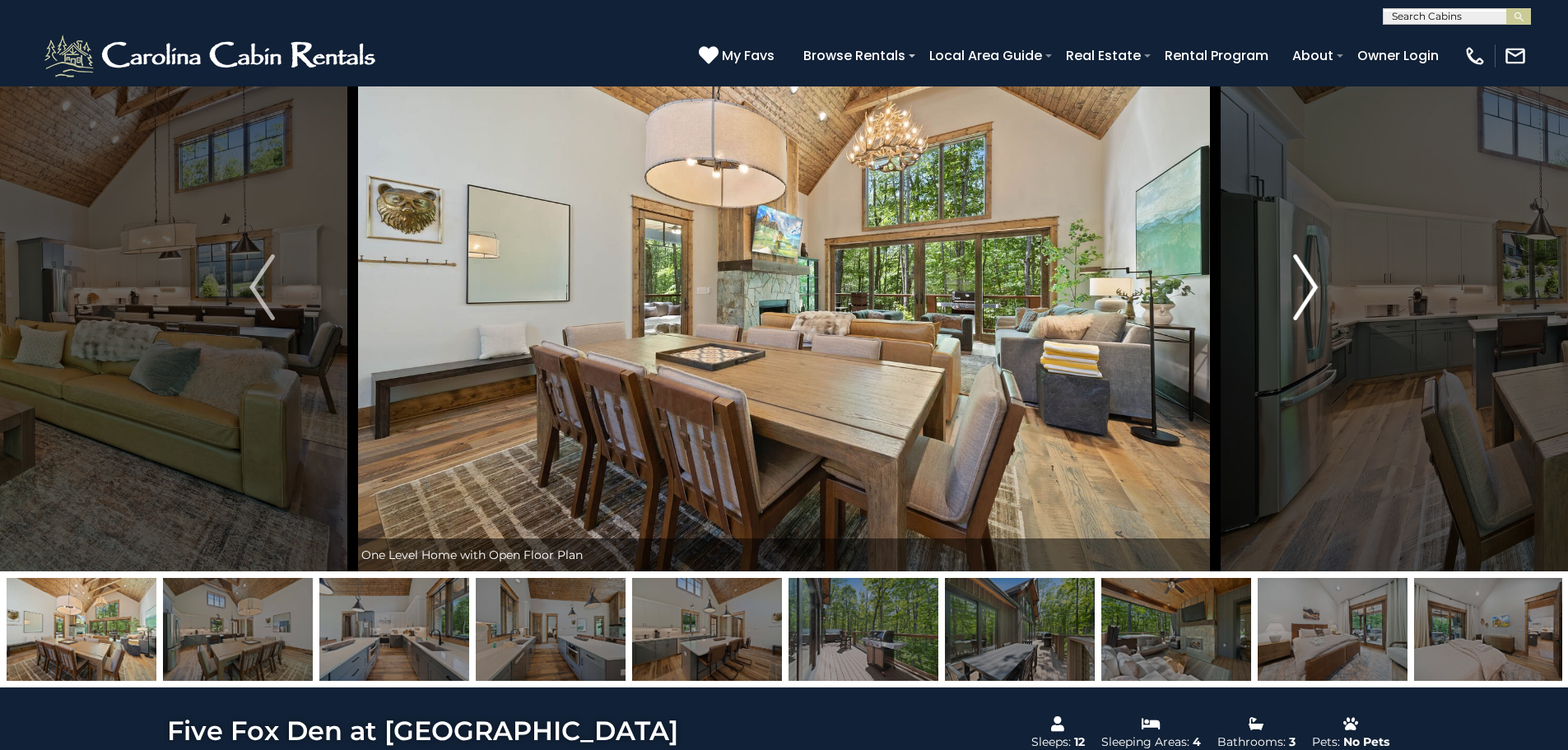
click at [1303, 295] on img "Next" at bounding box center [1305, 287] width 25 height 66
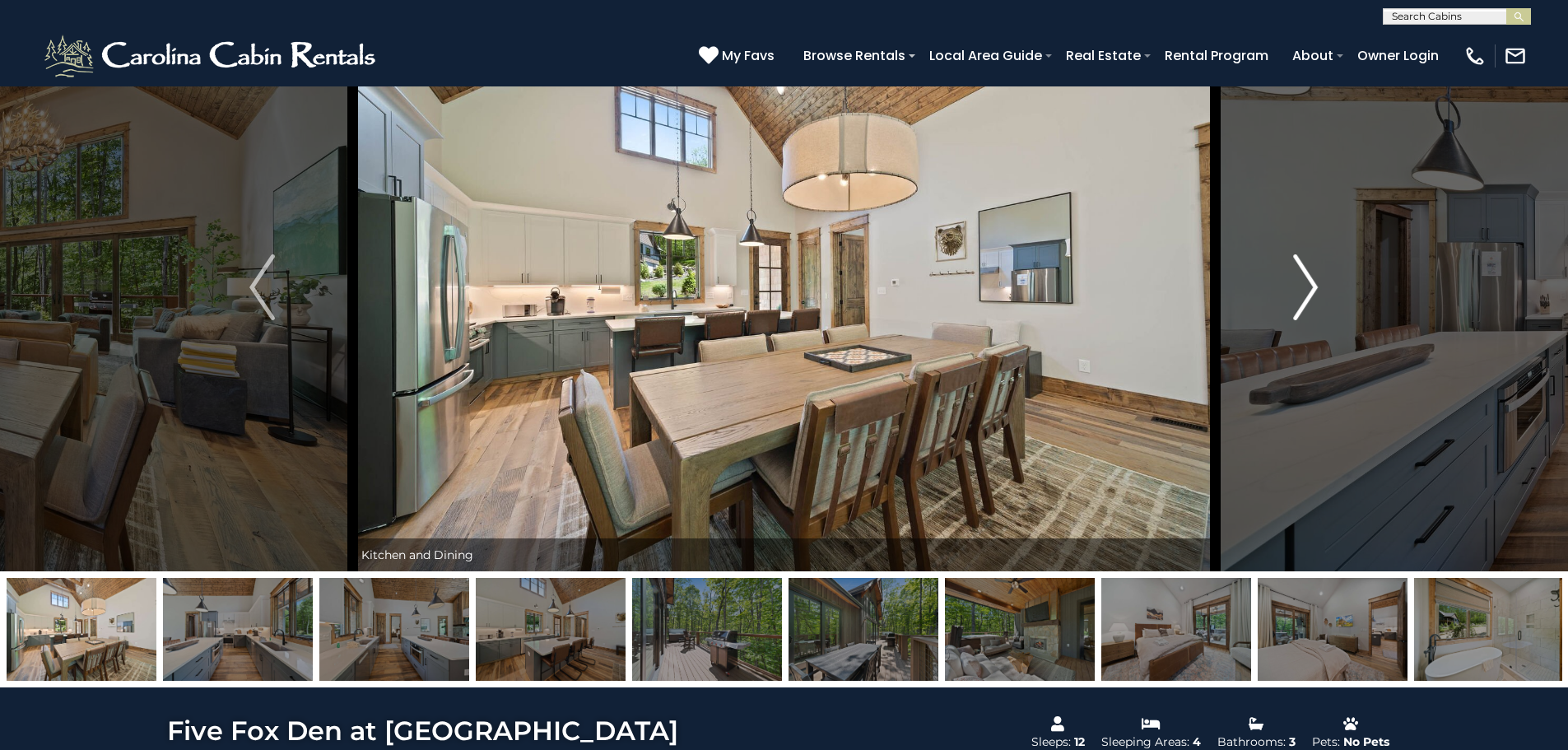
click at [1302, 295] on img "Next" at bounding box center [1305, 287] width 25 height 66
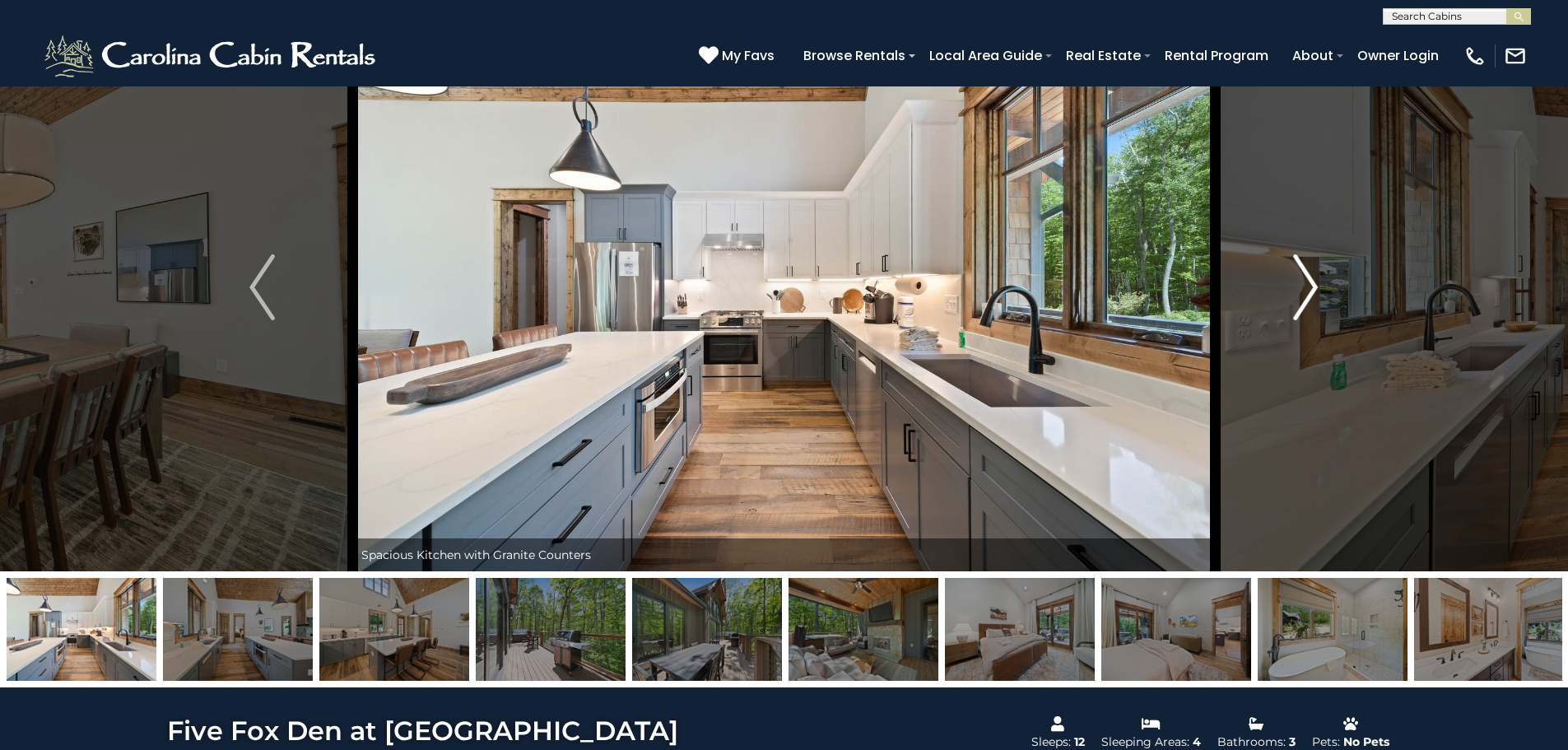
click at [1302, 295] on img "Next" at bounding box center [1305, 287] width 25 height 66
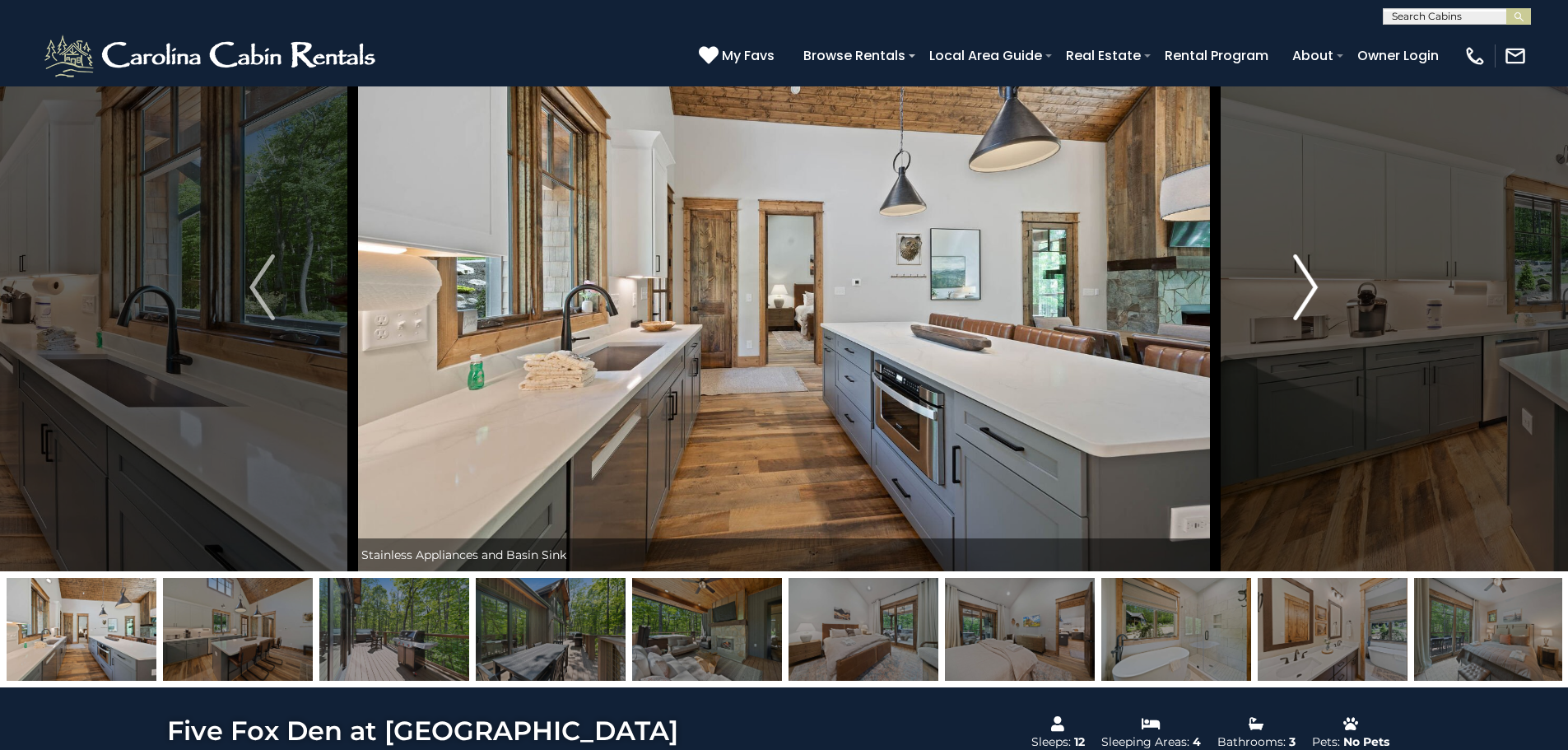
click at [1302, 295] on img "Next" at bounding box center [1305, 287] width 25 height 66
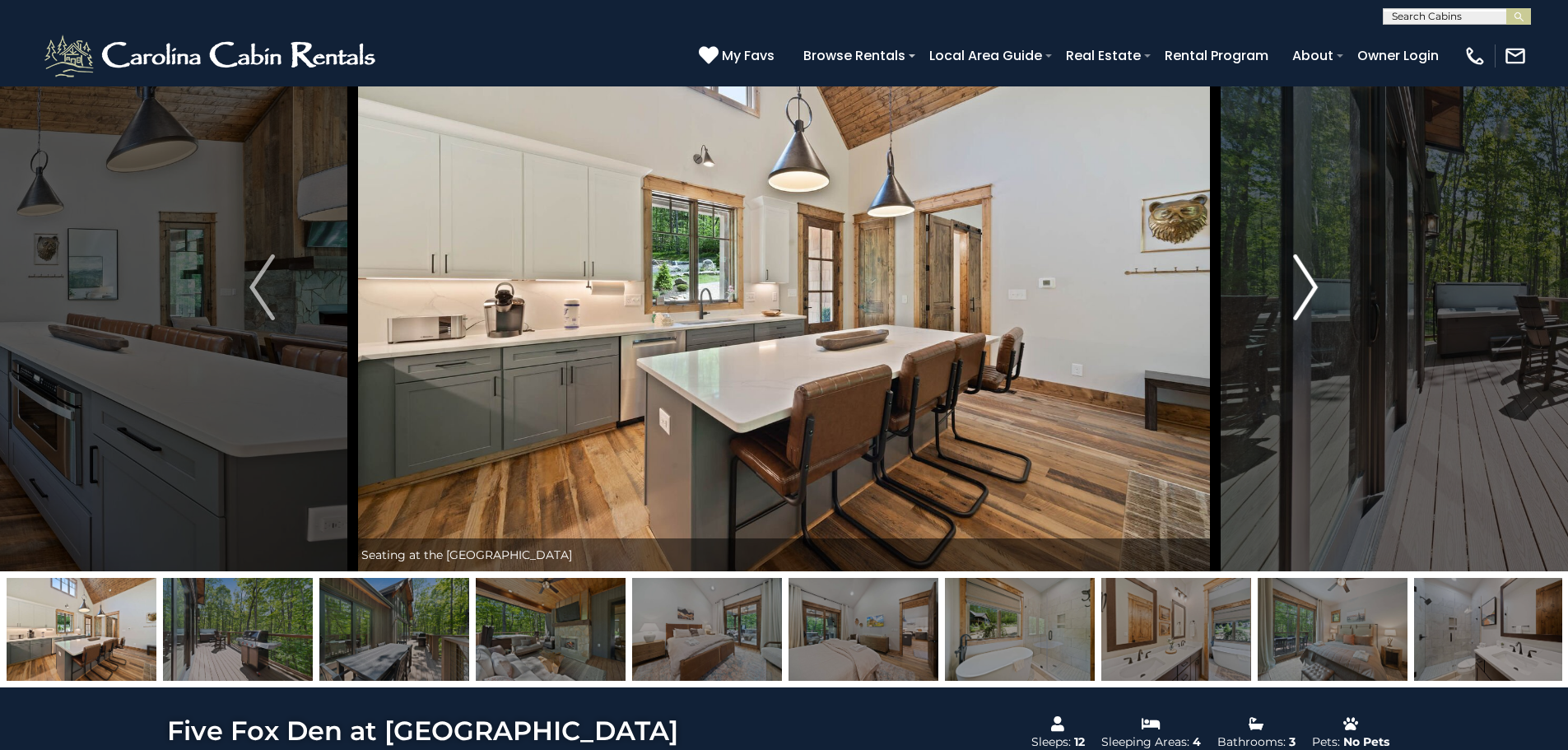
click at [1302, 295] on img "Next" at bounding box center [1305, 287] width 25 height 66
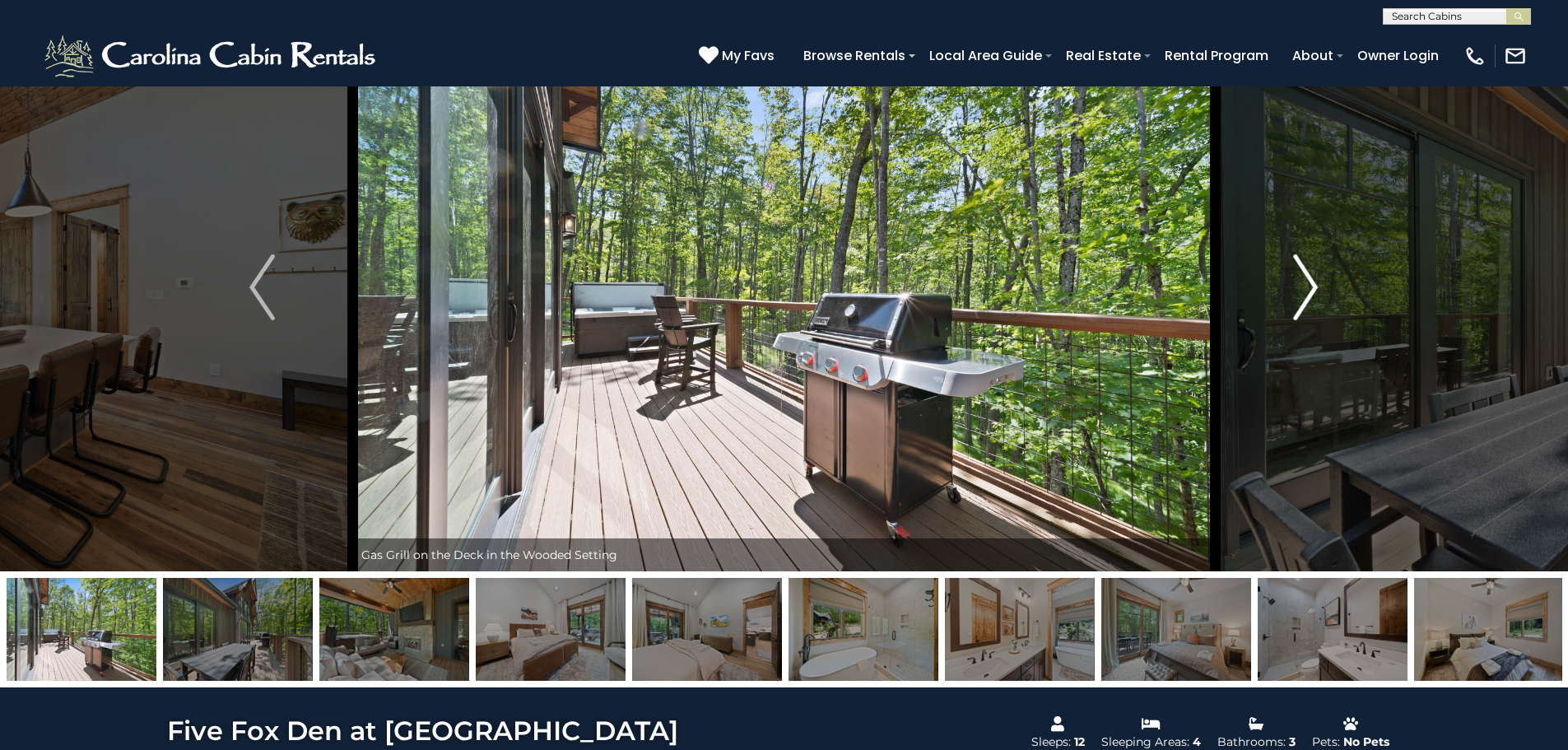
click at [1302, 295] on img "Next" at bounding box center [1305, 287] width 25 height 66
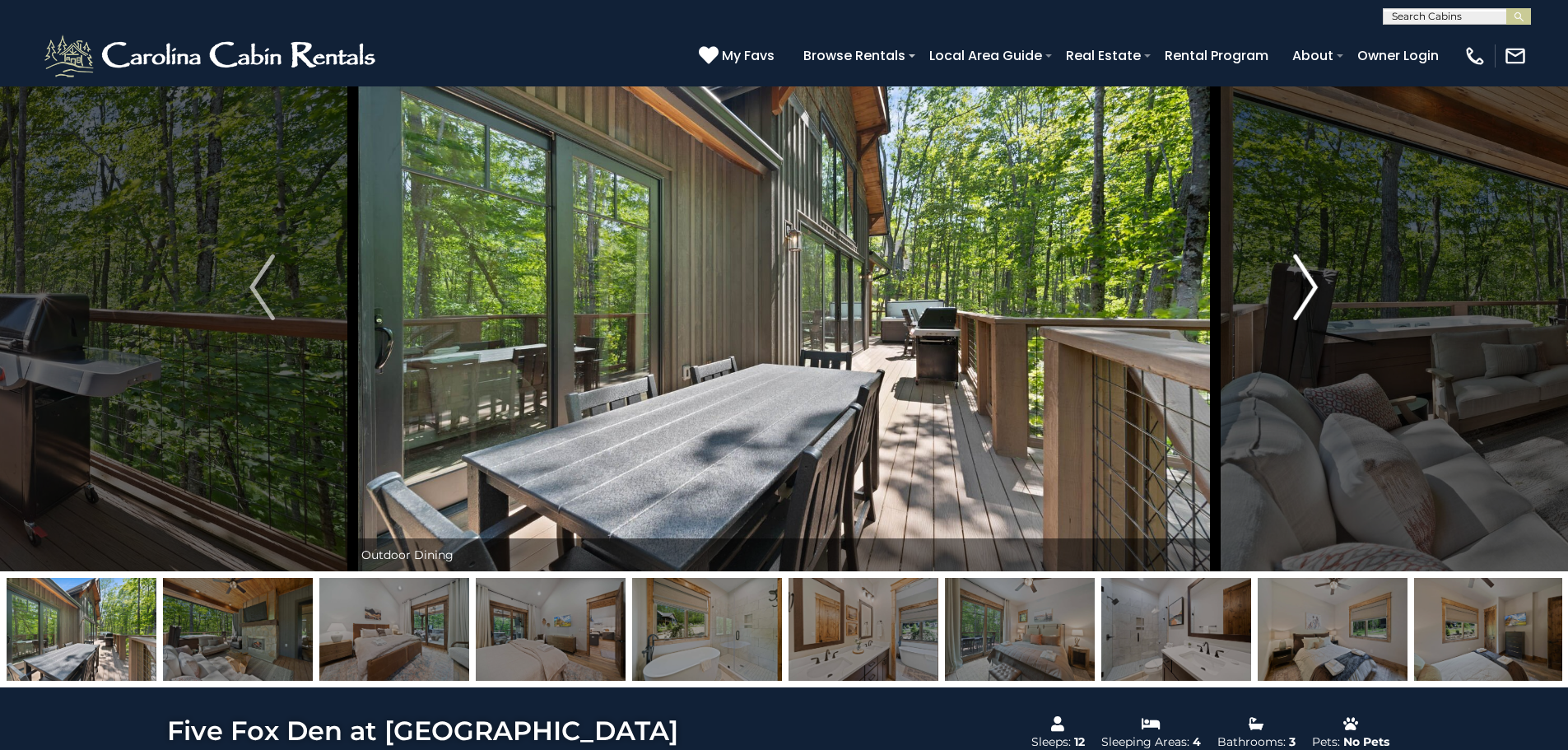
click at [1302, 295] on img "Next" at bounding box center [1305, 287] width 25 height 66
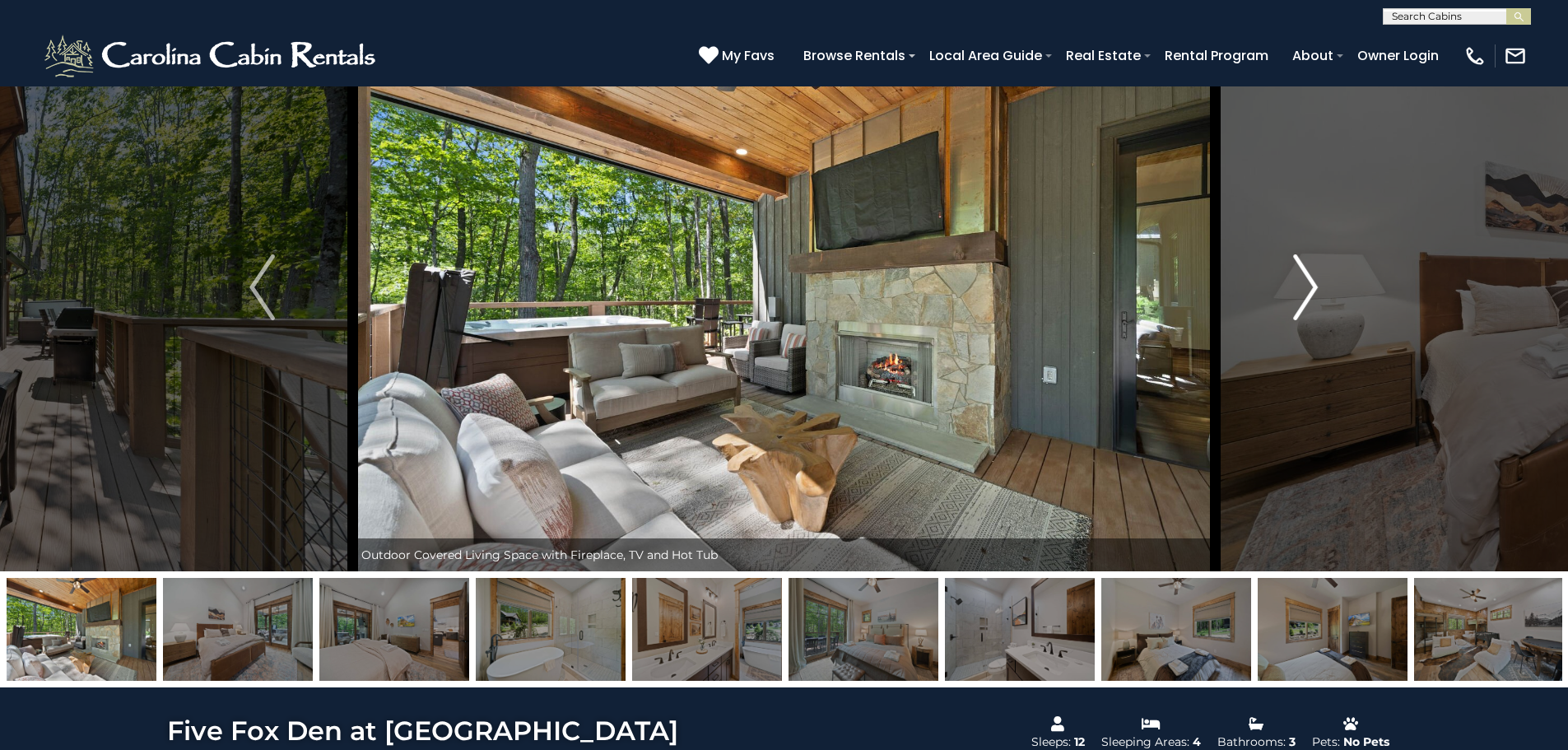
click at [1302, 295] on img "Next" at bounding box center [1305, 287] width 25 height 66
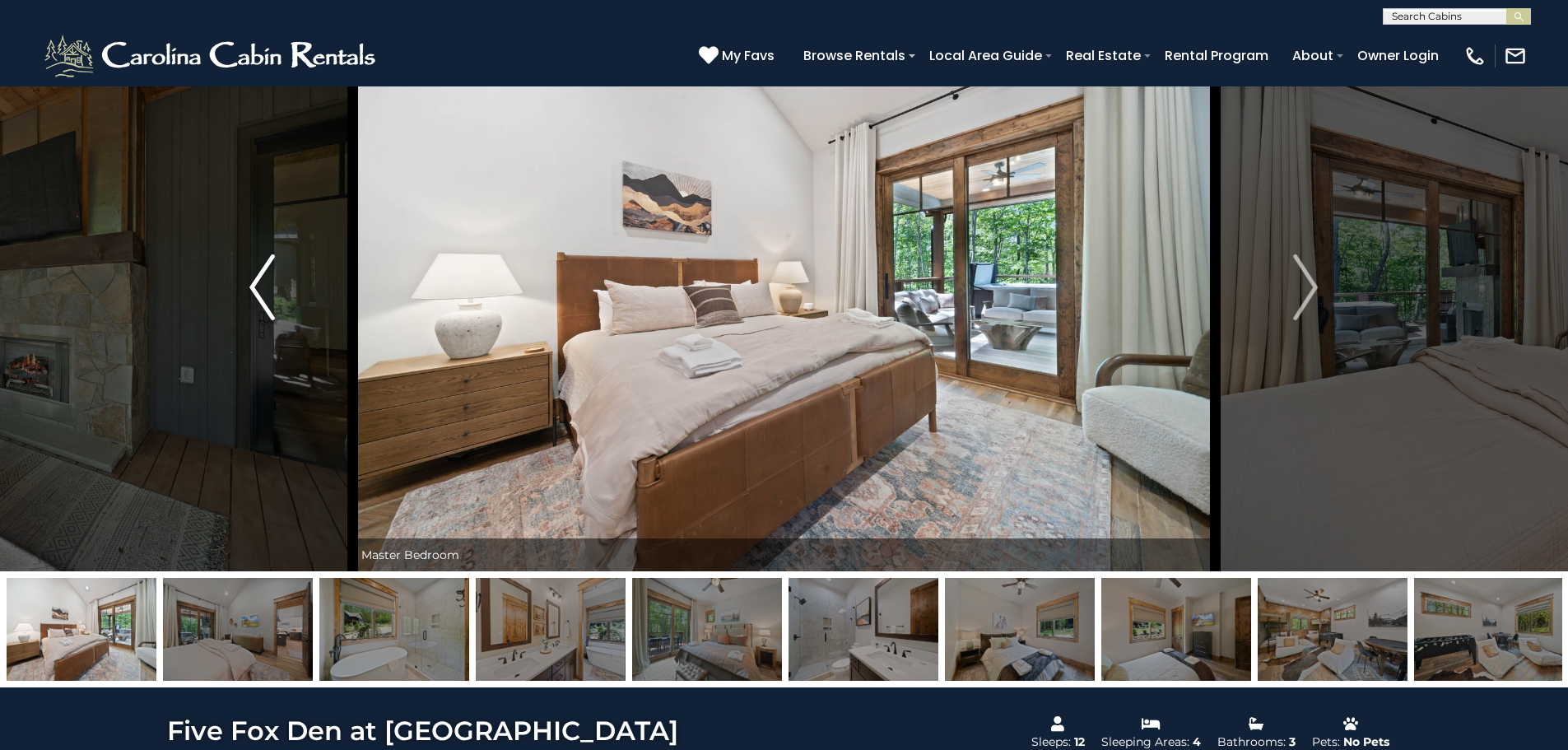
click at [277, 279] on button "Previous" at bounding box center [261, 287] width 181 height 568
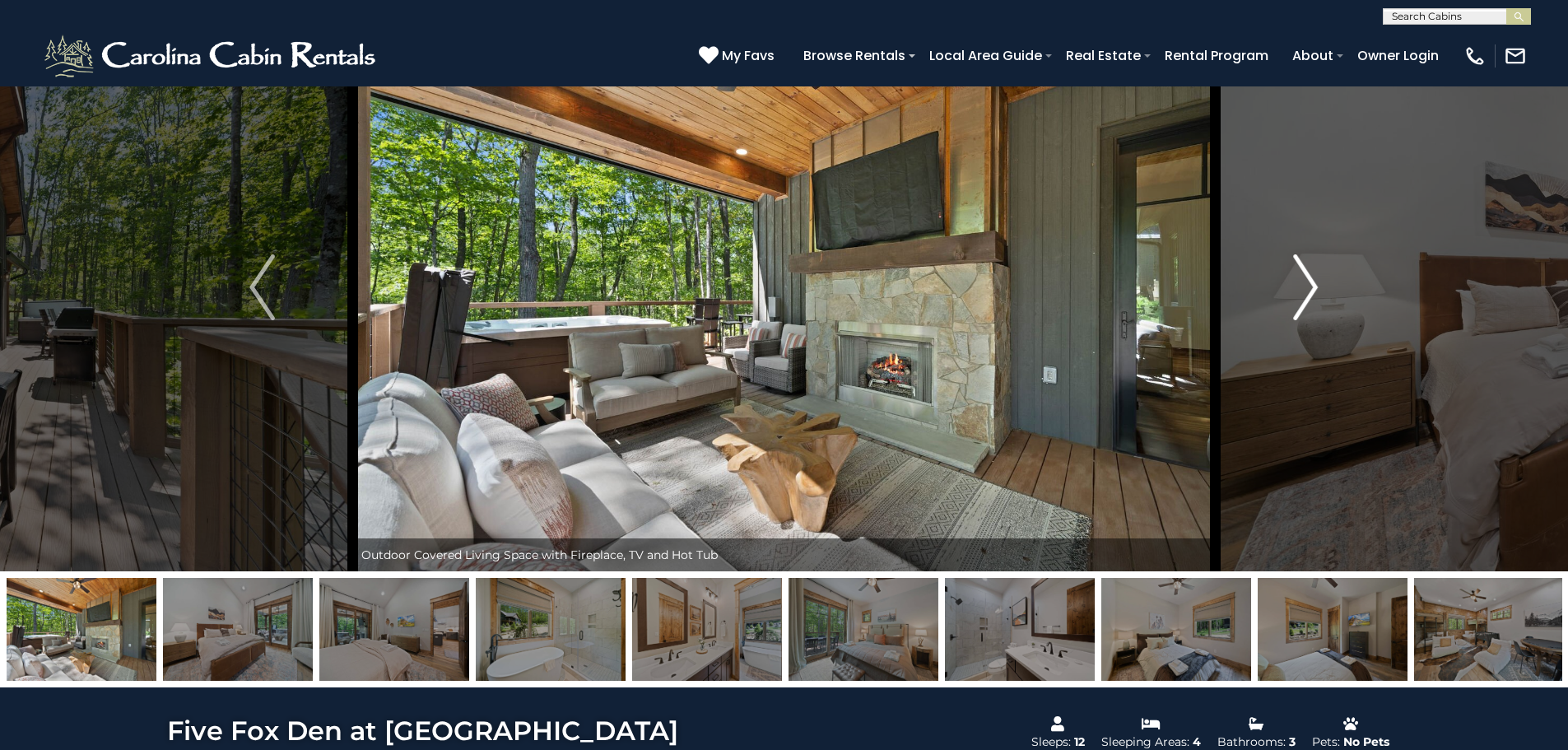
click at [1309, 294] on img "Next" at bounding box center [1305, 287] width 25 height 66
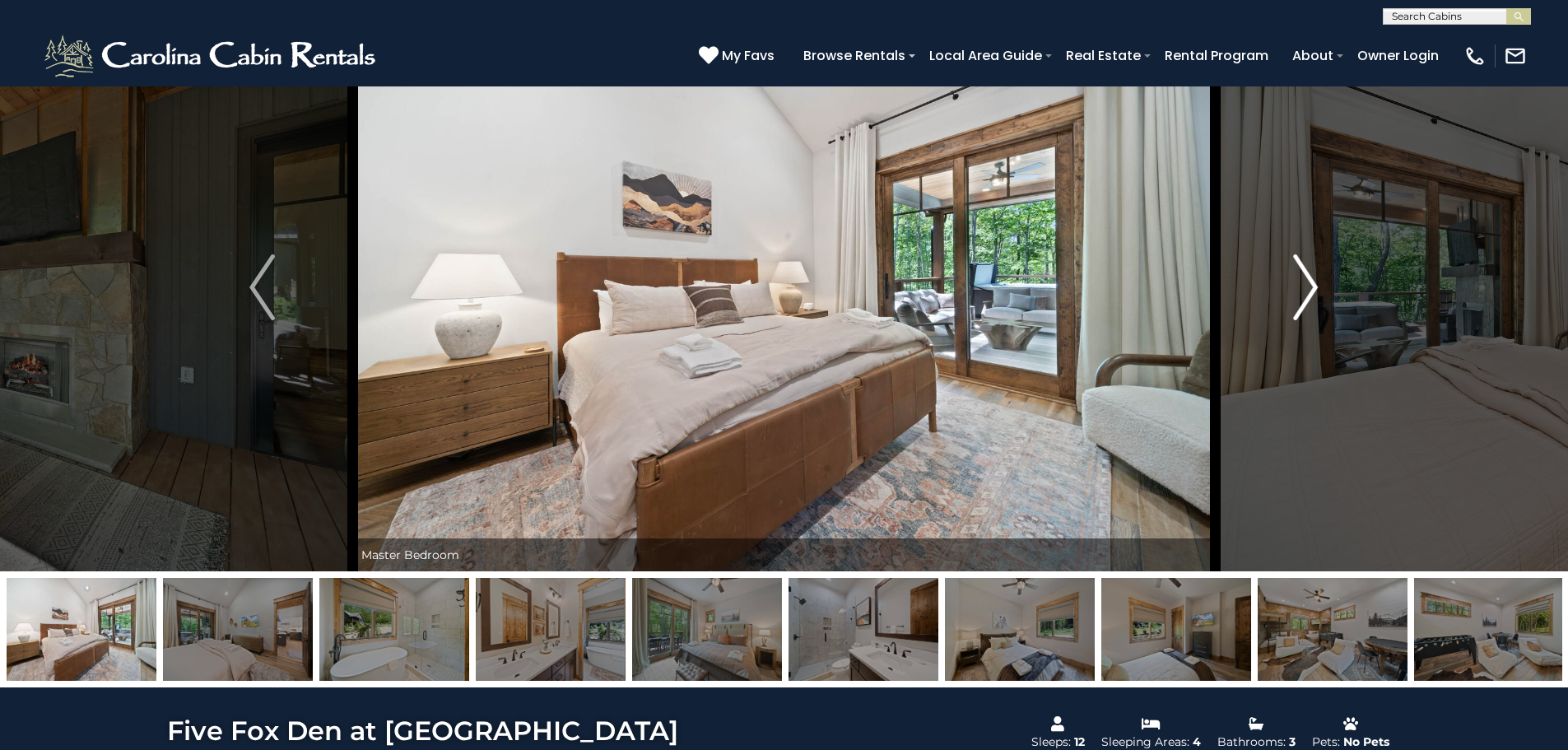
click at [1309, 293] on img "Next" at bounding box center [1305, 287] width 25 height 66
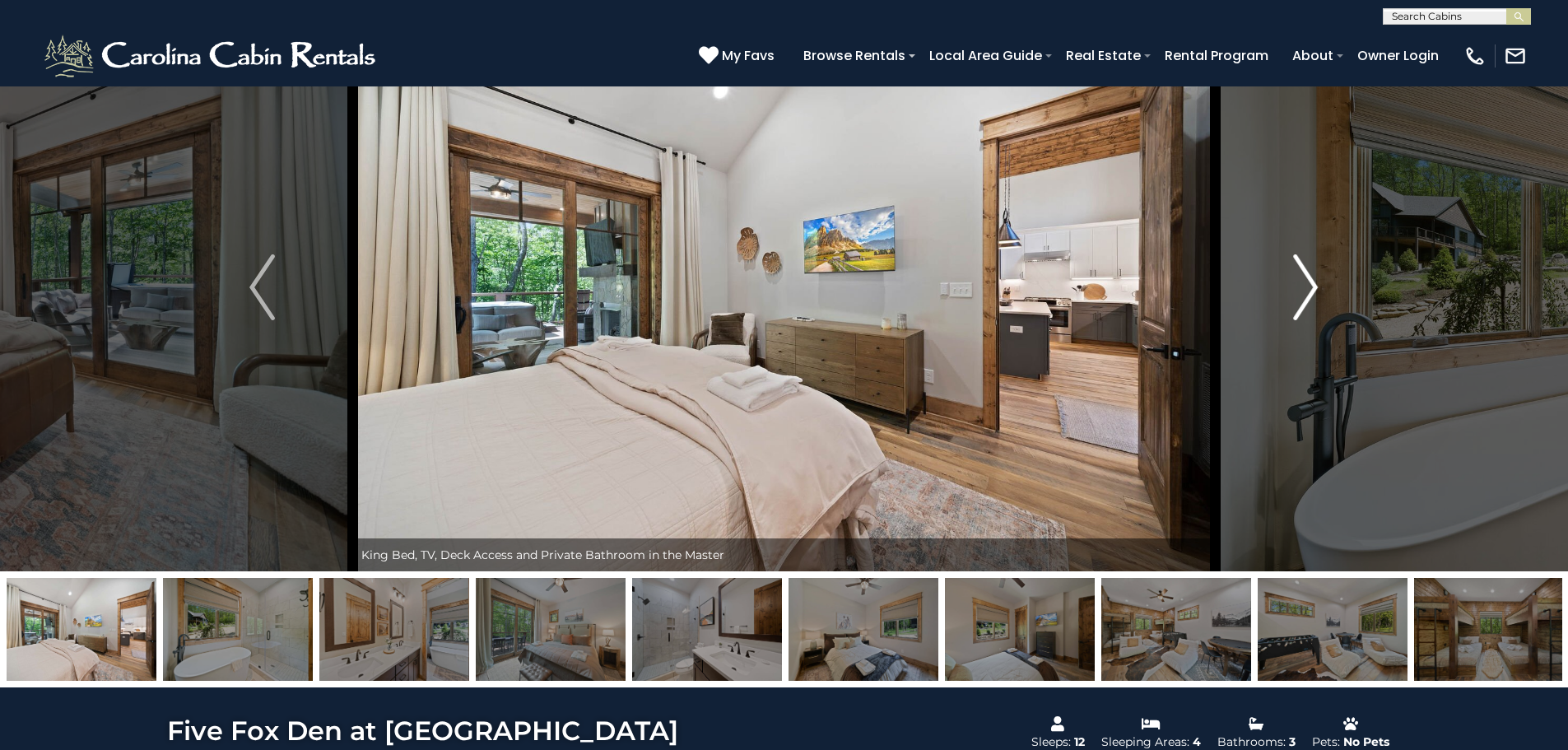
click at [1309, 293] on img "Next" at bounding box center [1305, 287] width 25 height 66
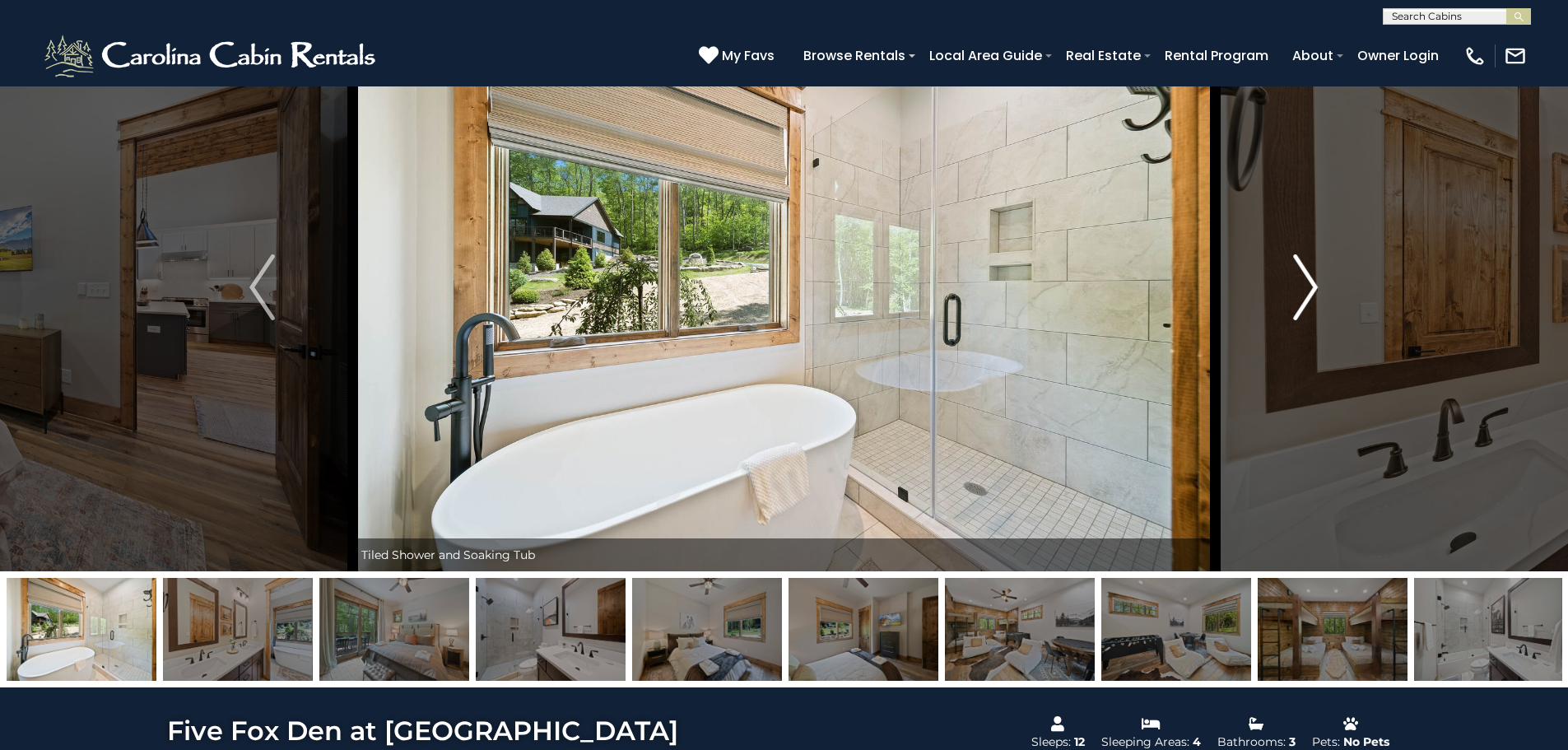
click at [1308, 293] on img "Next" at bounding box center [1305, 287] width 25 height 66
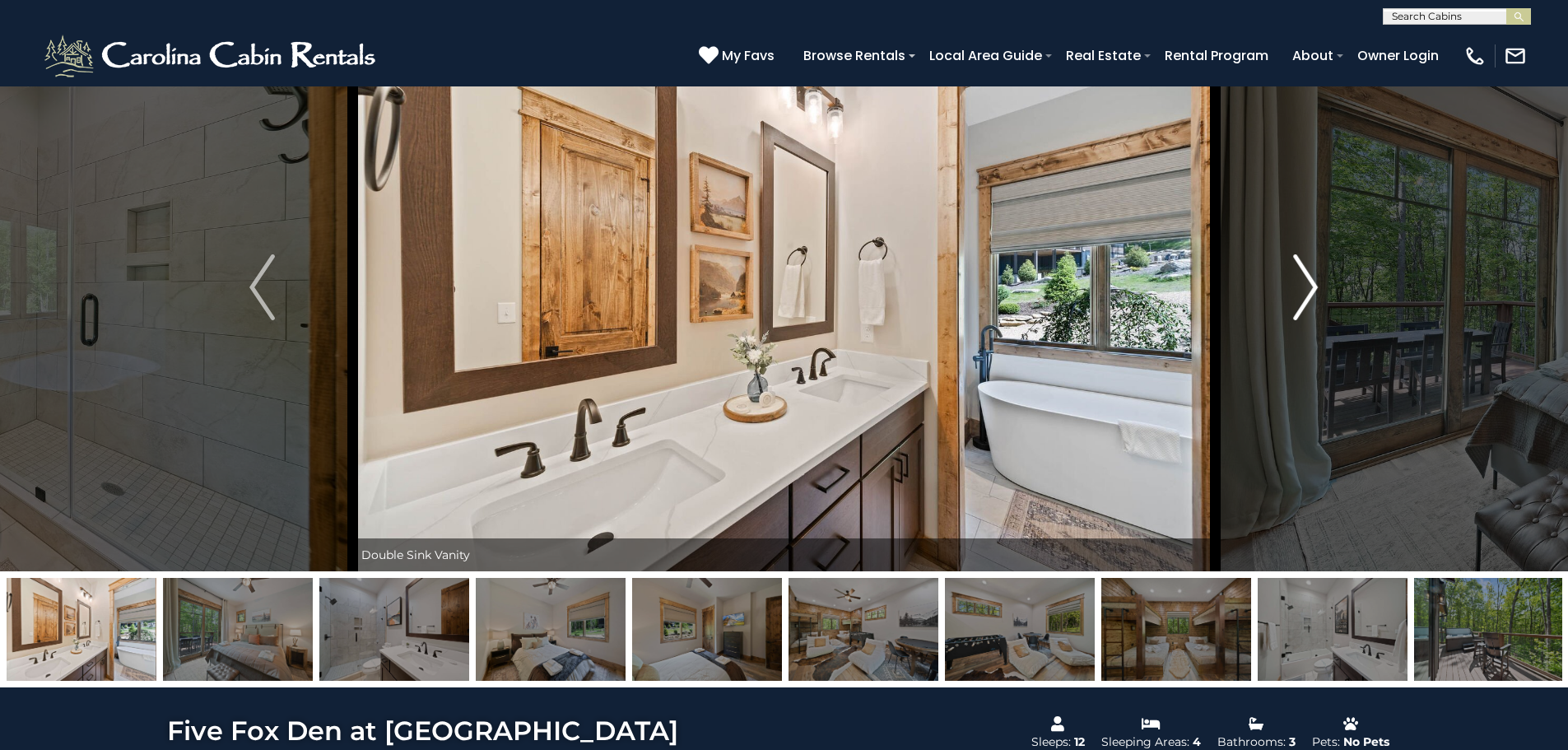
click at [1307, 293] on img "Next" at bounding box center [1305, 287] width 25 height 66
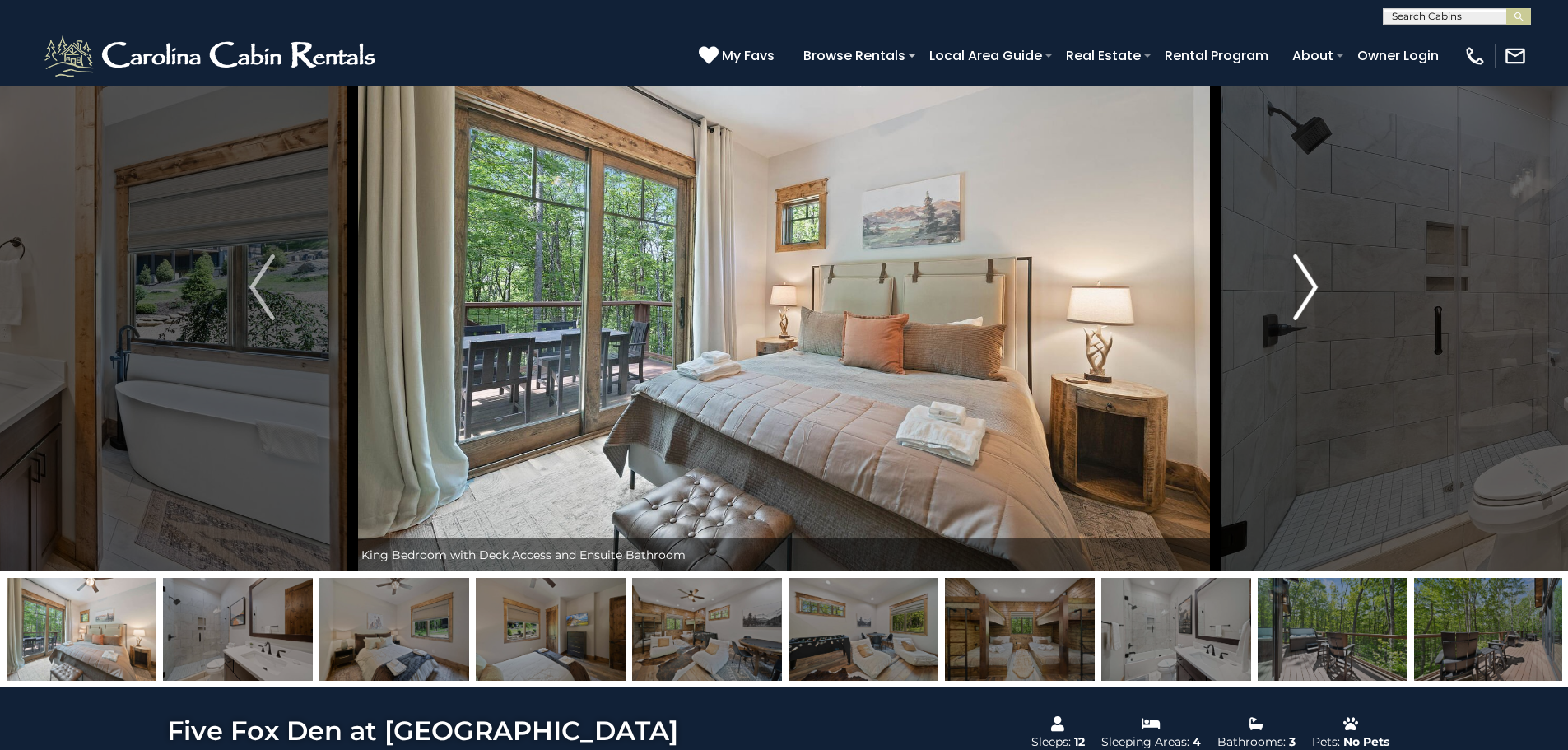
click at [1307, 293] on img "Next" at bounding box center [1305, 287] width 25 height 66
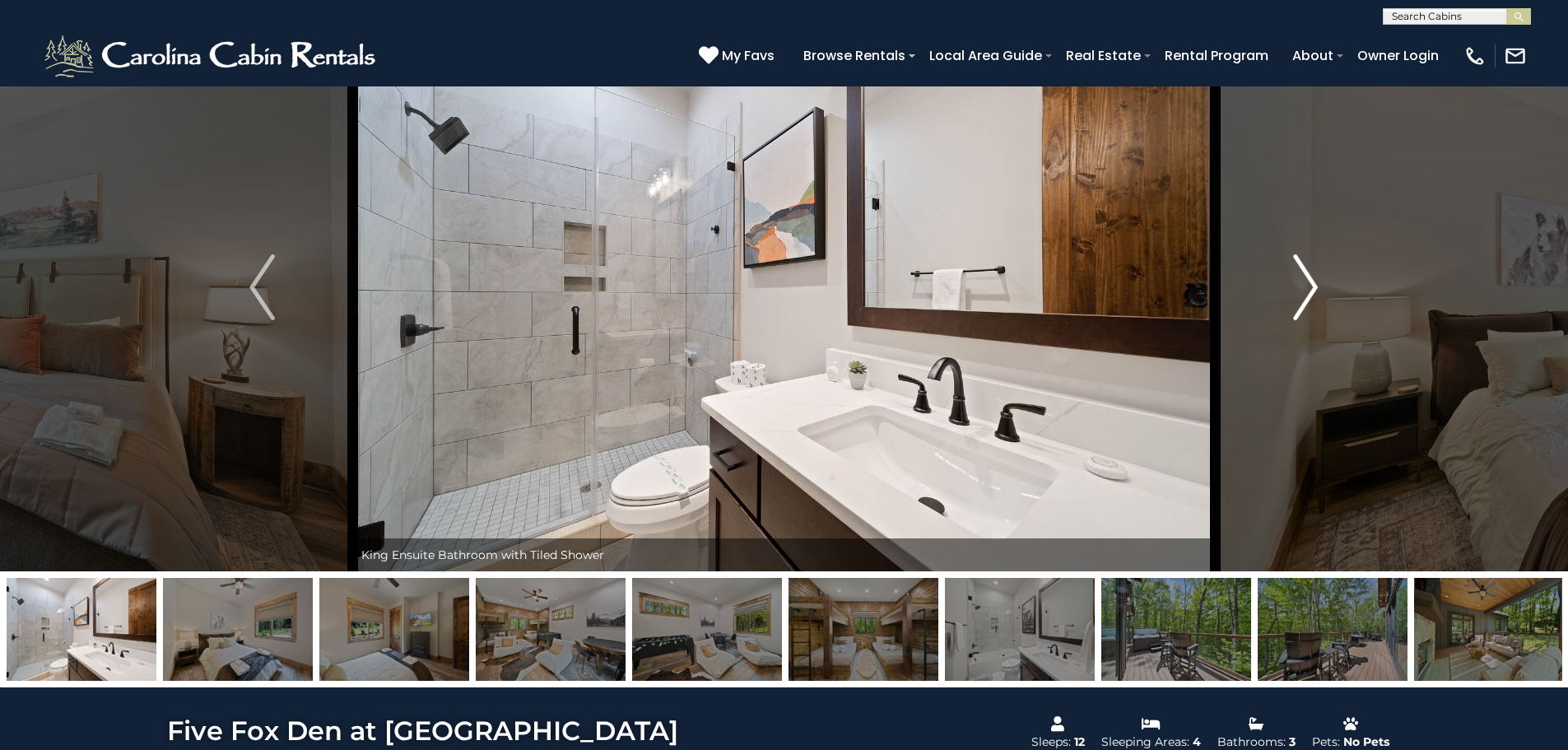
click at [1307, 293] on img "Next" at bounding box center [1305, 287] width 25 height 66
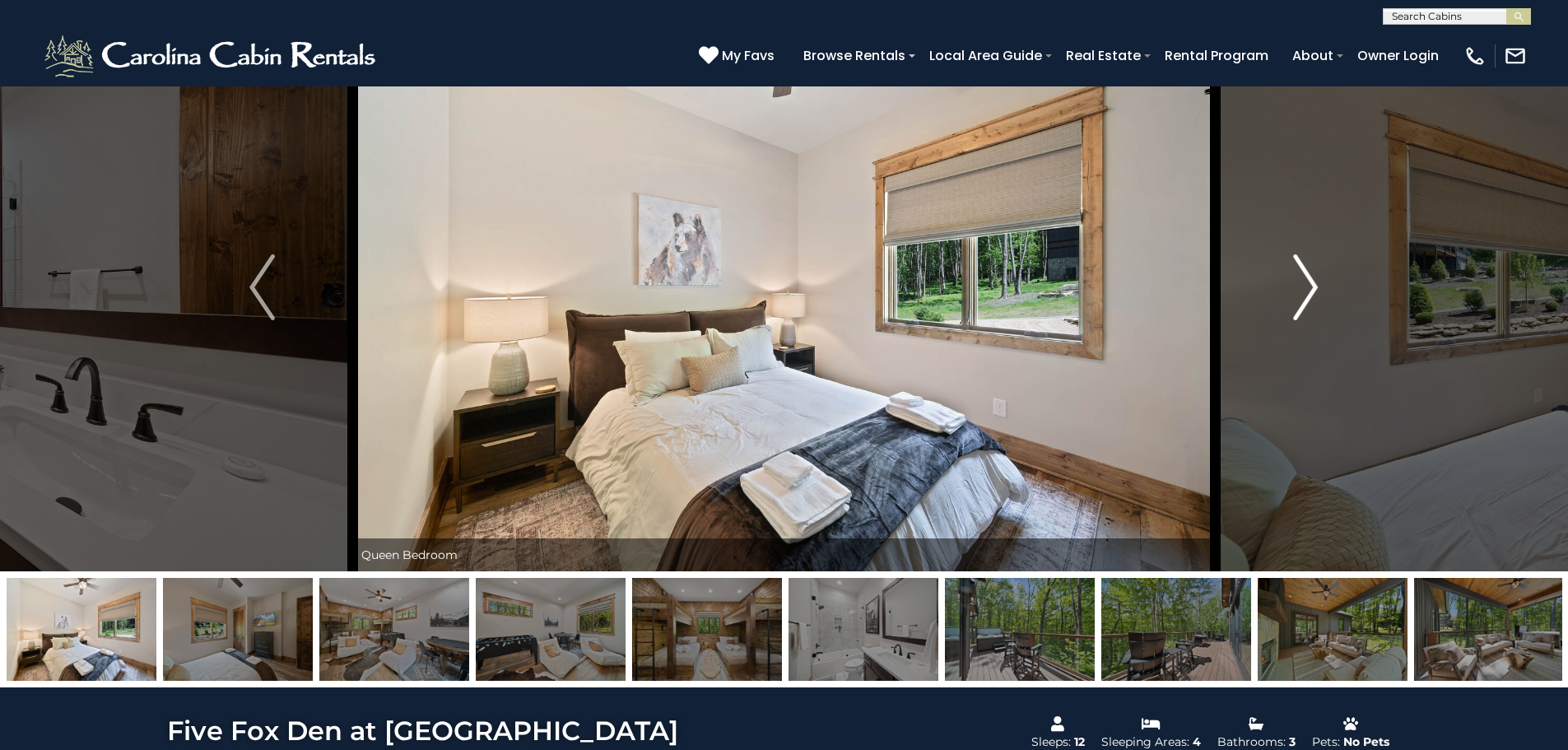
click at [1307, 292] on img "Next" at bounding box center [1305, 287] width 25 height 66
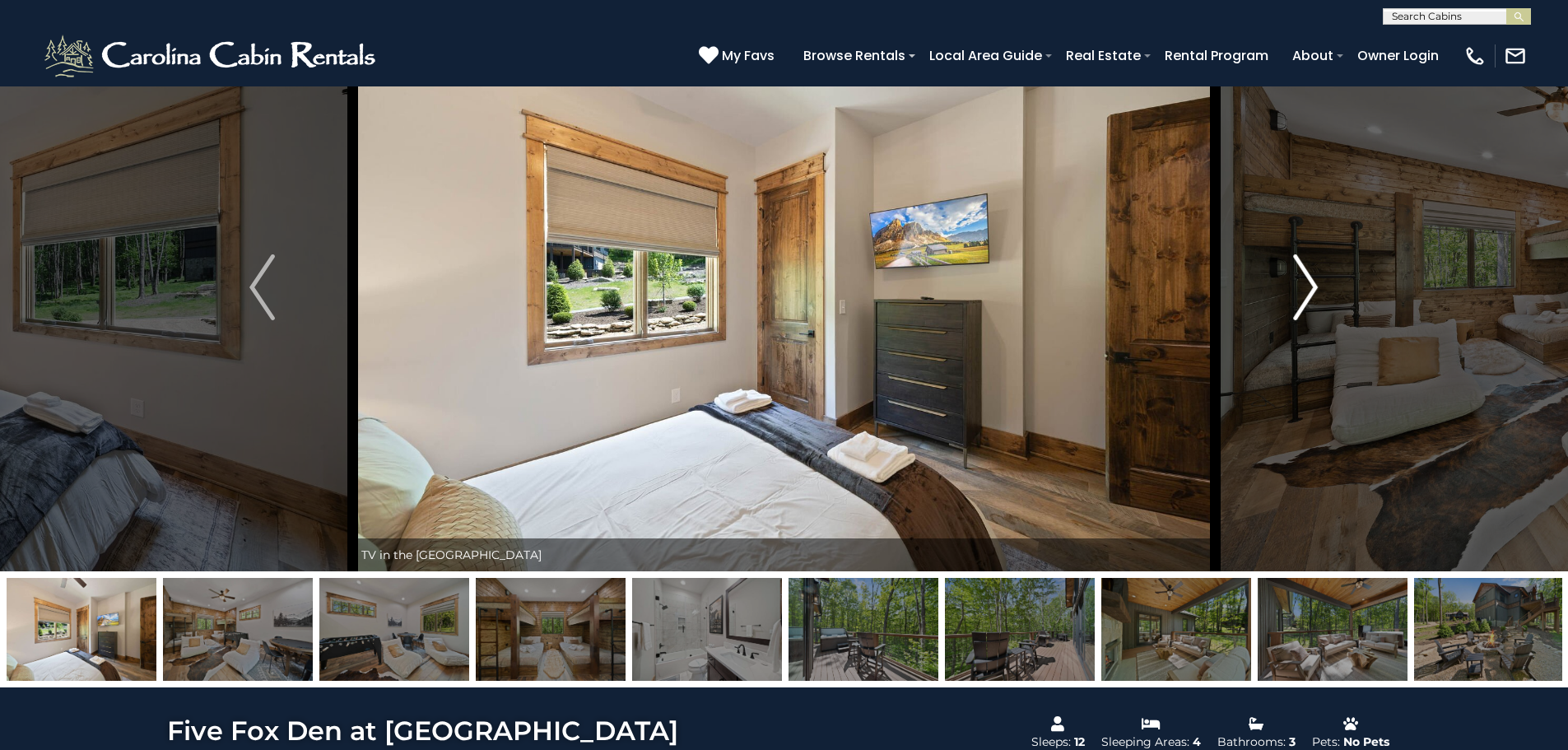
click at [1307, 292] on img "Next" at bounding box center [1305, 287] width 25 height 66
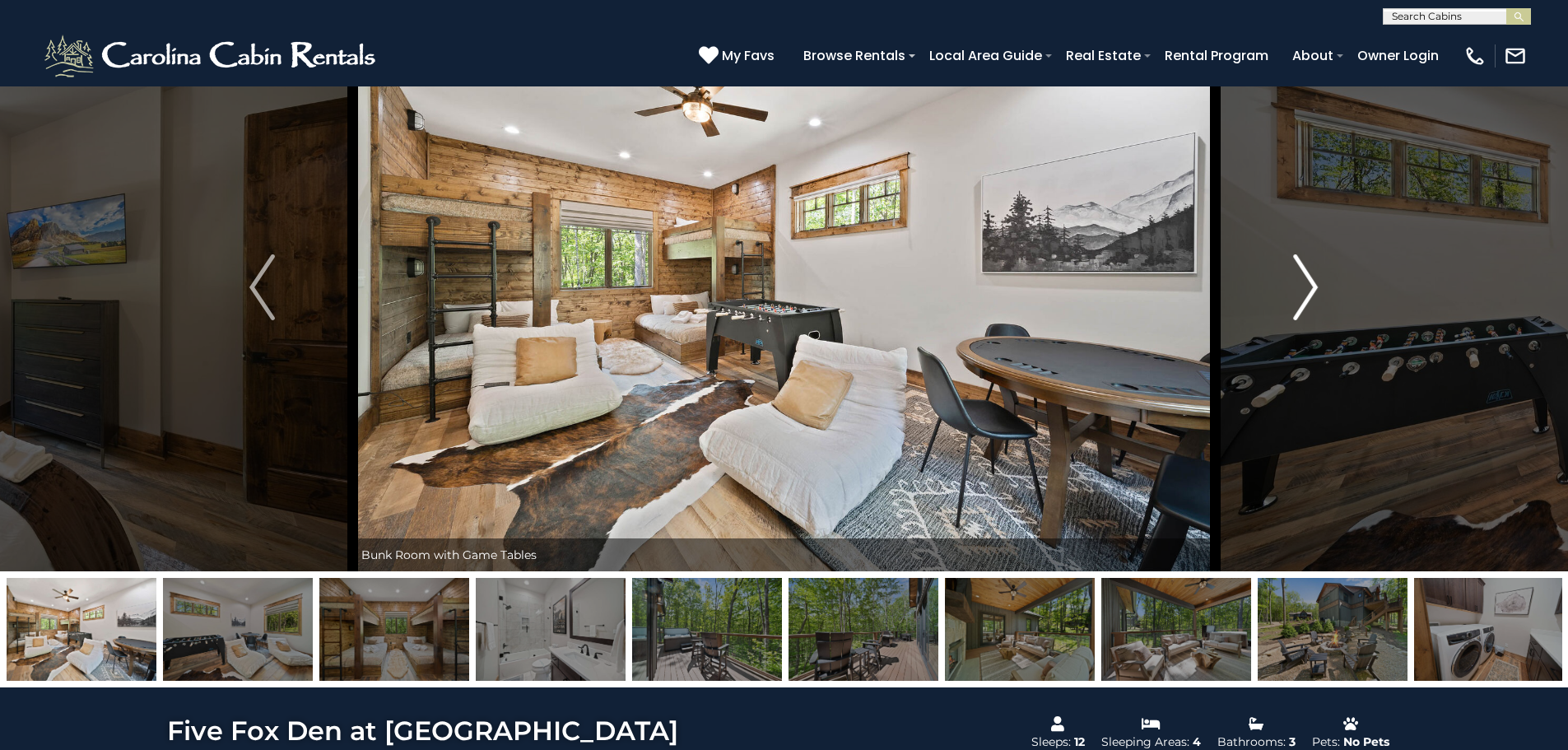
click at [1290, 282] on button "Next" at bounding box center [1305, 287] width 181 height 568
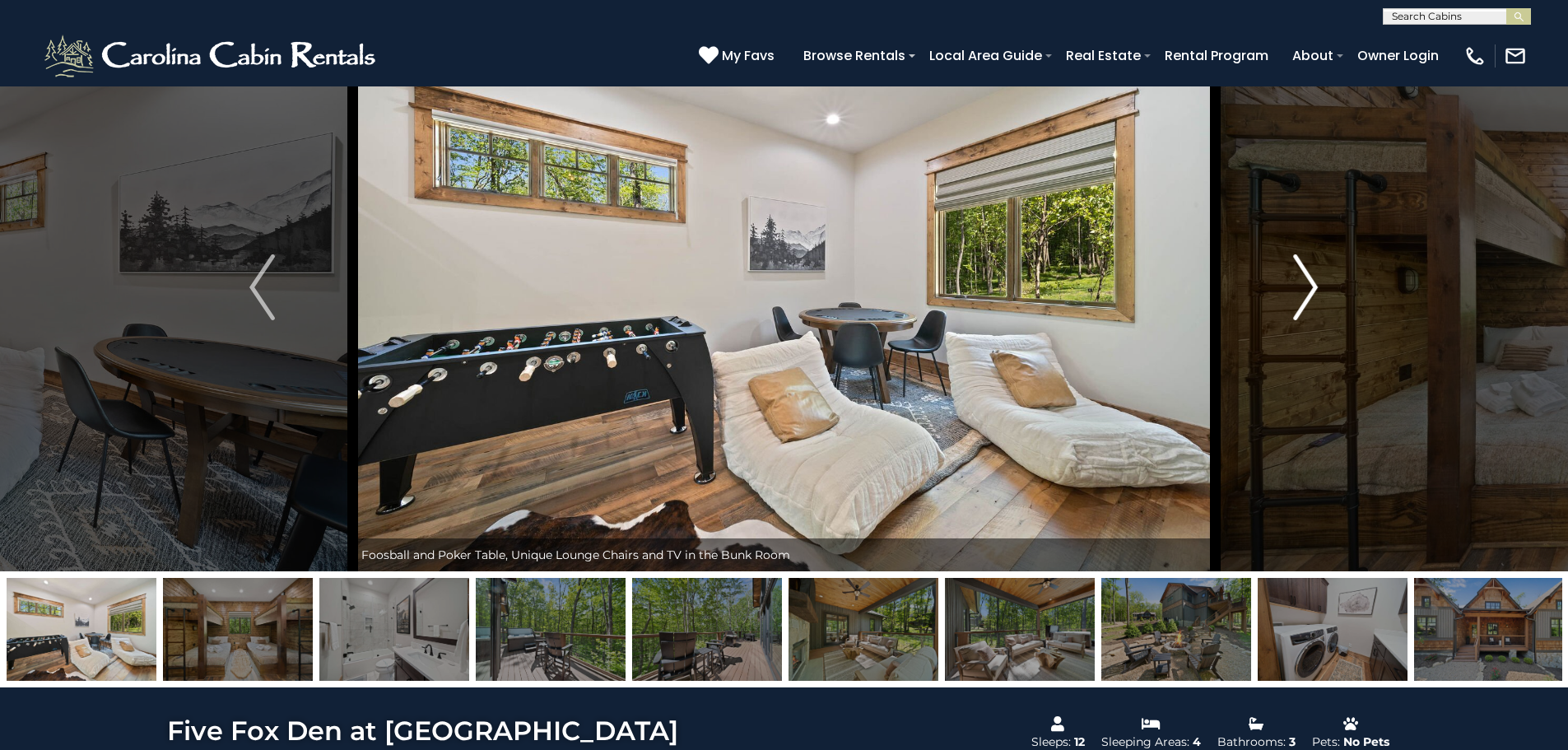
click at [1286, 279] on button "Next" at bounding box center [1305, 287] width 181 height 568
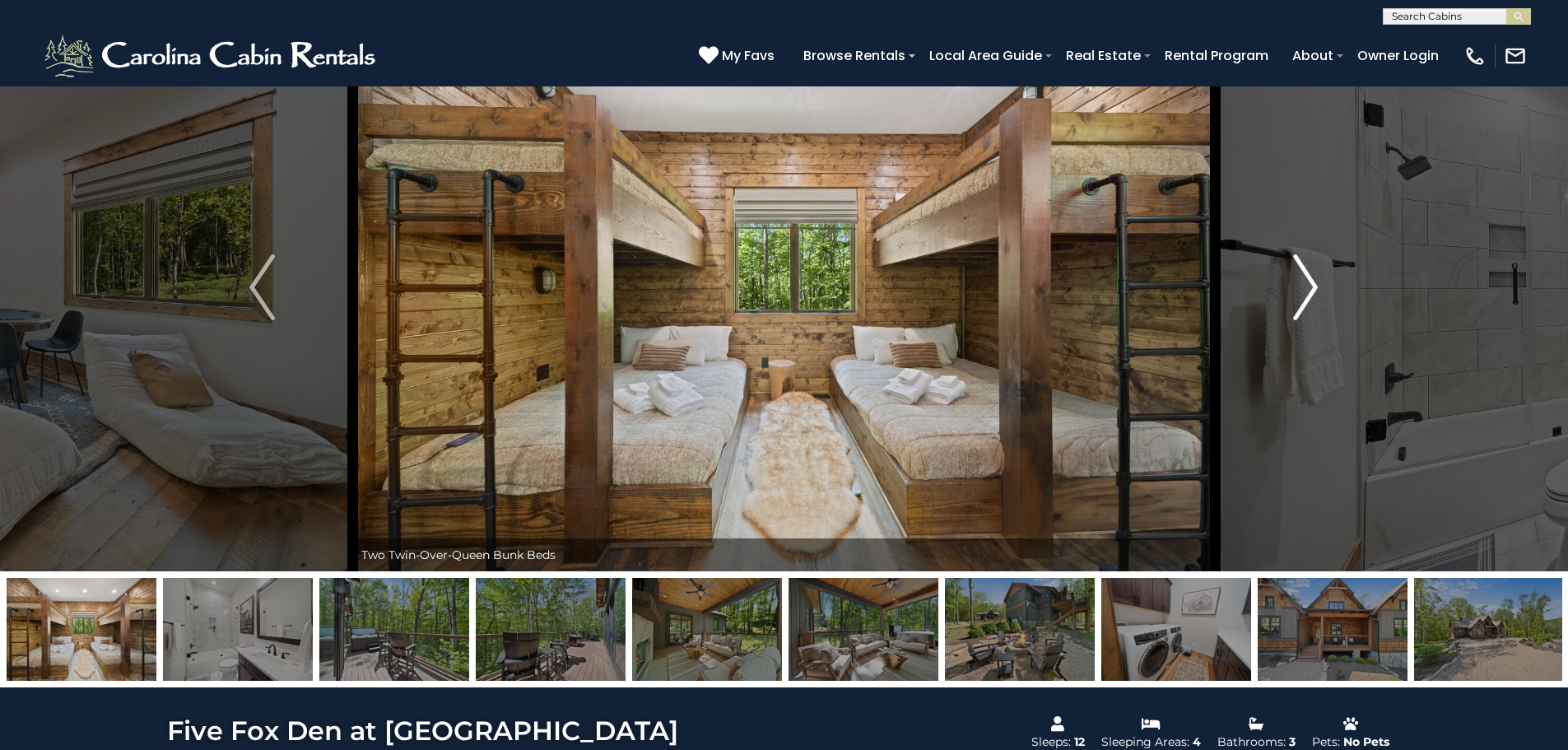
click at [1286, 279] on button "Next" at bounding box center [1305, 287] width 181 height 568
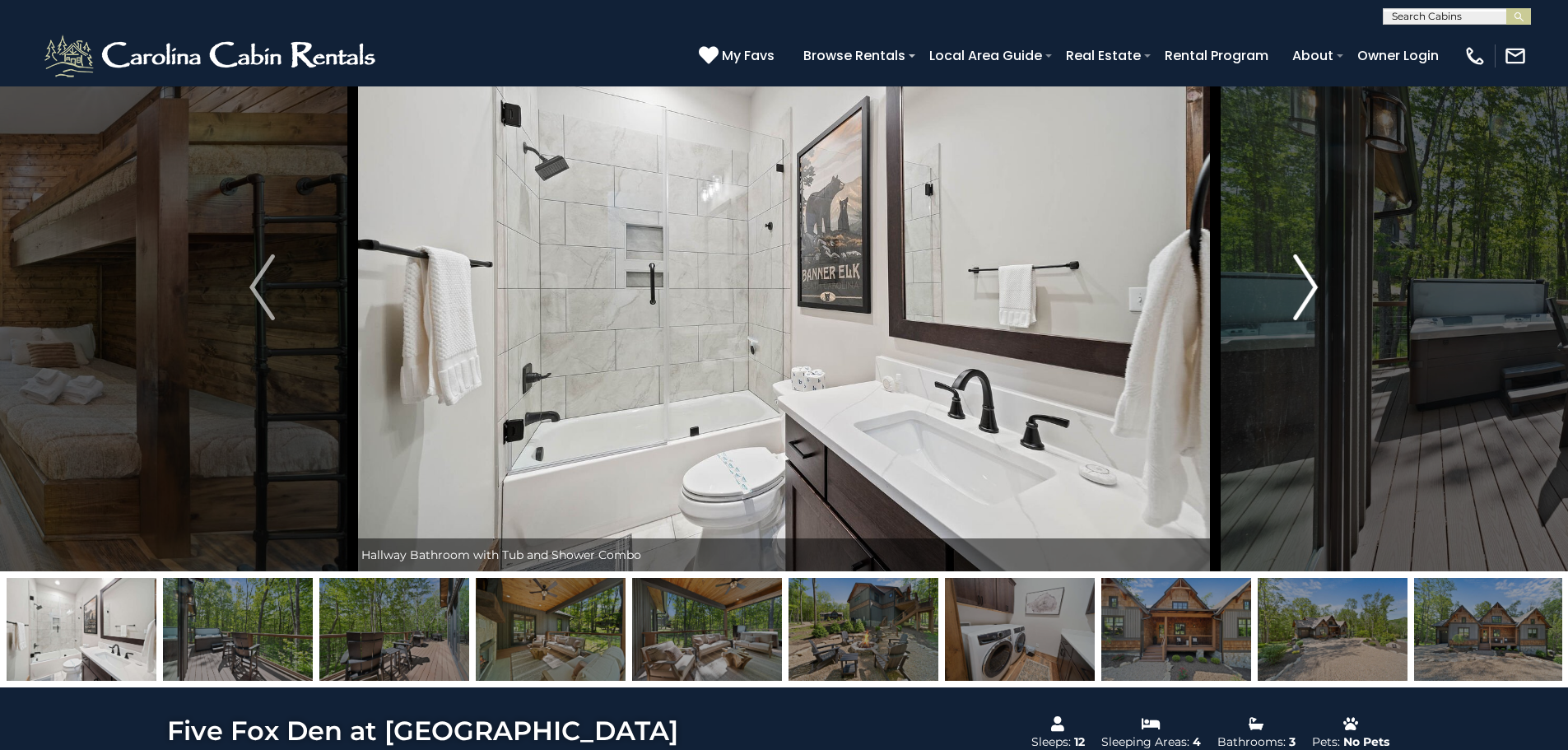
click at [1285, 279] on button "Next" at bounding box center [1305, 287] width 181 height 568
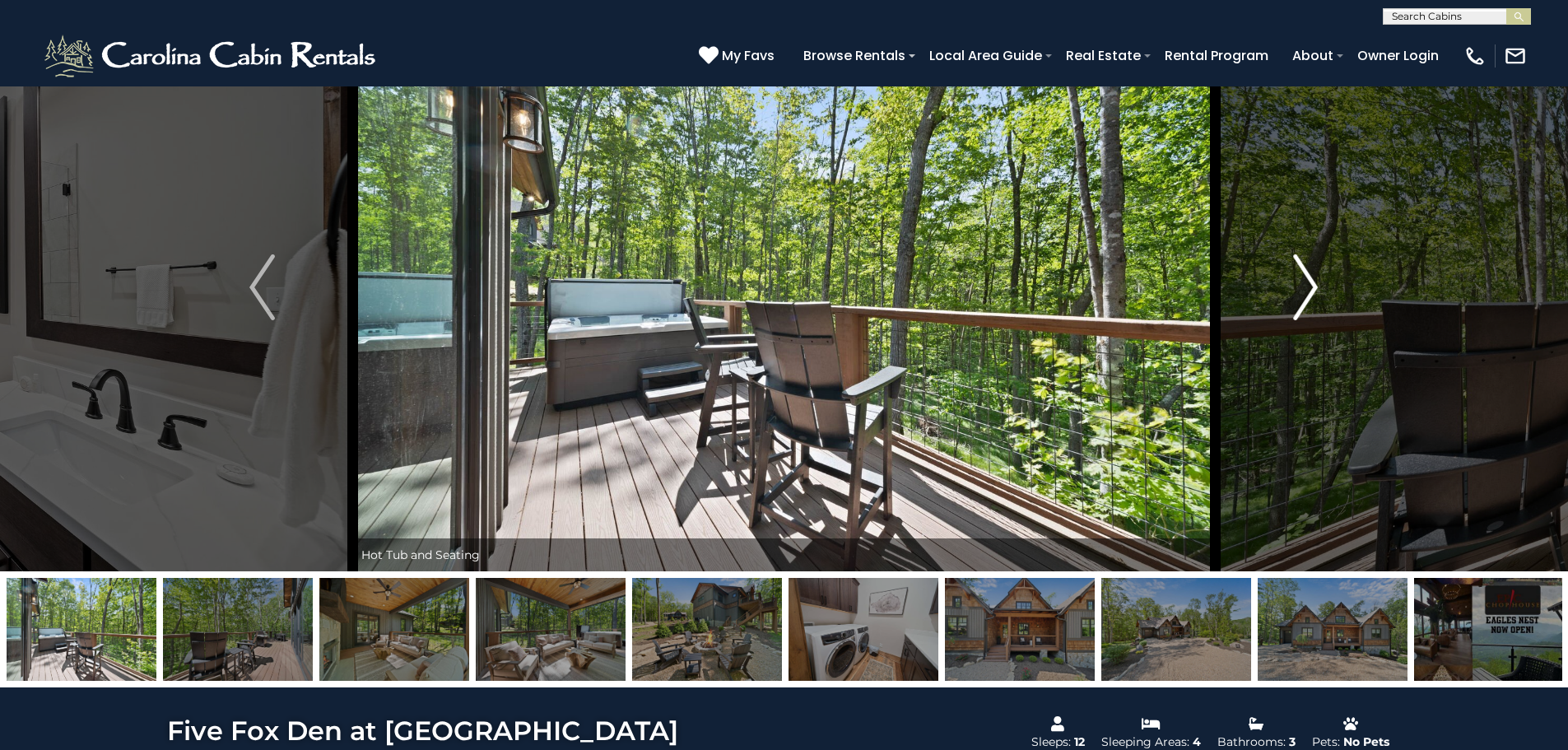
click at [1284, 277] on button "Next" at bounding box center [1305, 287] width 181 height 568
